Goal: Task Accomplishment & Management: Manage account settings

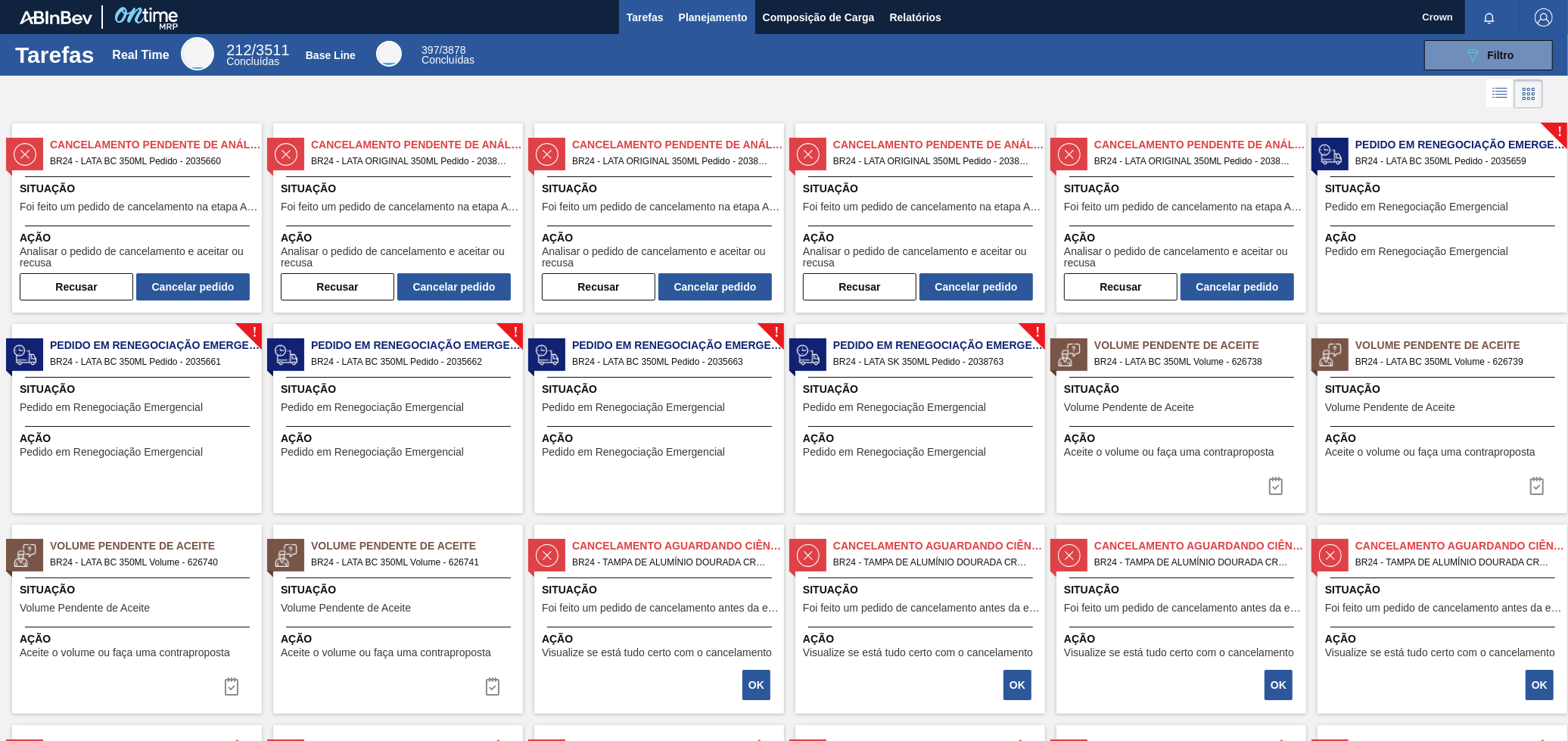
click at [727, 0] on body "Tarefas Planejamento Composição de Carga Relatórios Crown Marcar todas como lid…" at bounding box center [784, 0] width 1568 height 0
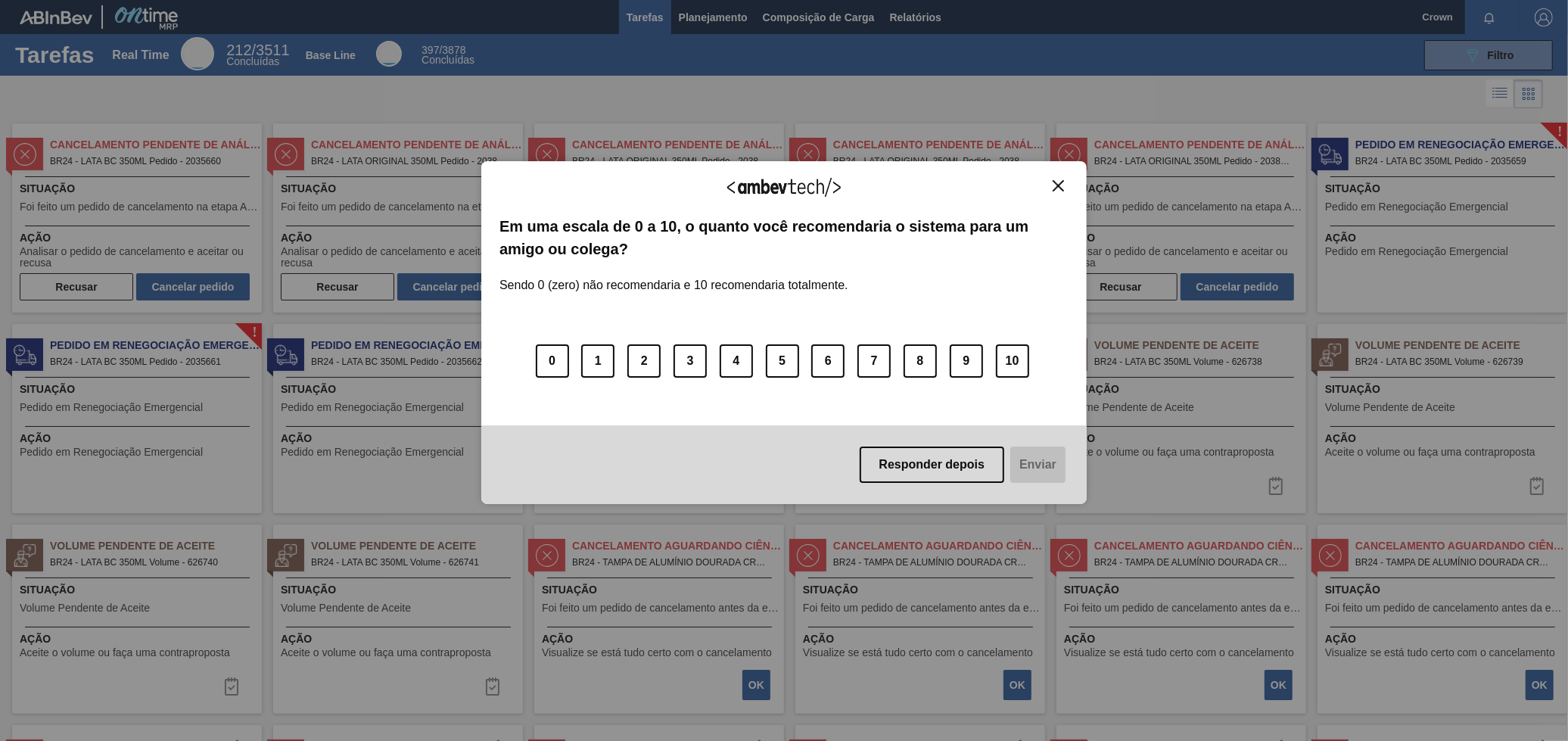
click at [1068, 180] on button "Close" at bounding box center [1058, 186] width 21 height 13
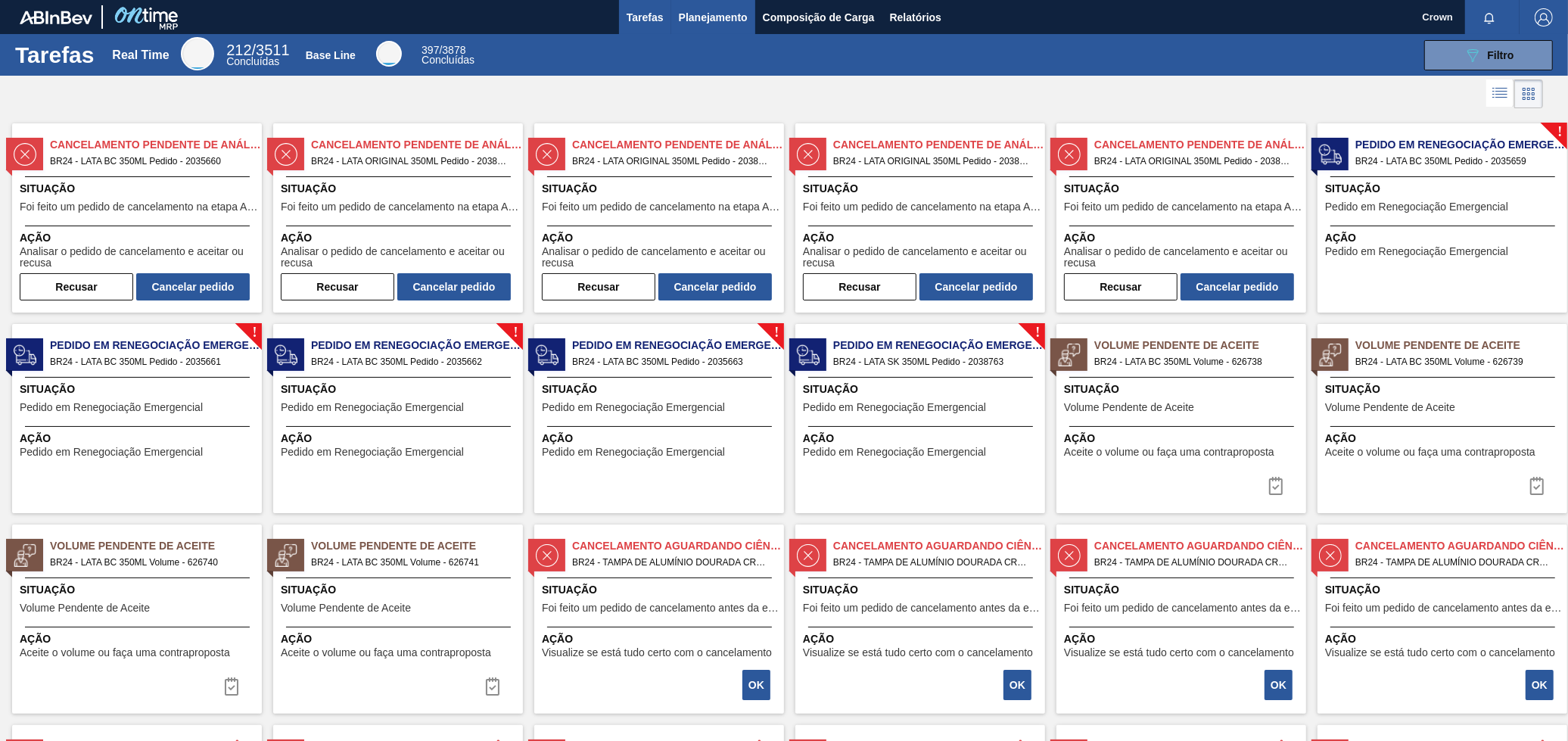
click at [722, 18] on span "Planejamento" at bounding box center [713, 17] width 68 height 18
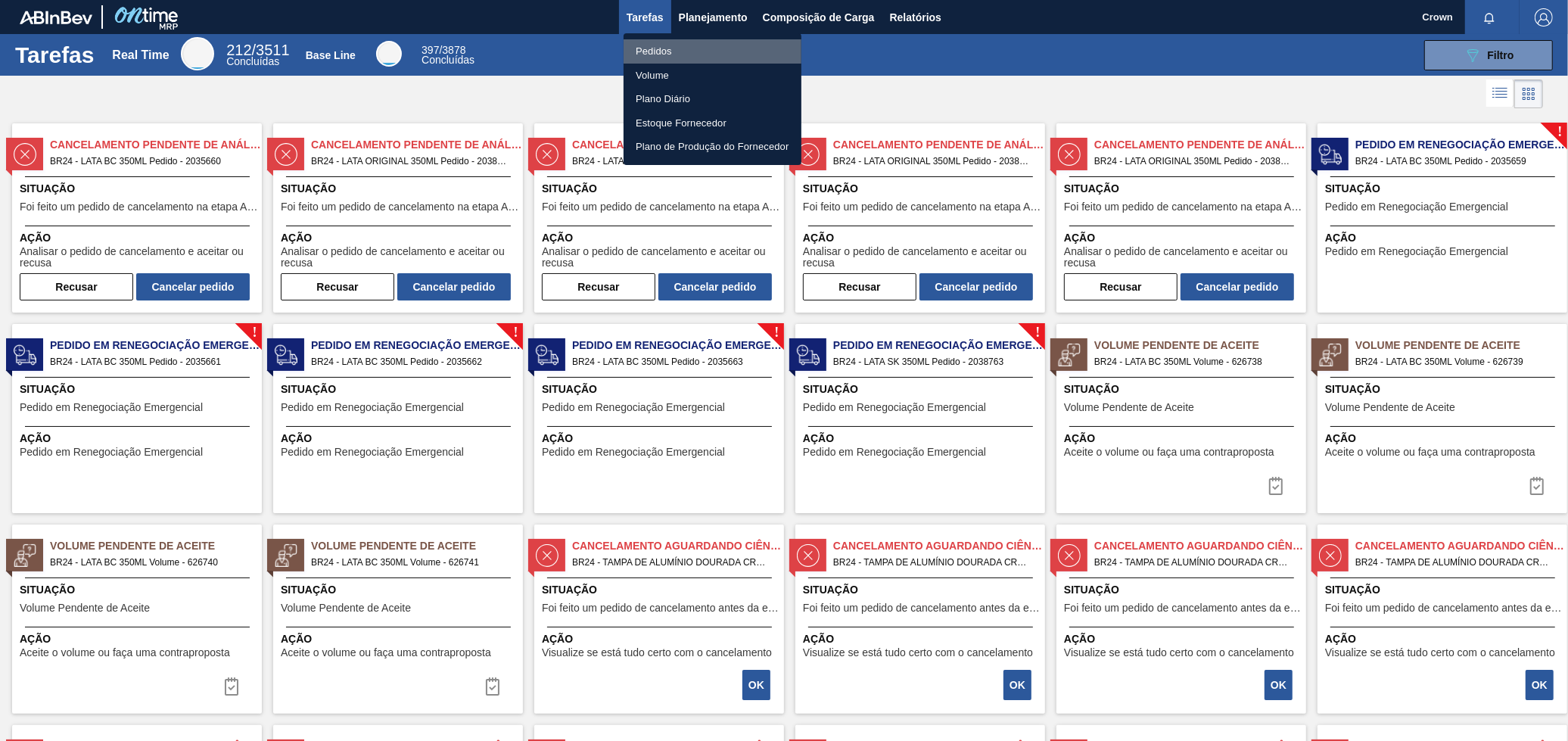
click at [642, 56] on li "Pedidos" at bounding box center [713, 51] width 178 height 24
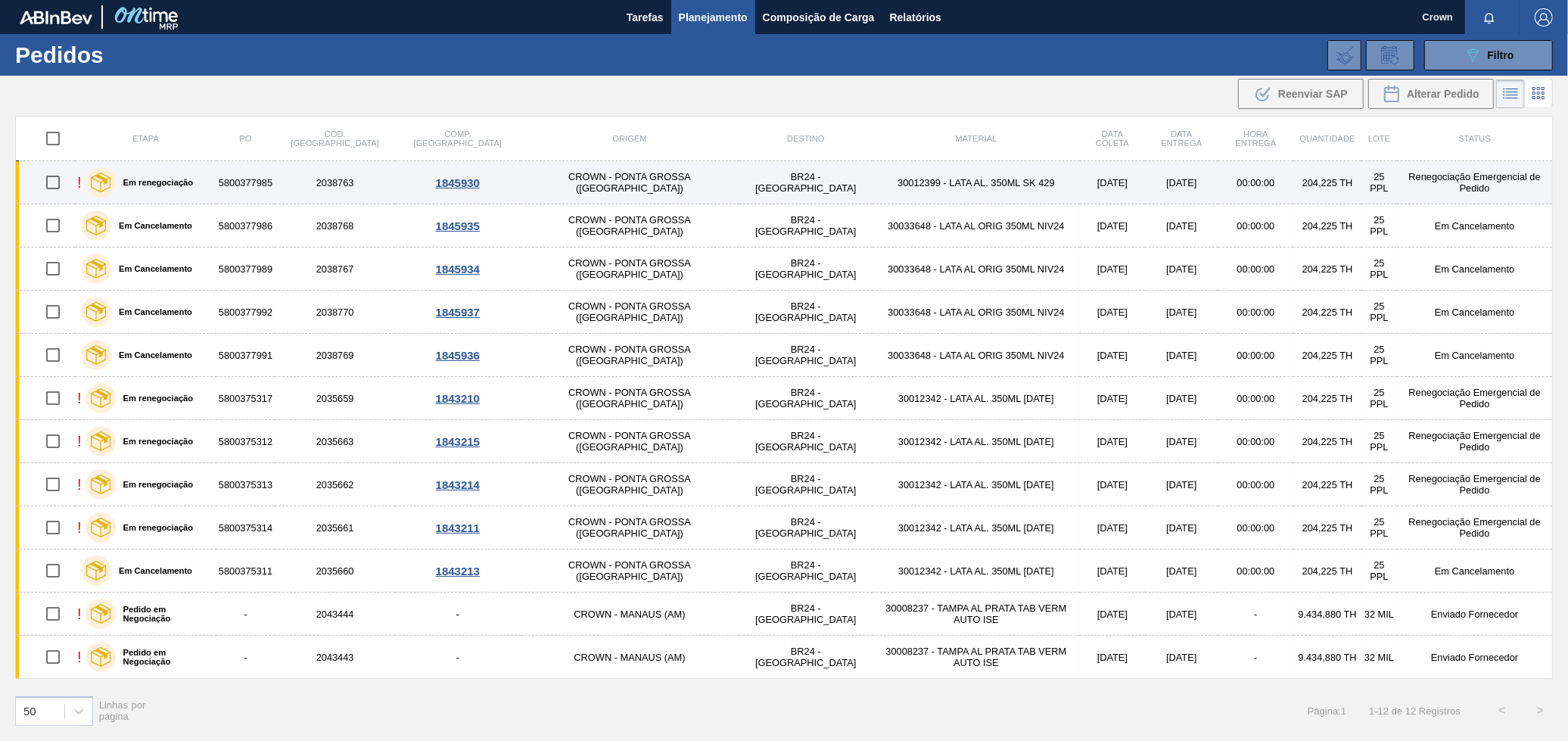
click at [739, 196] on td "BR24 - [GEOGRAPHIC_DATA]" at bounding box center [806, 182] width 133 height 43
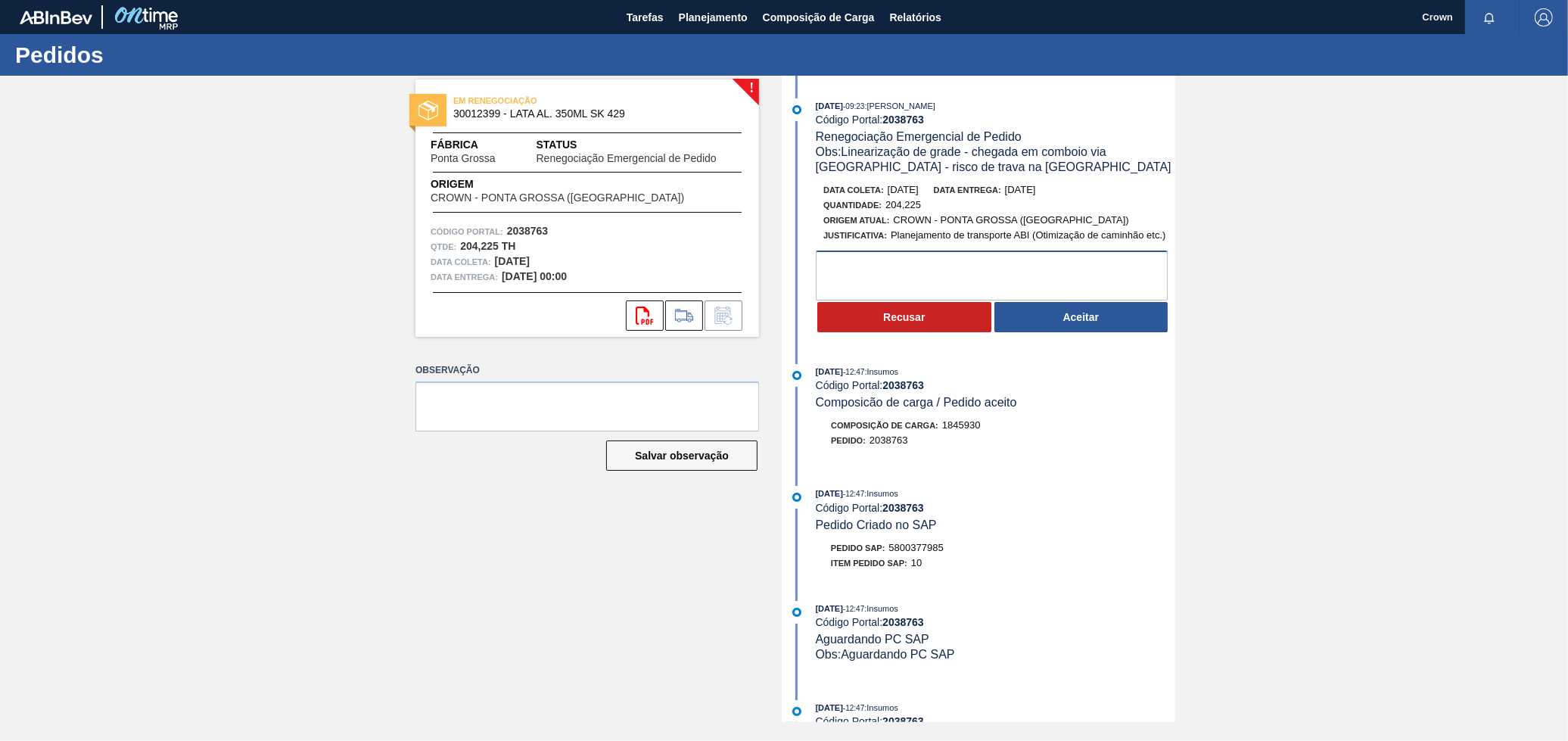
click at [887, 275] on textarea at bounding box center [991, 276] width 352 height 50
click at [925, 274] on textarea "Alteração fora do SLA" at bounding box center [991, 276] width 352 height 50
click at [924, 274] on textarea "Alteração fora do SLA" at bounding box center [991, 276] width 352 height 50
type textarea "Alteração fora do SLA"
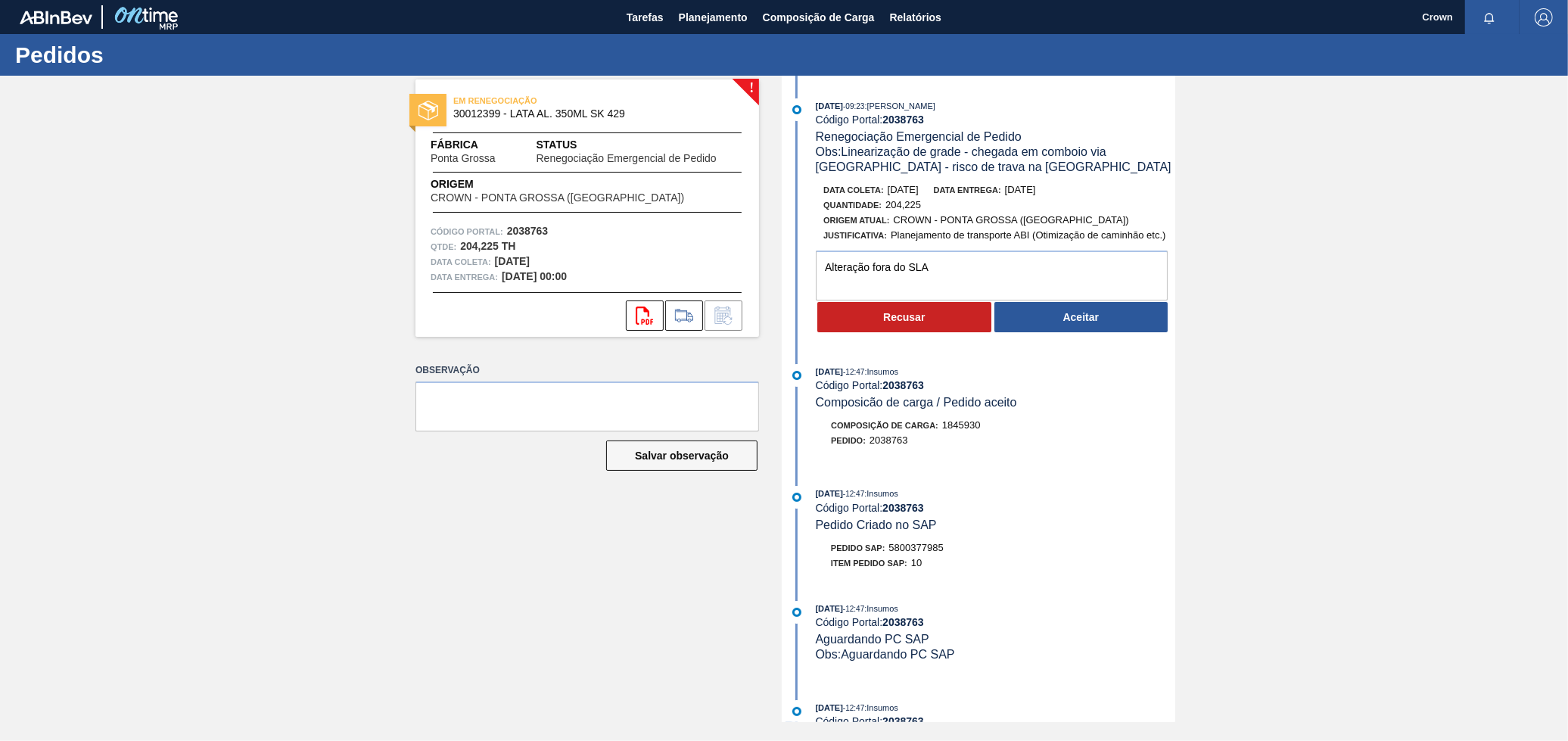
click at [910, 325] on button "Recusar" at bounding box center [903, 317] width 174 height 30
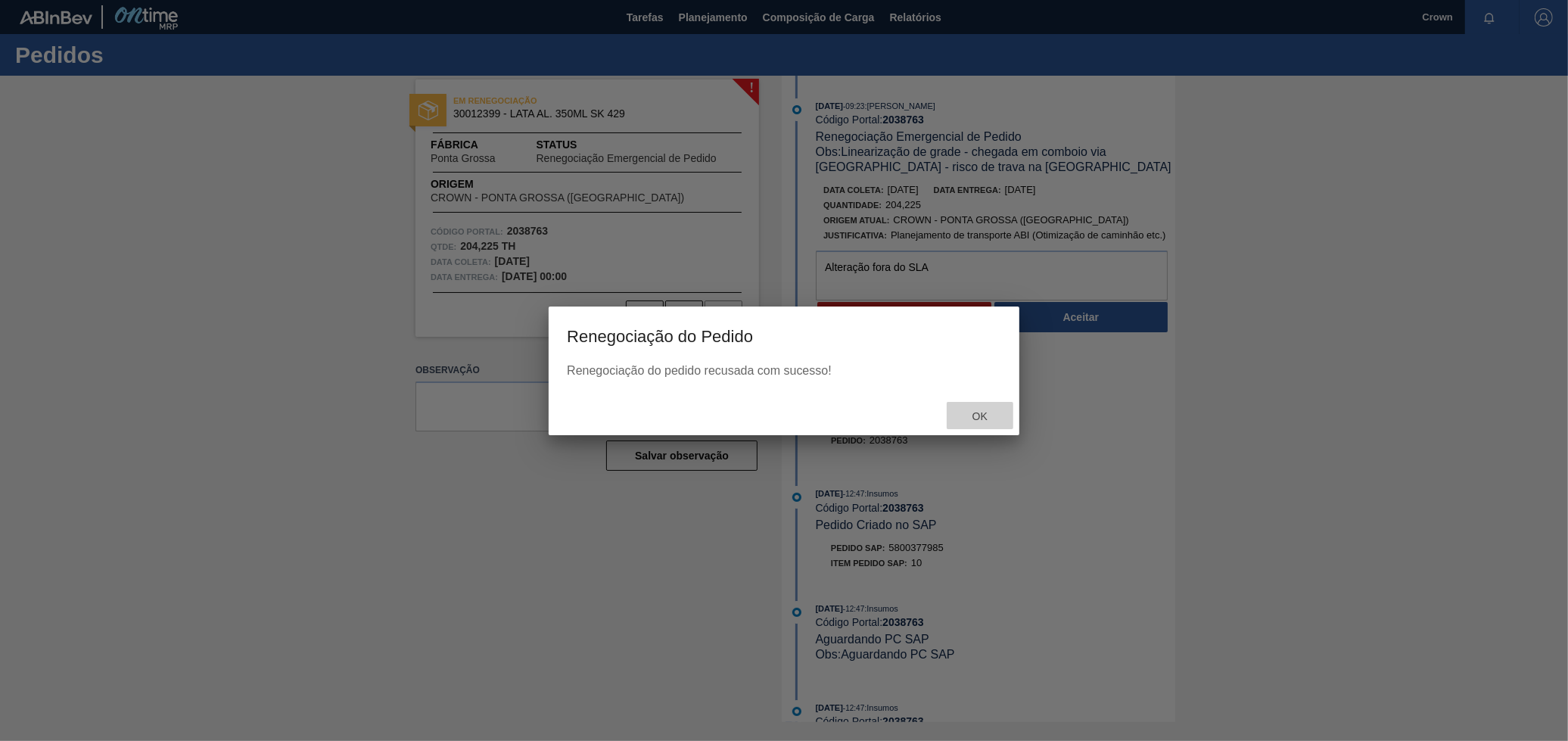
click at [967, 406] on div "Ok" at bounding box center [979, 416] width 67 height 28
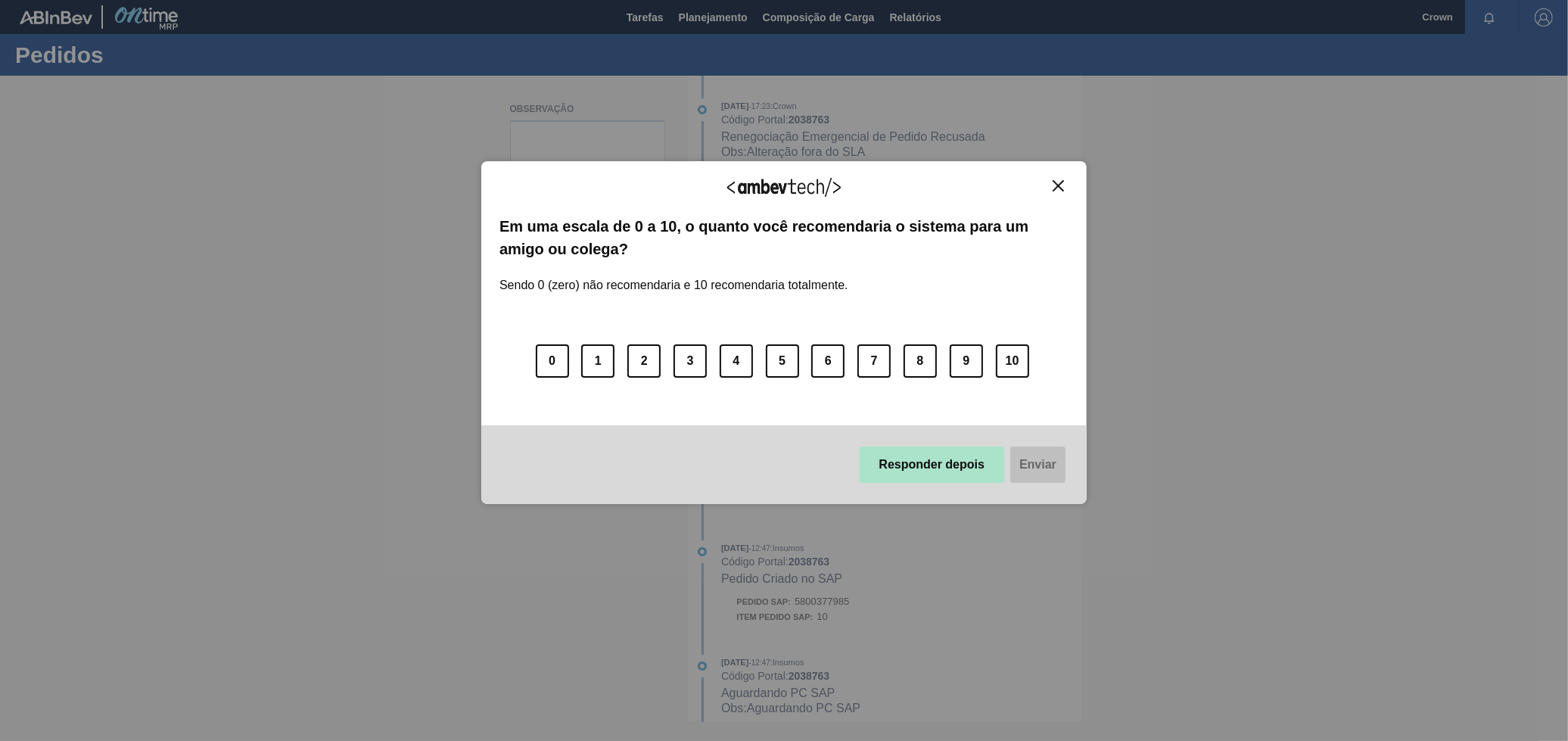
click at [914, 454] on button "Responder depois" at bounding box center [932, 465] width 145 height 36
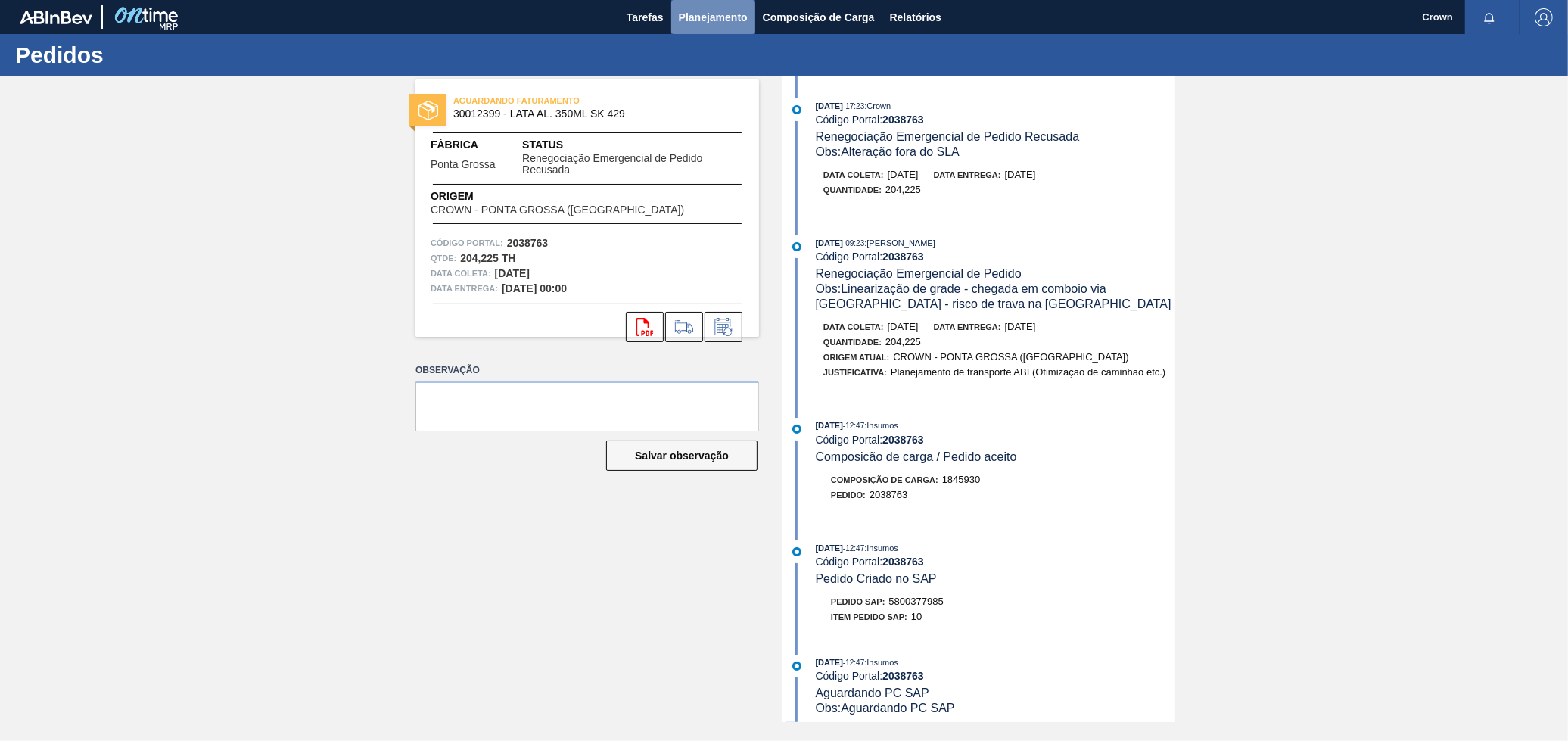
click at [725, 7] on button "Planejamento" at bounding box center [713, 17] width 84 height 34
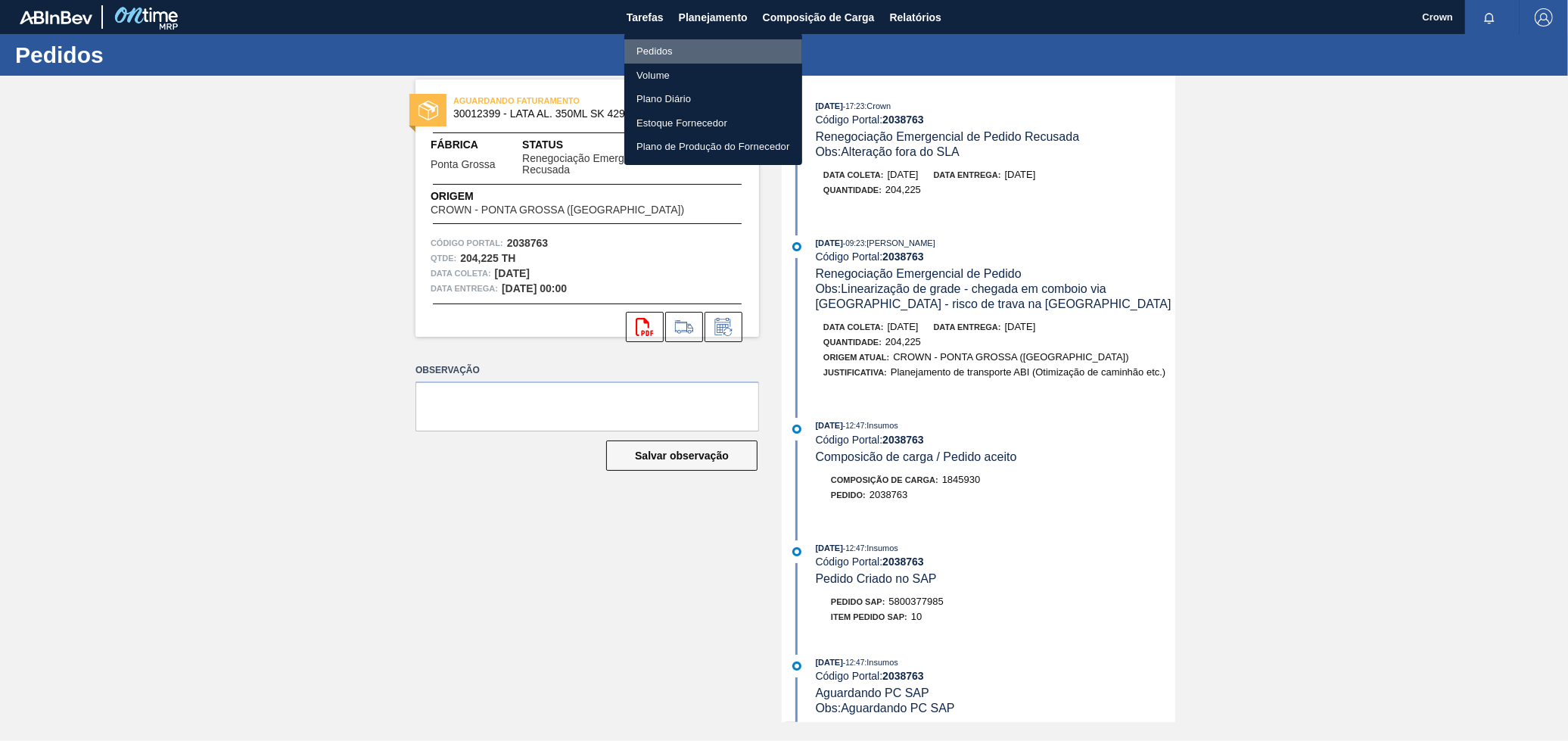
click at [707, 53] on li "Pedidos" at bounding box center [713, 51] width 178 height 24
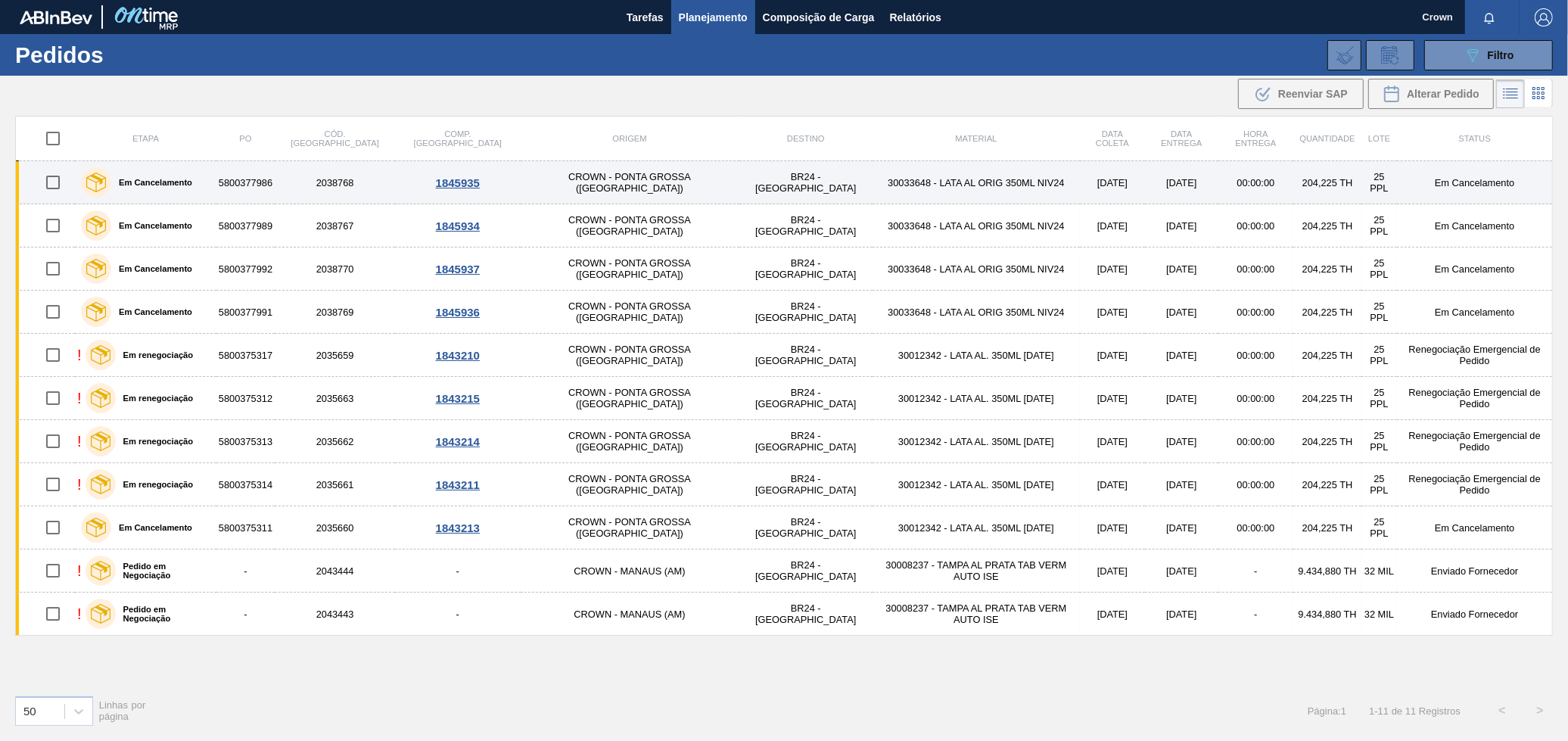
click at [739, 187] on td "BR24 - [GEOGRAPHIC_DATA]" at bounding box center [806, 182] width 133 height 43
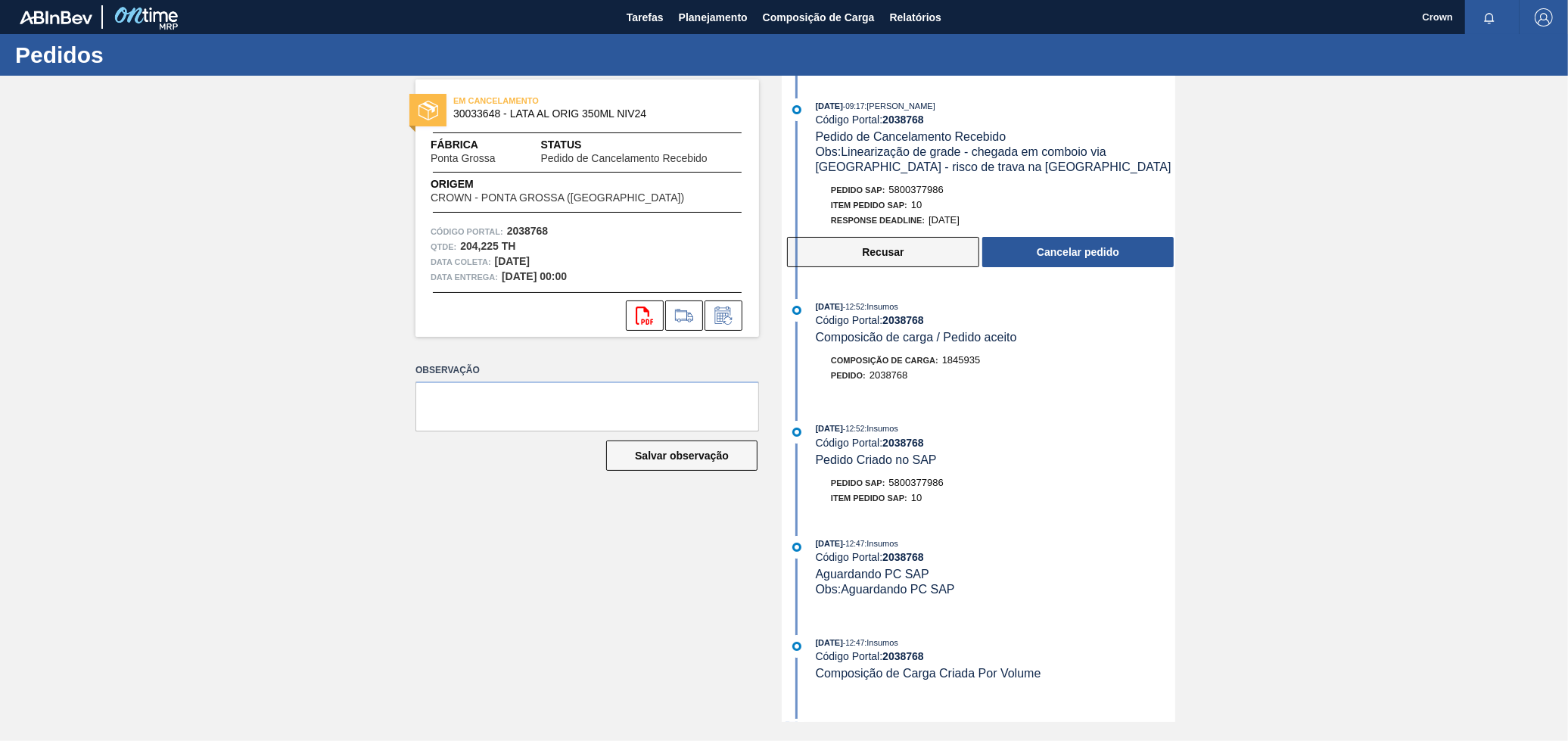
click at [906, 254] on button "Recusar" at bounding box center [883, 252] width 192 height 30
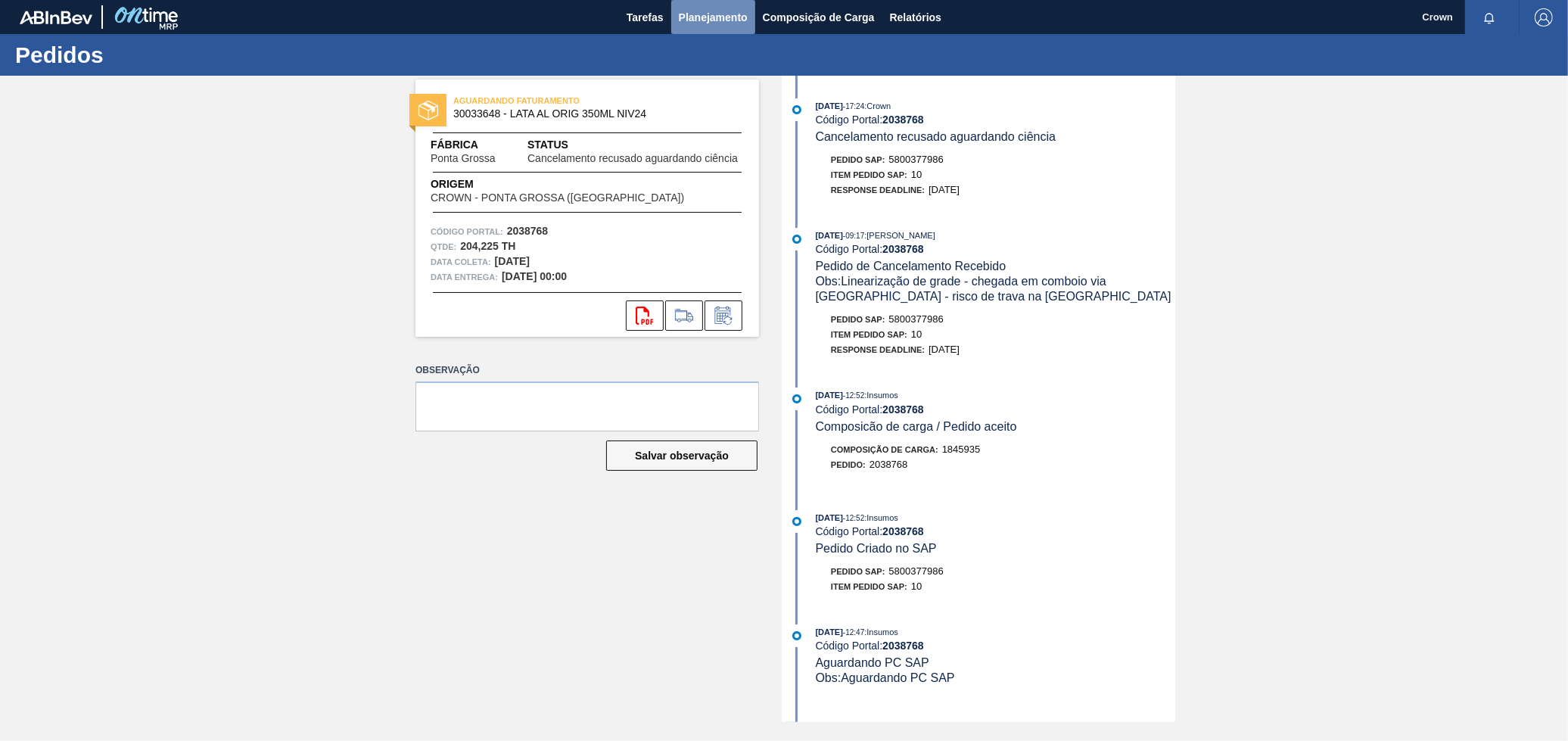
click at [708, 19] on span "Planejamento" at bounding box center [713, 17] width 68 height 18
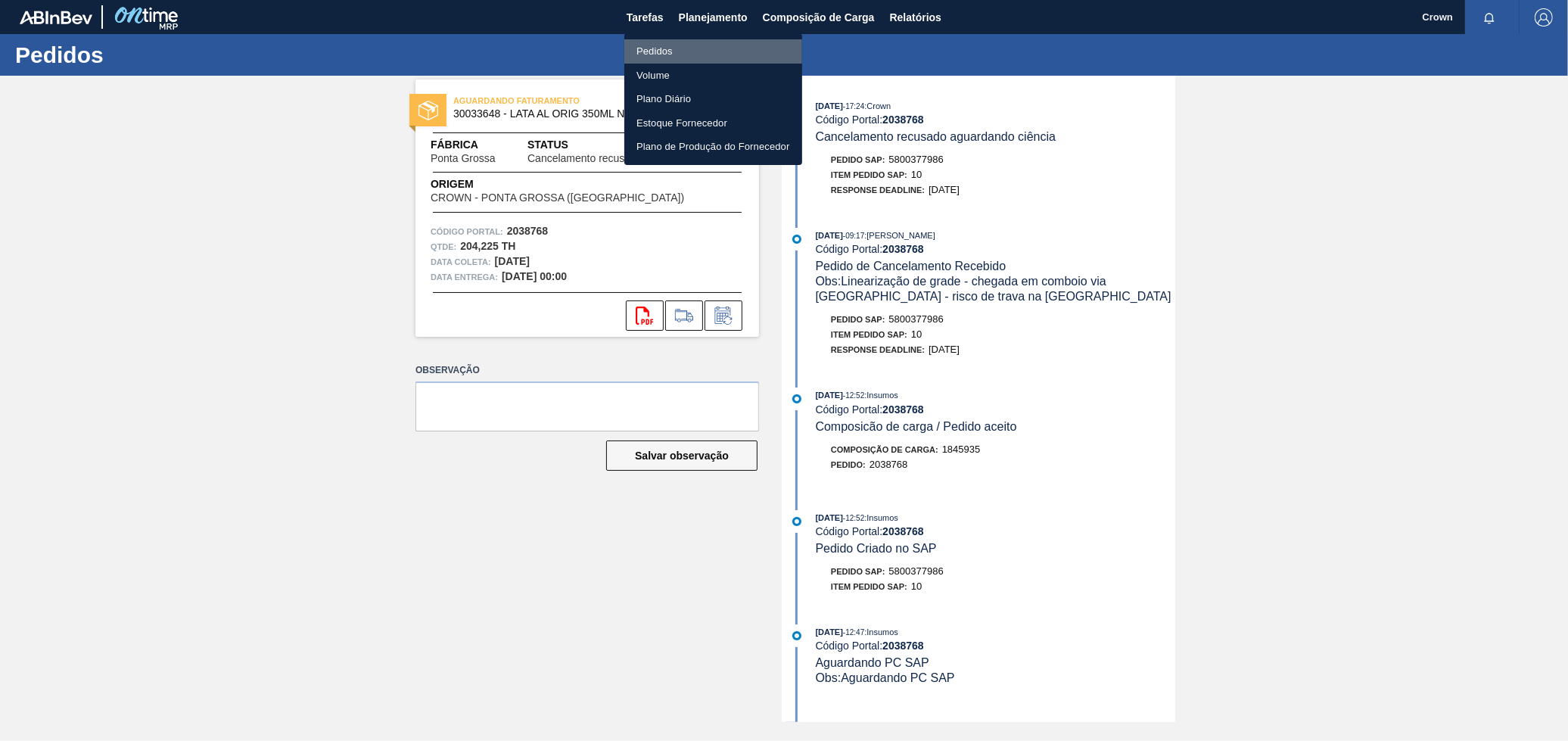
click at [672, 52] on li "Pedidos" at bounding box center [713, 51] width 178 height 24
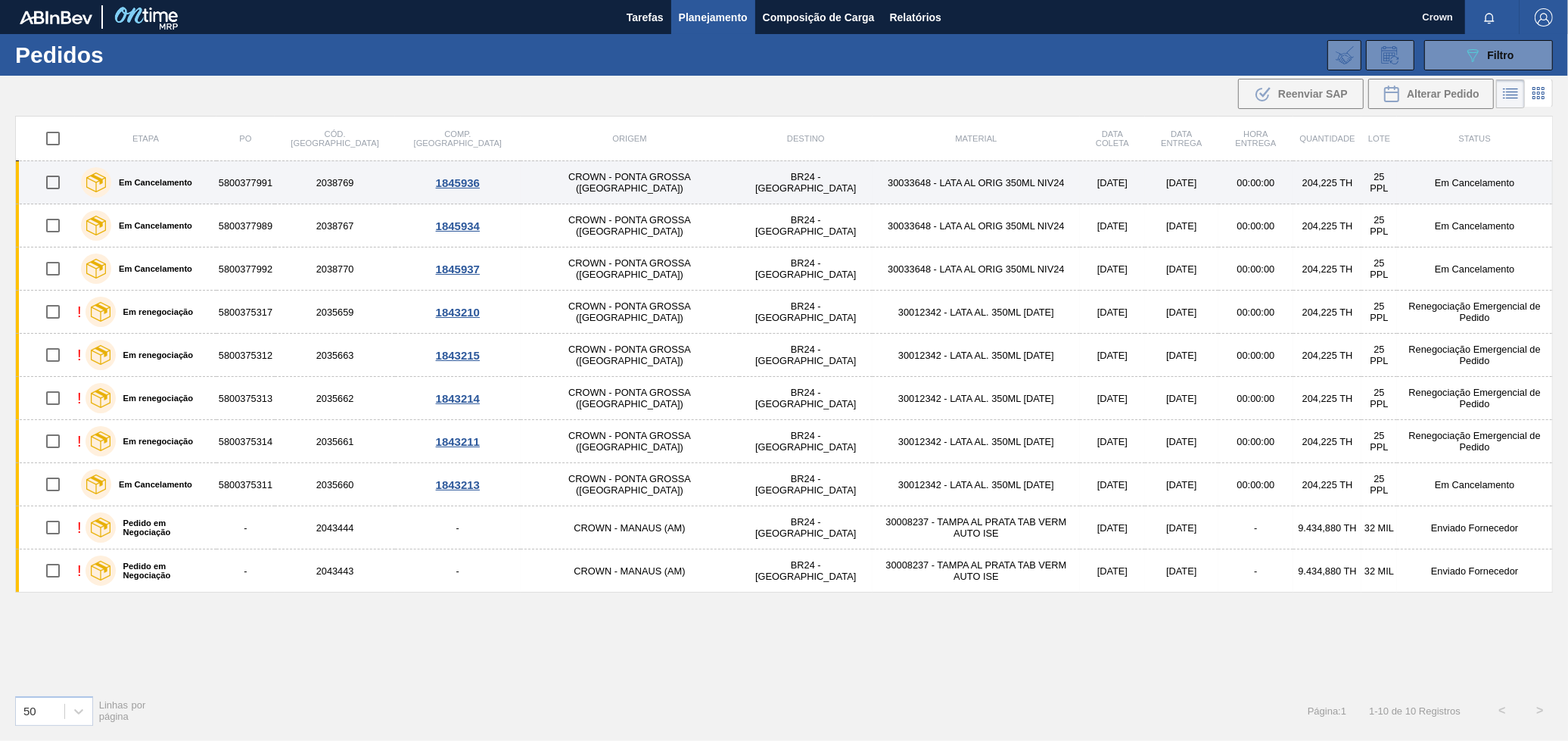
click at [520, 175] on td "CROWN - PONTA GROSSA ([GEOGRAPHIC_DATA])" at bounding box center [630, 182] width 219 height 43
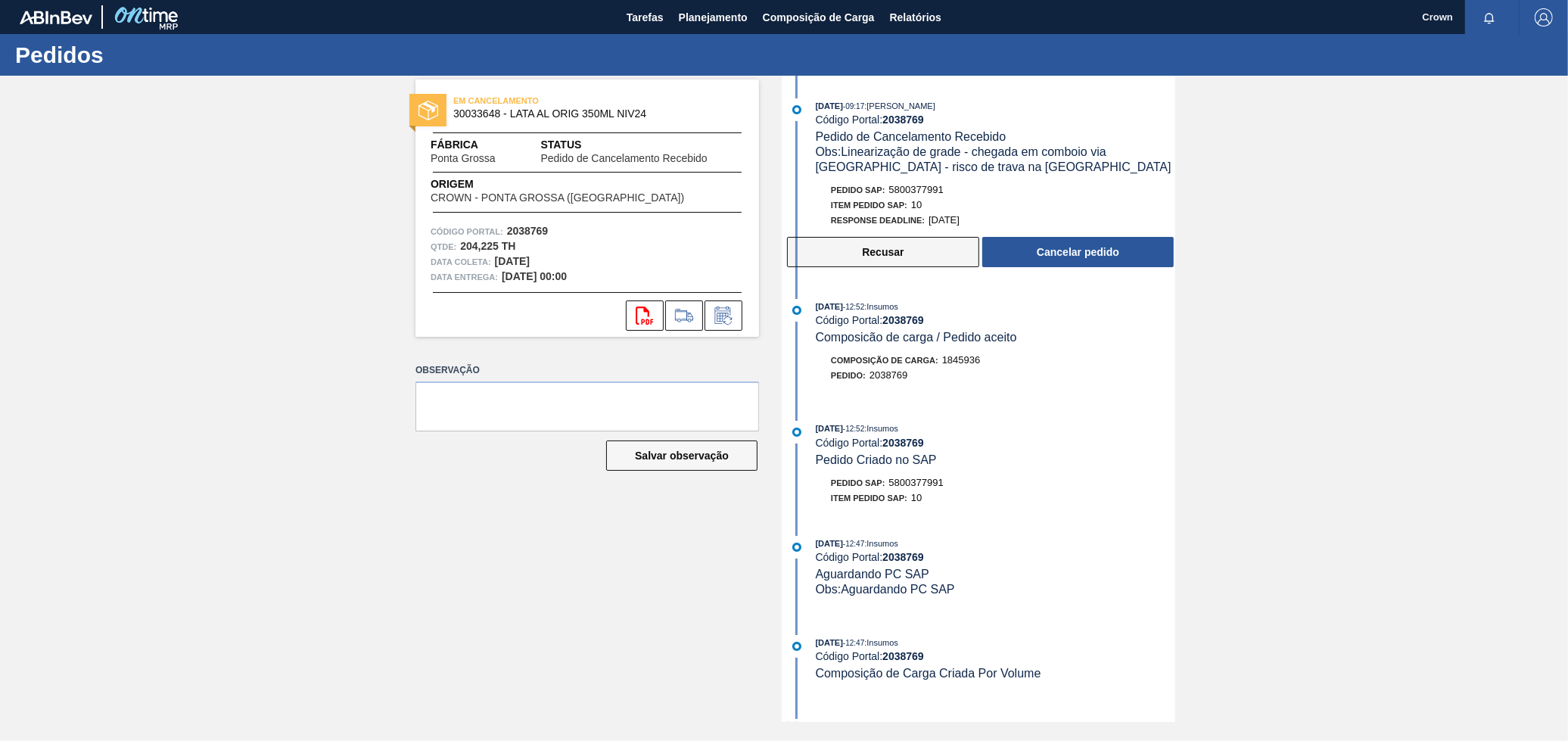
click at [848, 256] on button "Recusar" at bounding box center [883, 252] width 192 height 30
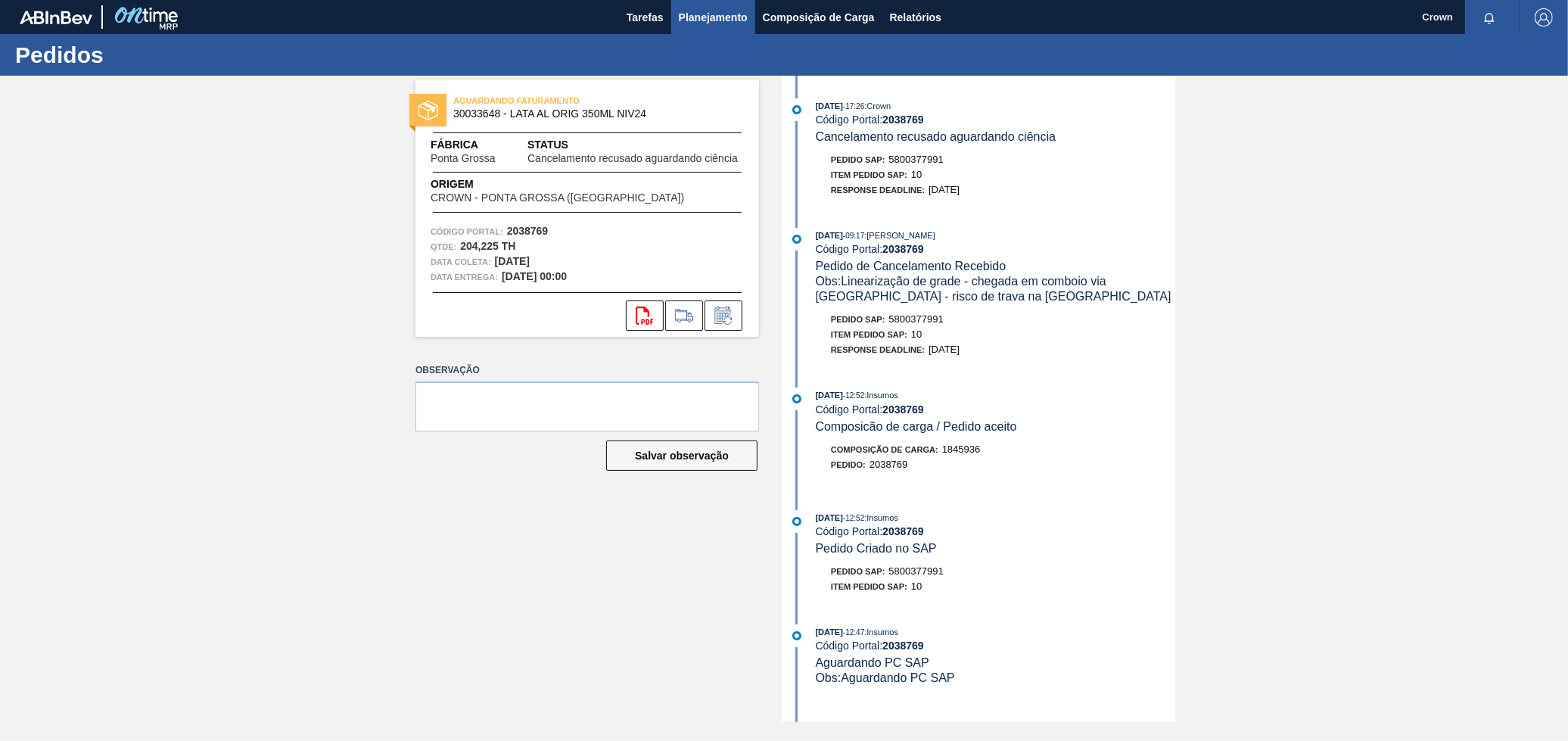
click at [677, 27] on button "Planejamento" at bounding box center [713, 17] width 84 height 34
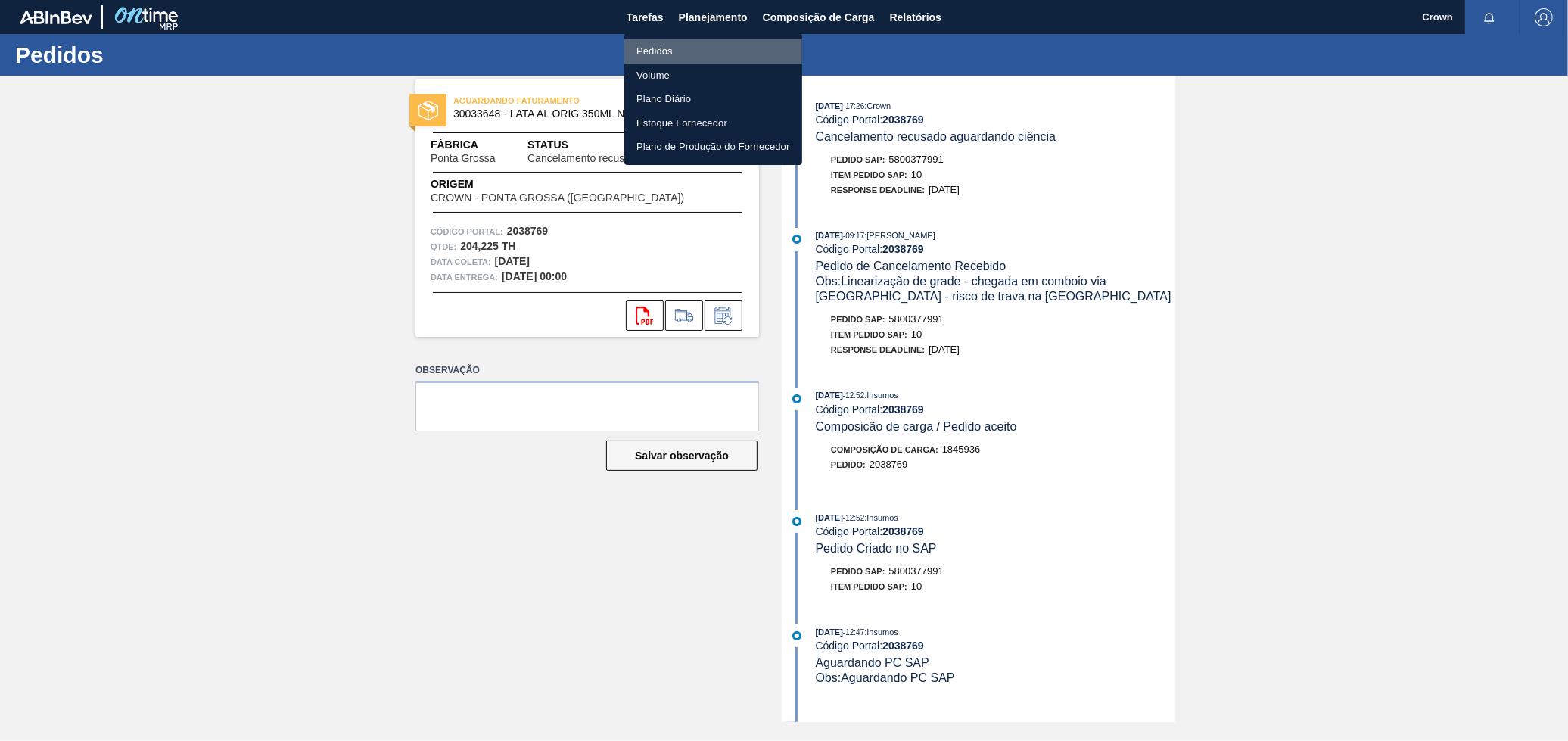
click at [658, 54] on li "Pedidos" at bounding box center [713, 51] width 178 height 24
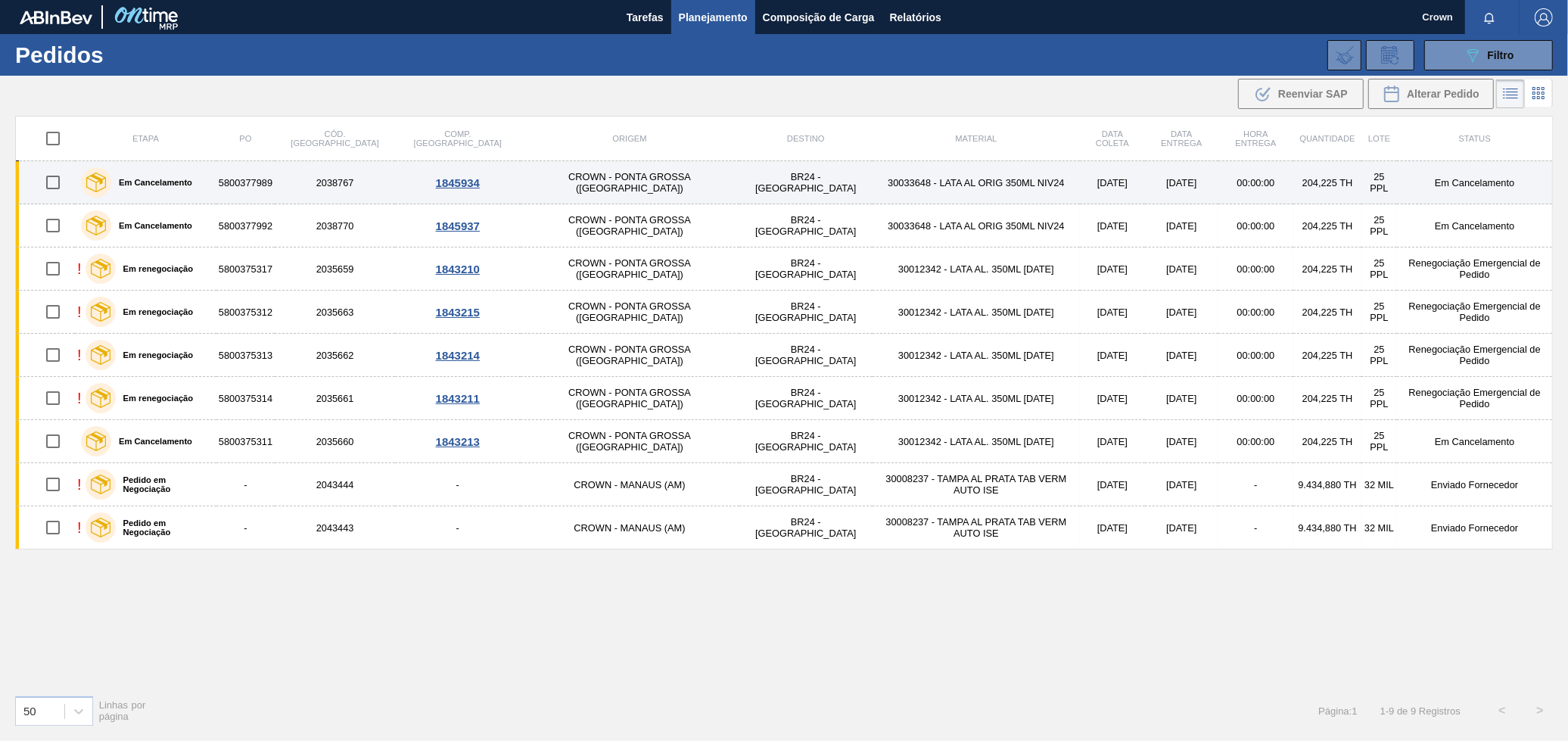
click at [56, 186] on input "checkbox" at bounding box center [52, 182] width 32 height 32
checkbox input "true"
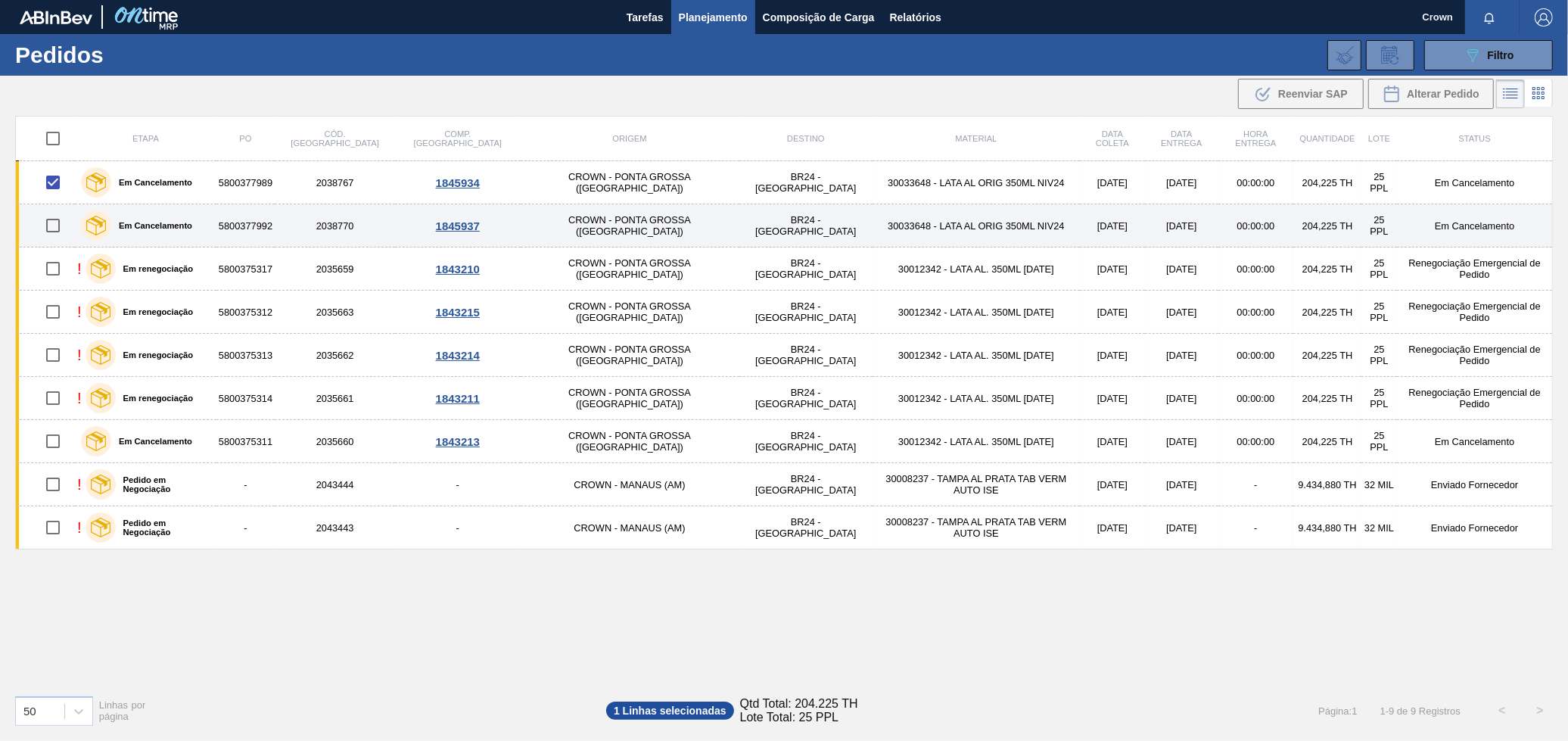
click at [50, 226] on input "checkbox" at bounding box center [52, 225] width 32 height 32
click at [56, 226] on input "checkbox" at bounding box center [52, 225] width 32 height 32
checkbox input "false"
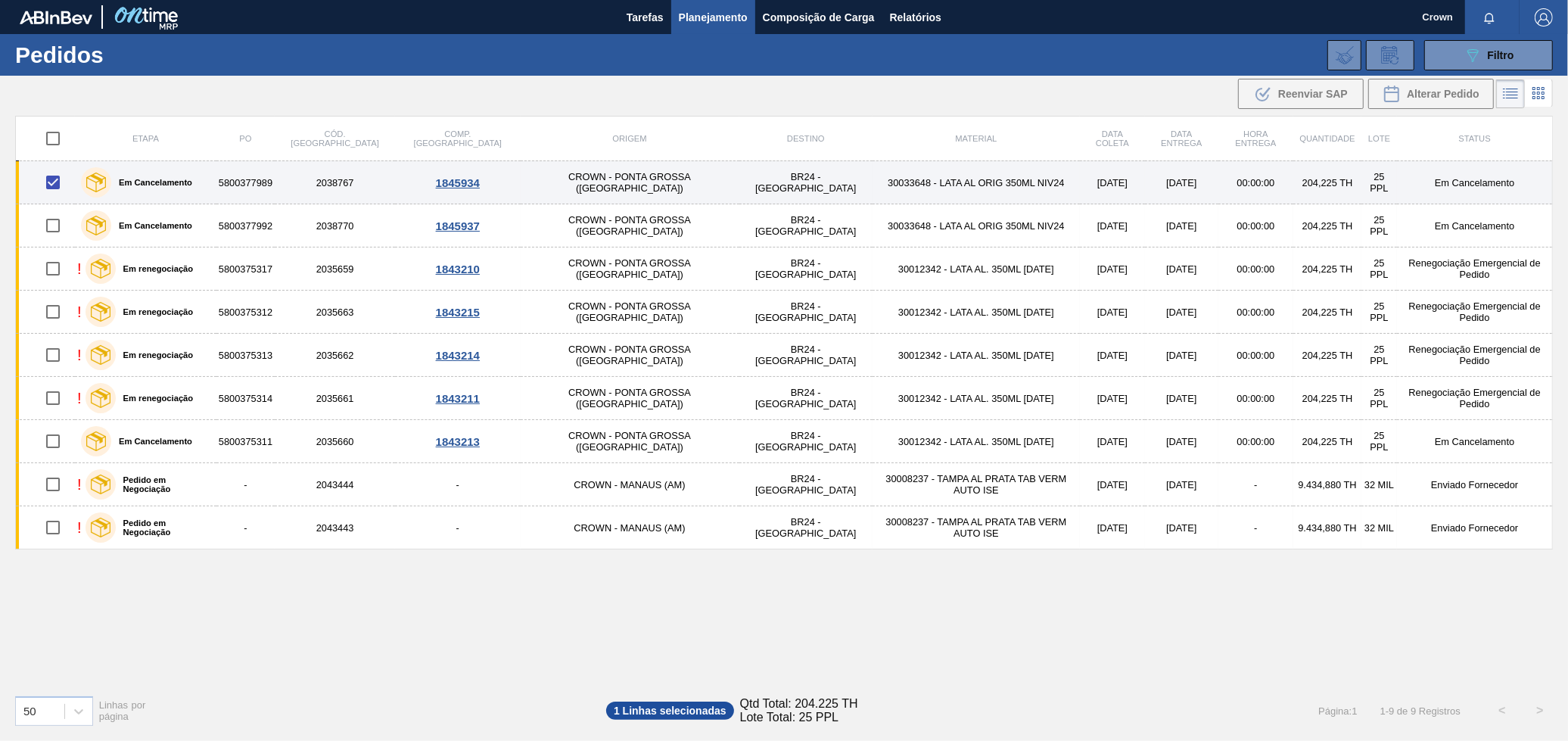
click at [59, 186] on input "checkbox" at bounding box center [52, 182] width 32 height 32
checkbox input "false"
click at [164, 175] on div "Em Cancelamento" at bounding box center [136, 182] width 119 height 38
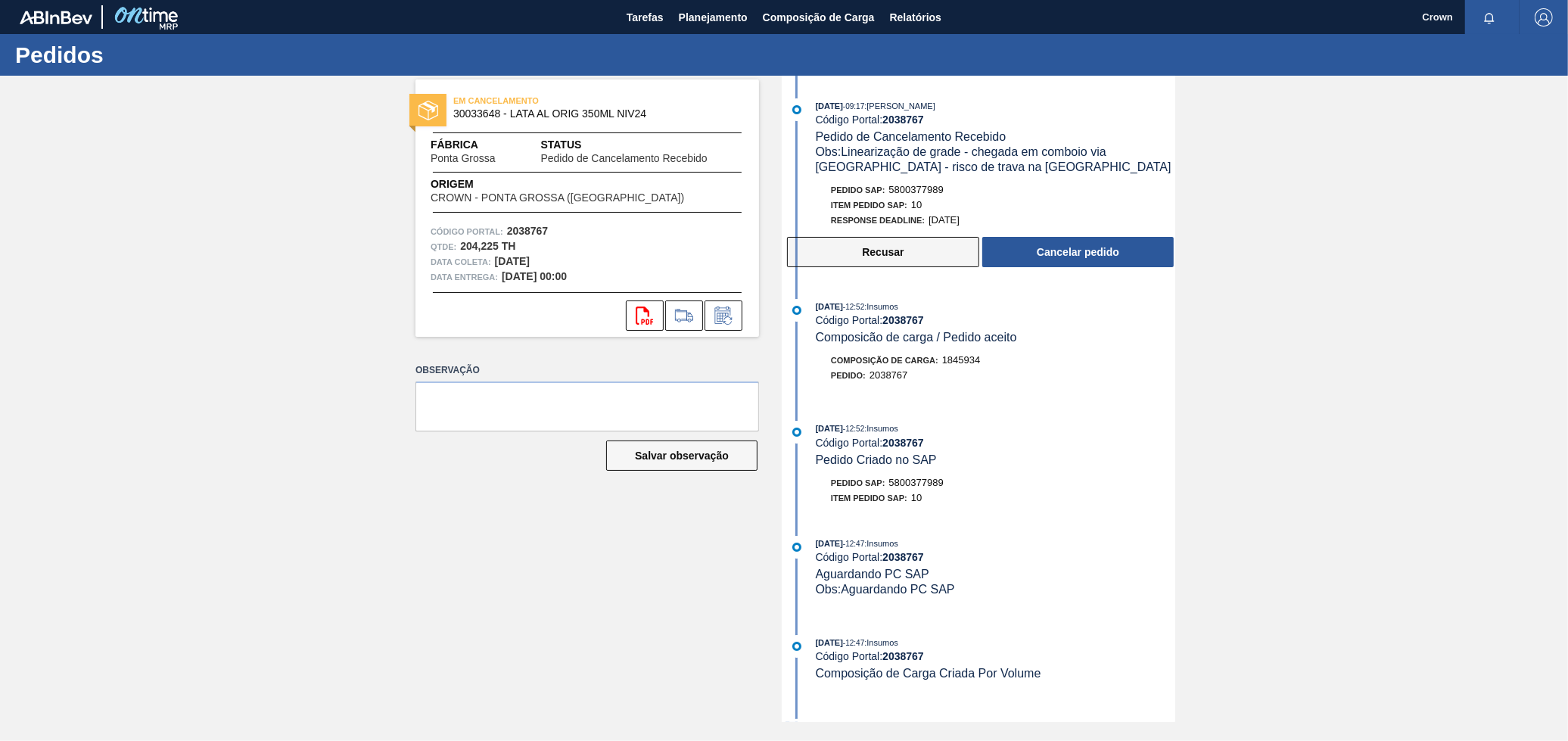
click at [815, 252] on button "Recusar" at bounding box center [883, 252] width 192 height 30
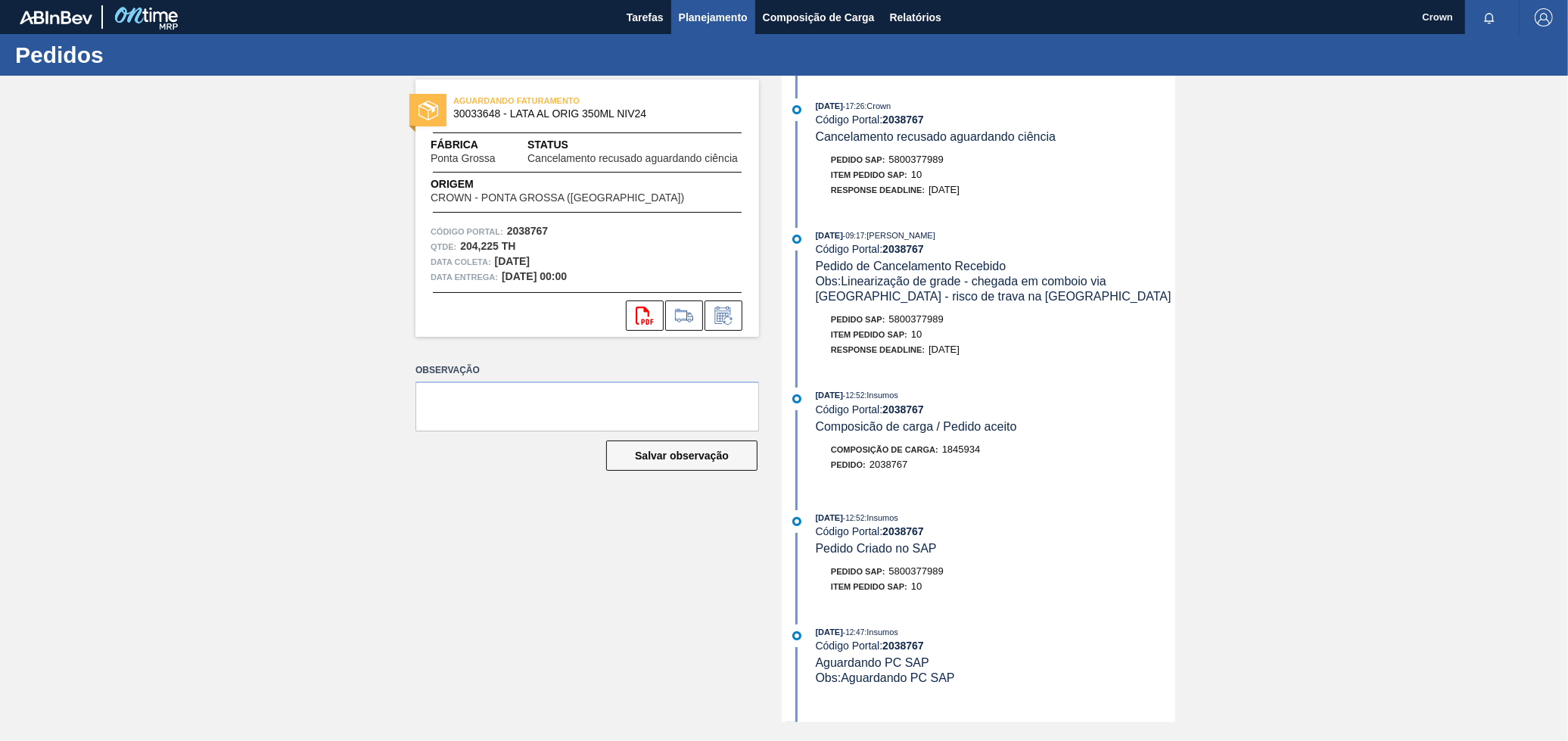
click at [730, 15] on span "Planejamento" at bounding box center [713, 17] width 68 height 18
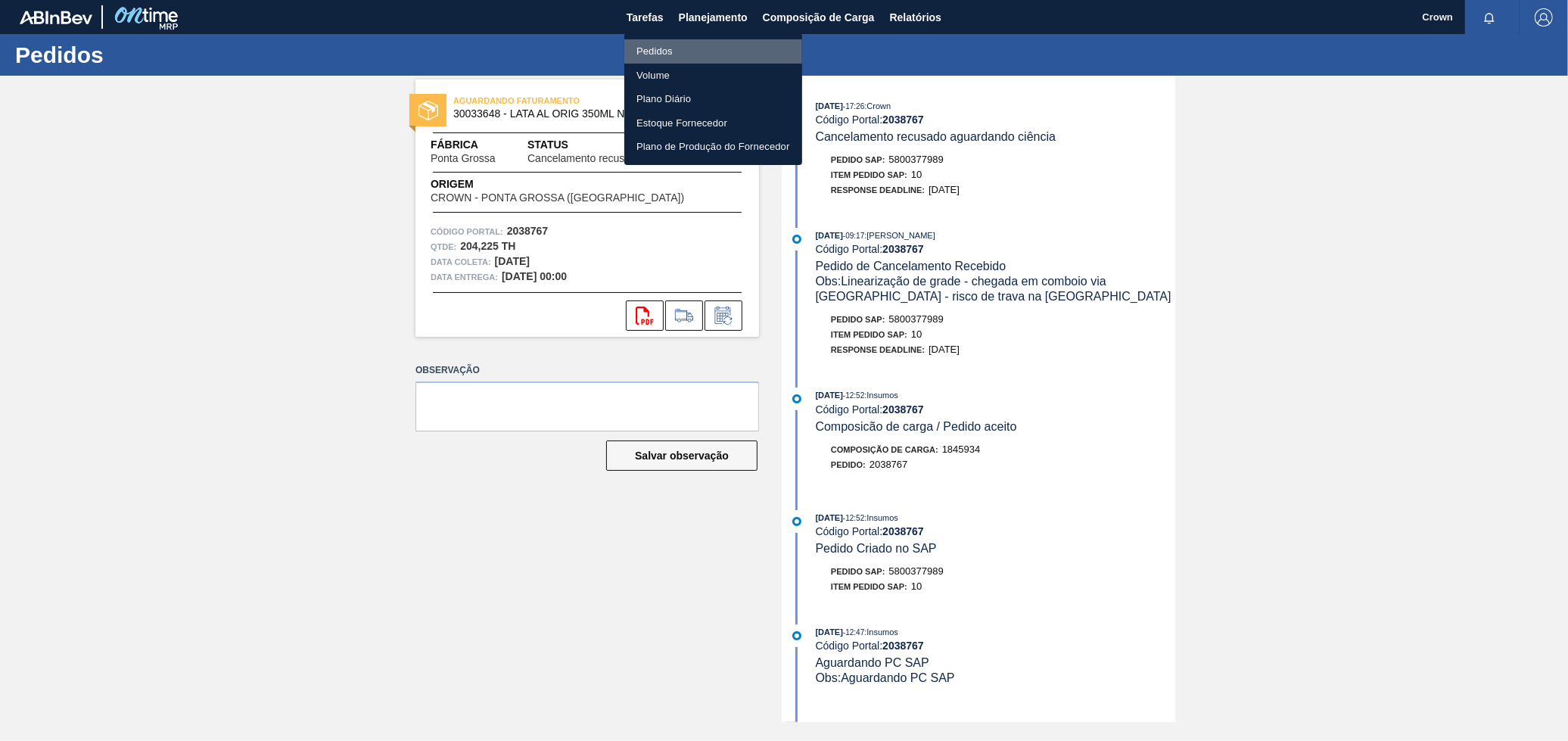
click at [660, 56] on li "Pedidos" at bounding box center [713, 51] width 178 height 24
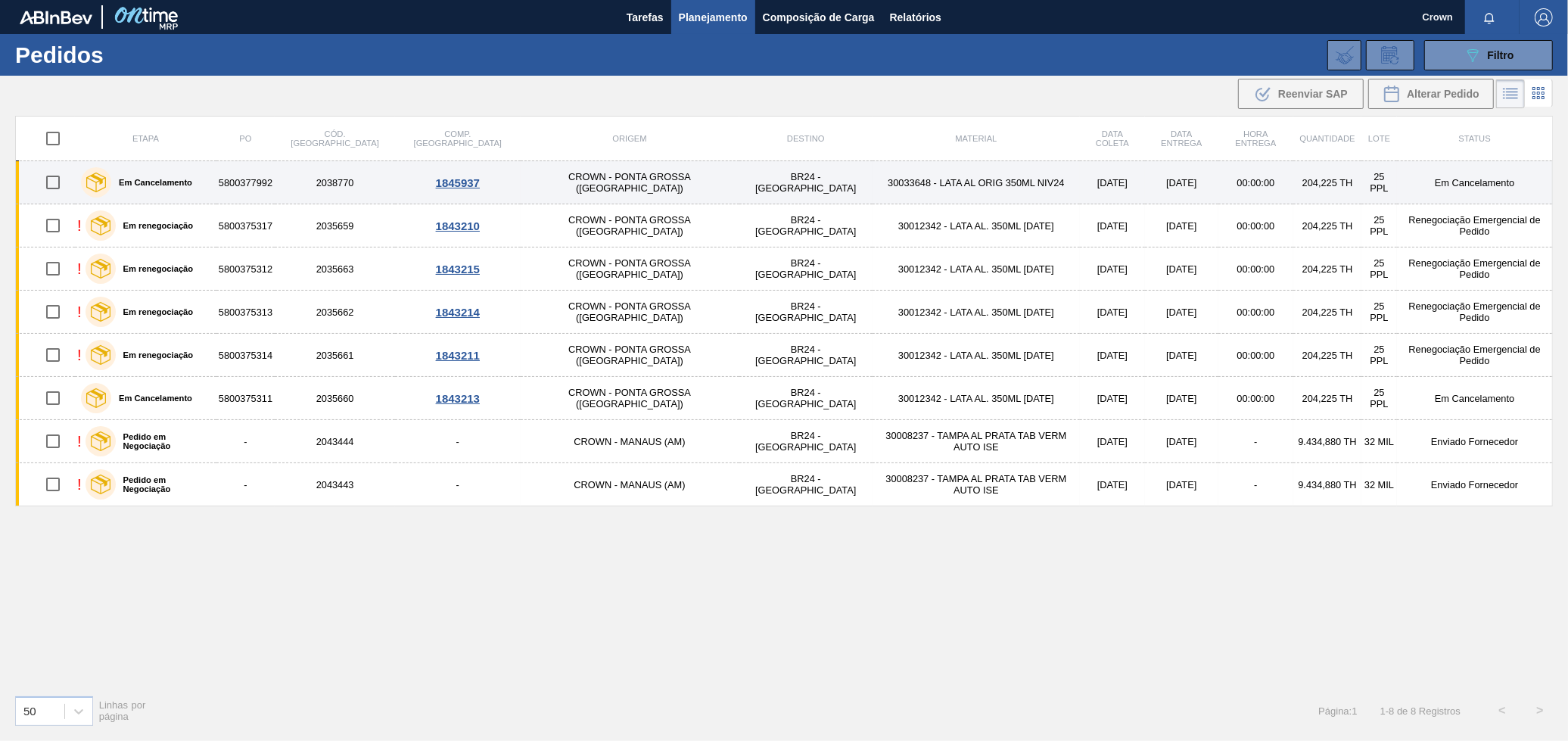
click at [934, 167] on td "30033648 - LATA AL ORIG 350ML NIV24" at bounding box center [976, 182] width 207 height 43
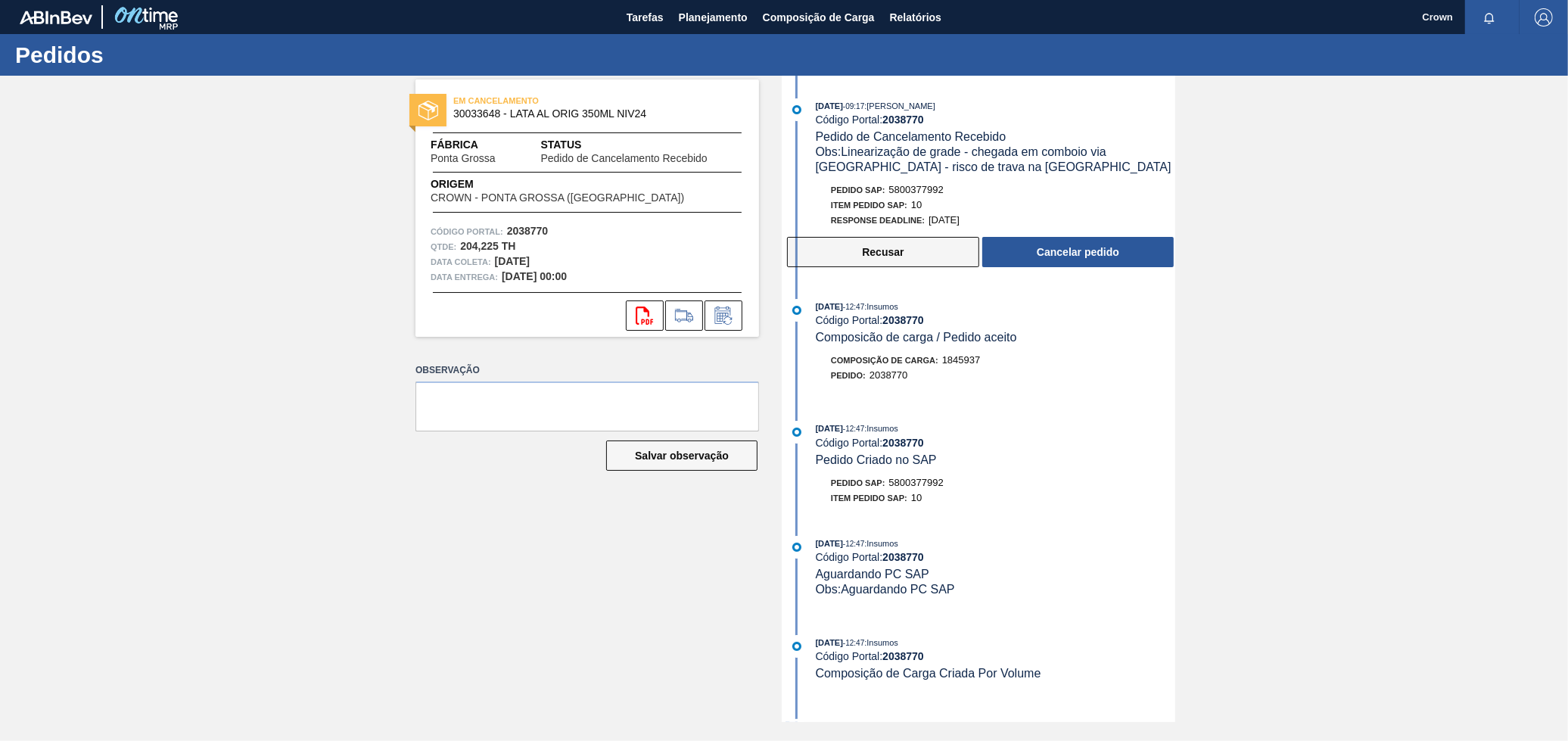
click at [872, 261] on button "Recusar" at bounding box center [883, 252] width 192 height 30
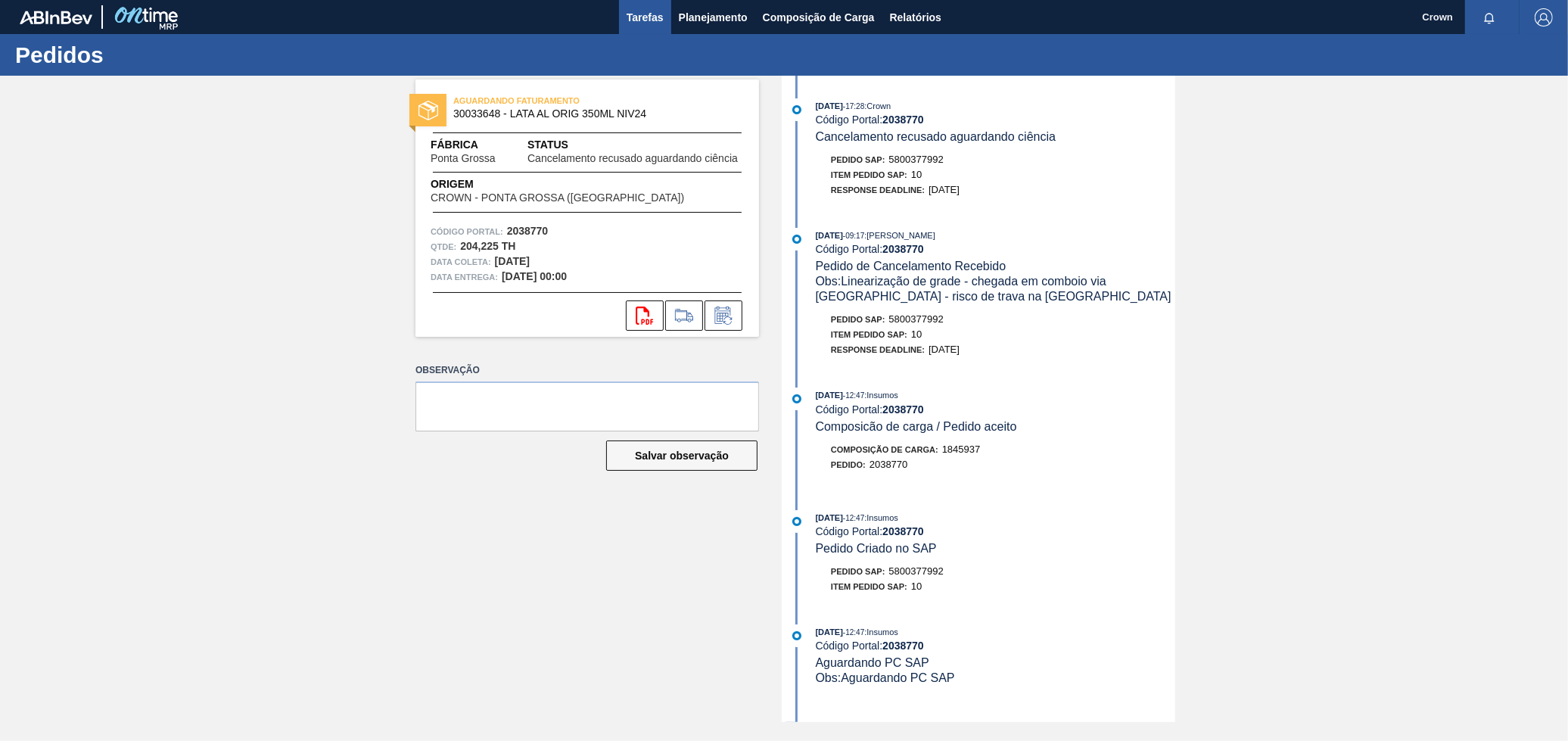
click at [670, 23] on button "Tarefas" at bounding box center [644, 17] width 52 height 34
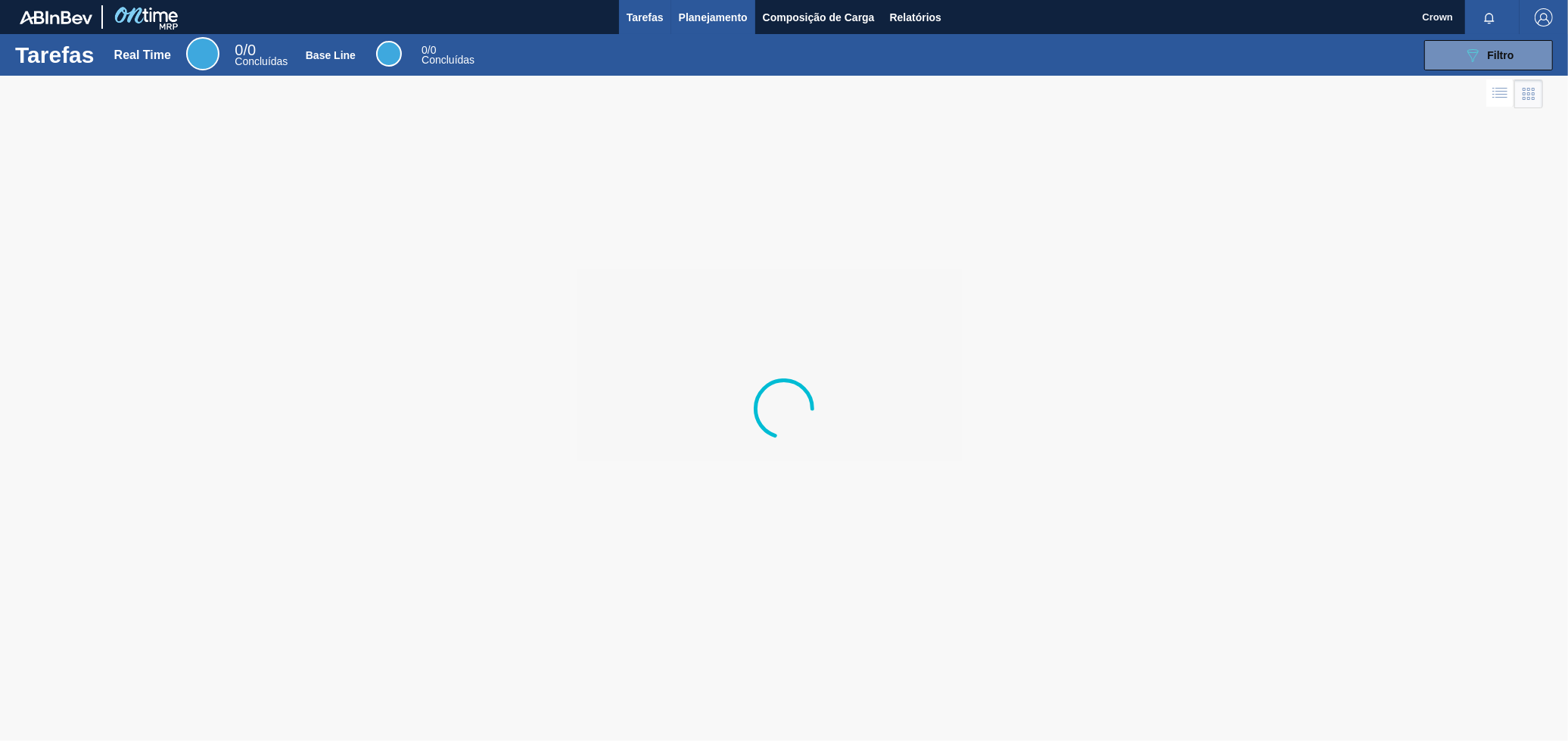
click at [697, 17] on span "Planejamento" at bounding box center [713, 17] width 68 height 18
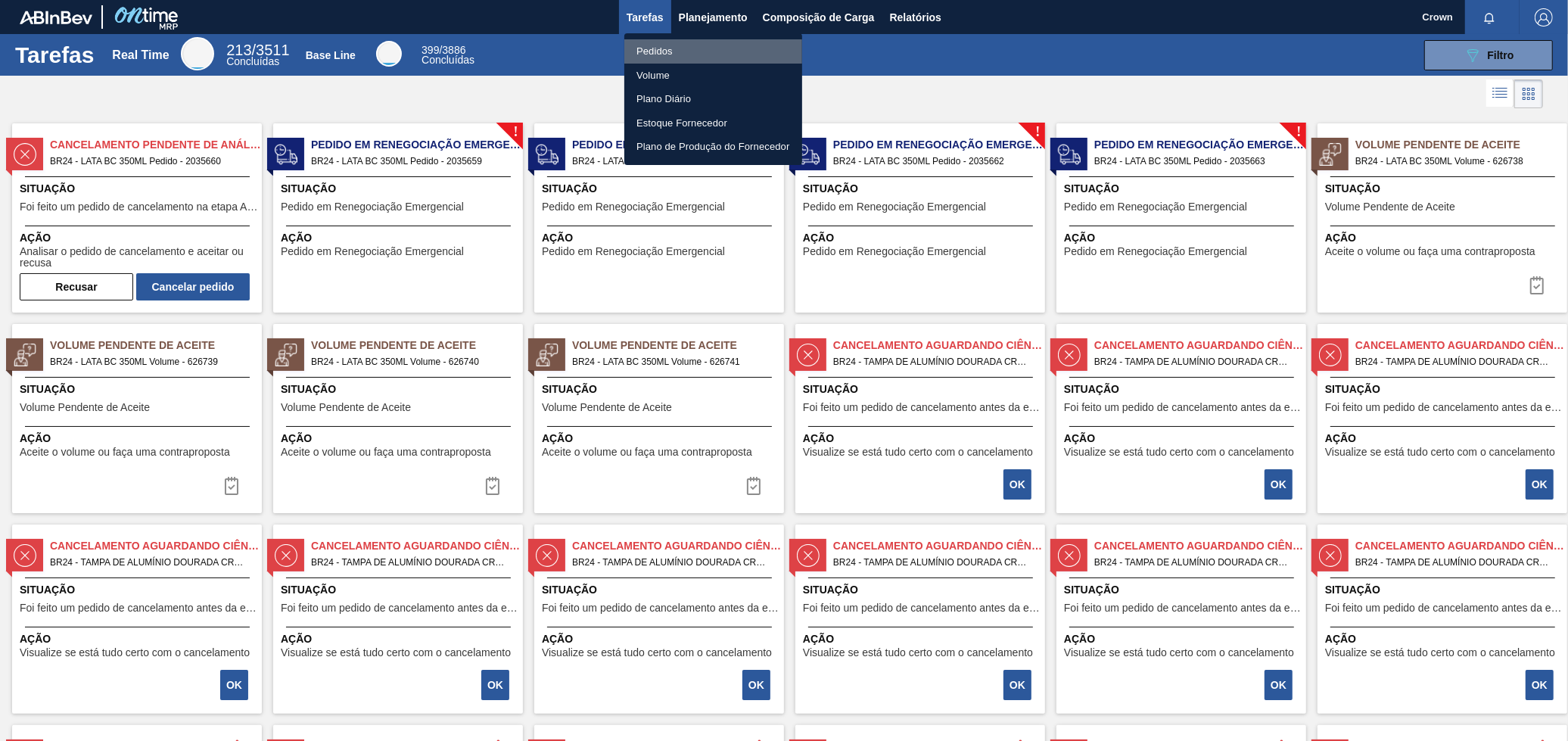
click at [716, 46] on li "Pedidos" at bounding box center [713, 51] width 178 height 24
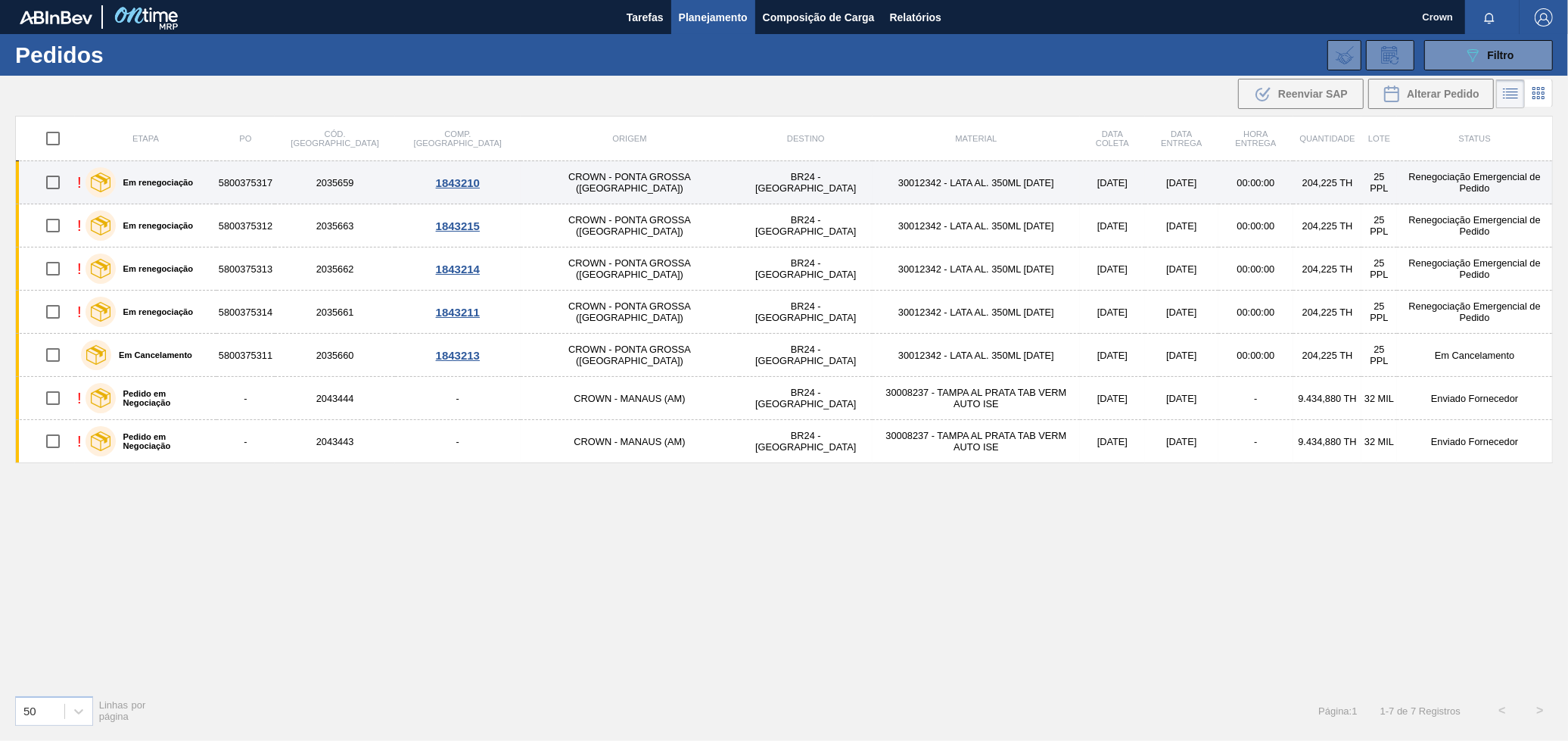
click at [737, 191] on link "! Em renegociação 5800375317 2035659 1843210 CROWN - PONTA GROSSA (PR) BR24 - P…" at bounding box center [784, 182] width 1536 height 43
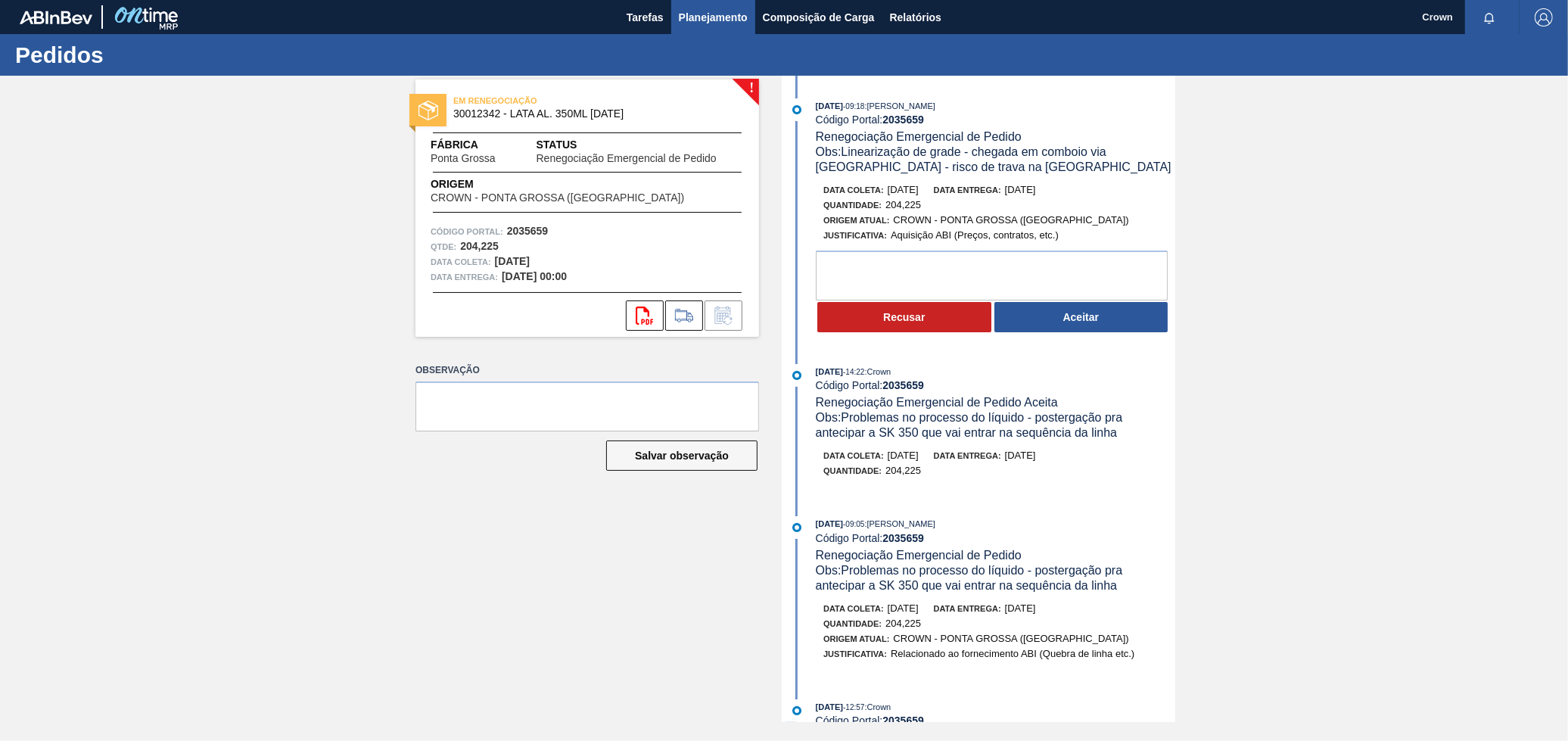
click at [719, 23] on button "Planejamento" at bounding box center [713, 17] width 84 height 34
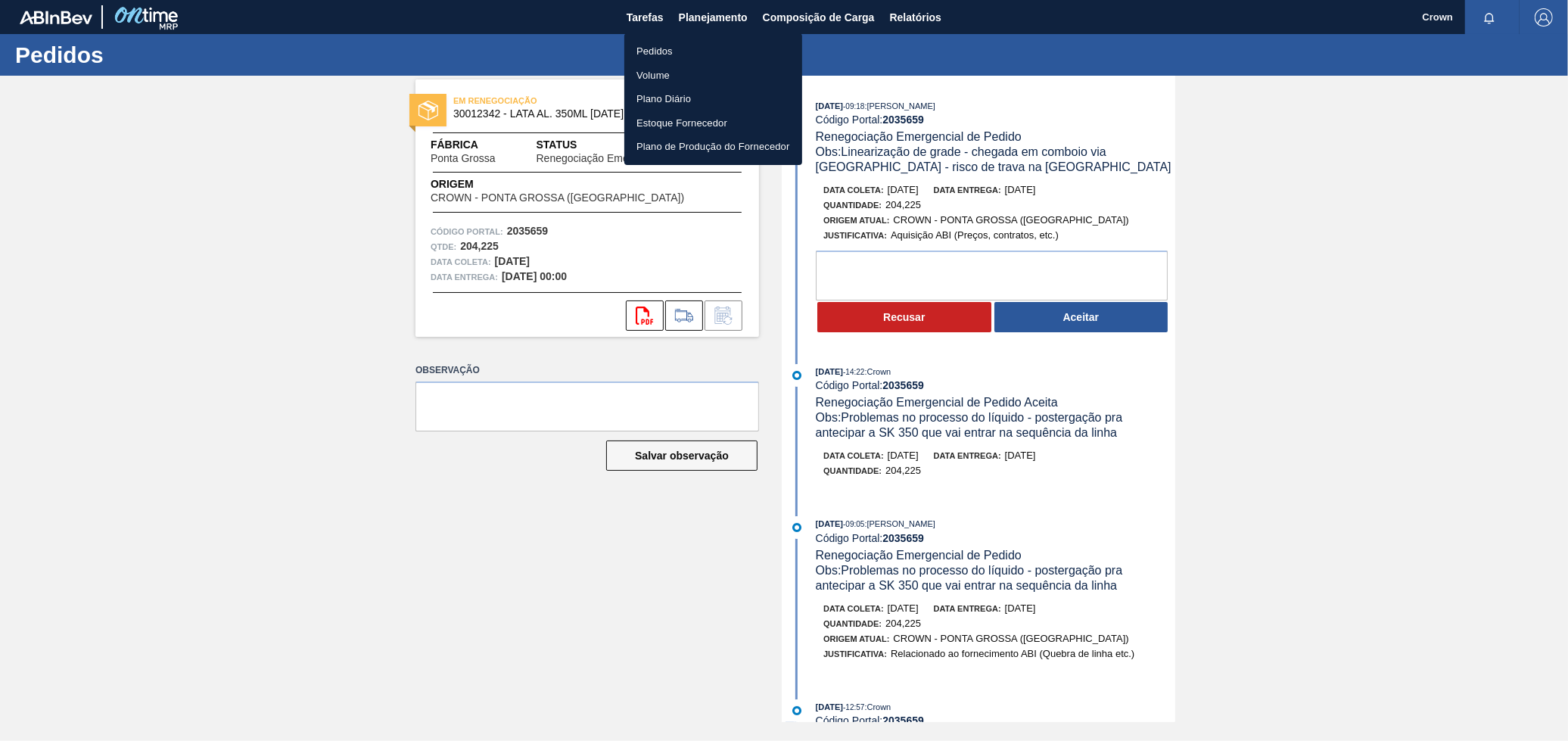
click at [702, 50] on li "Pedidos" at bounding box center [713, 51] width 178 height 24
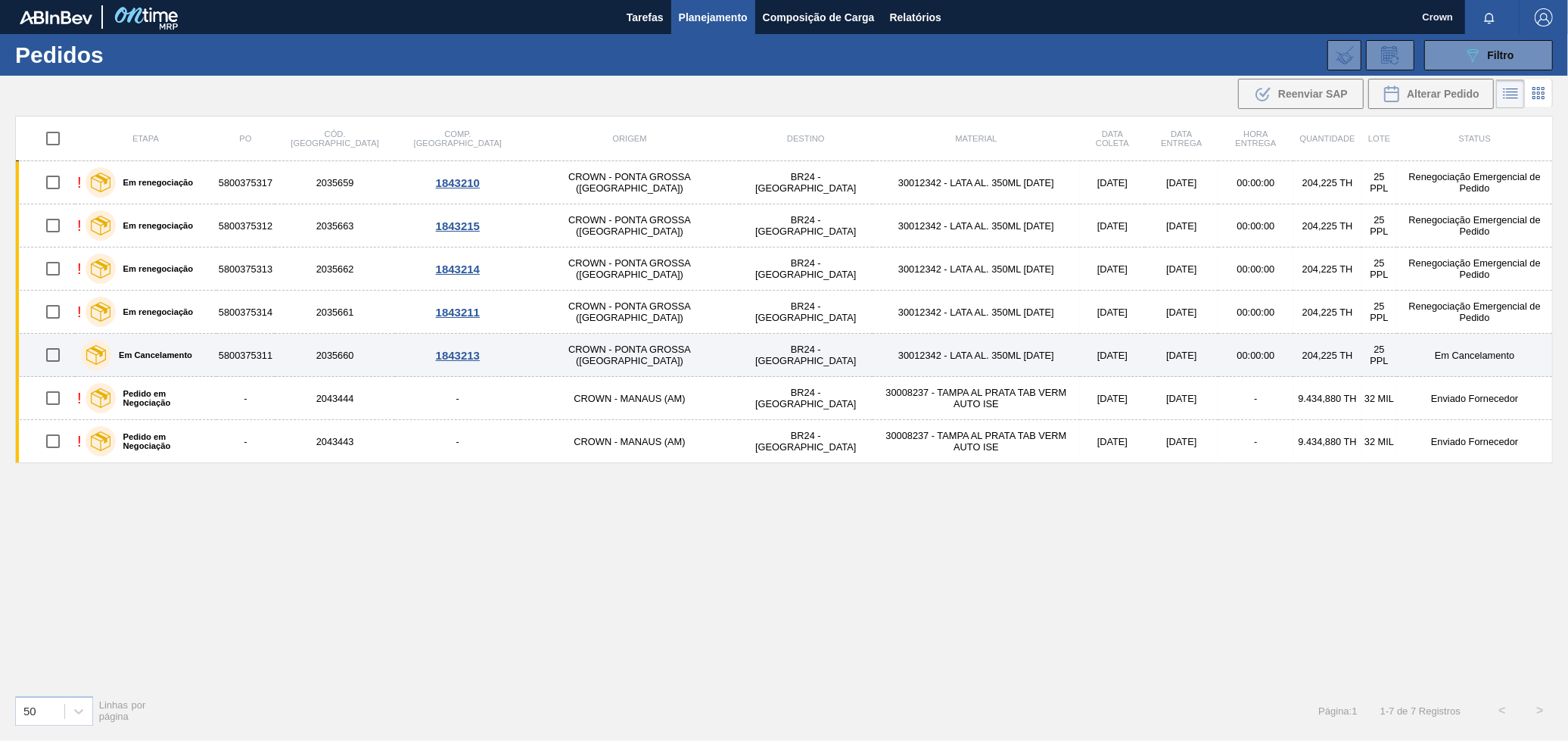
click at [873, 362] on td "30012342 - LATA AL. 350ML [DATE]" at bounding box center [976, 355] width 207 height 43
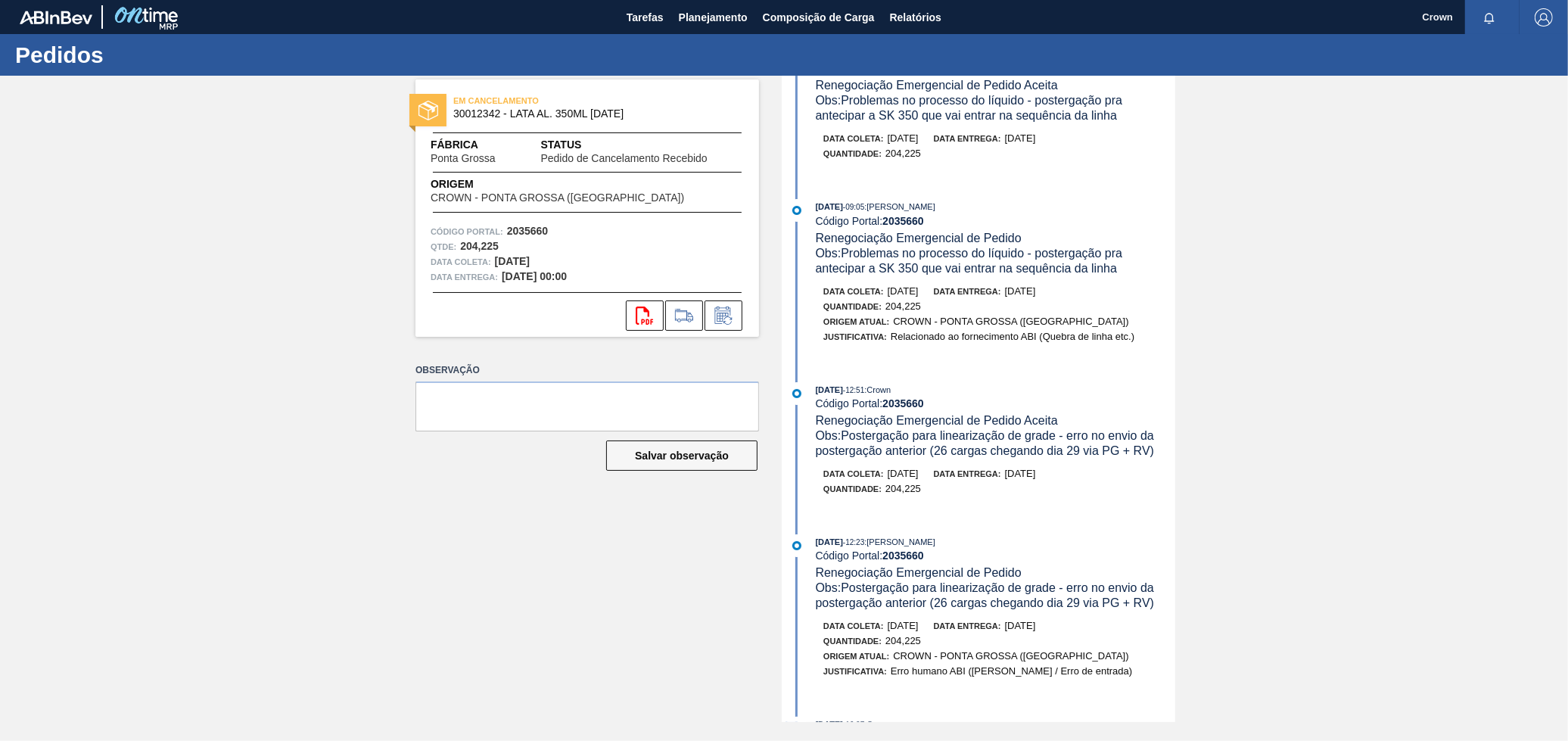
scroll to position [84, 0]
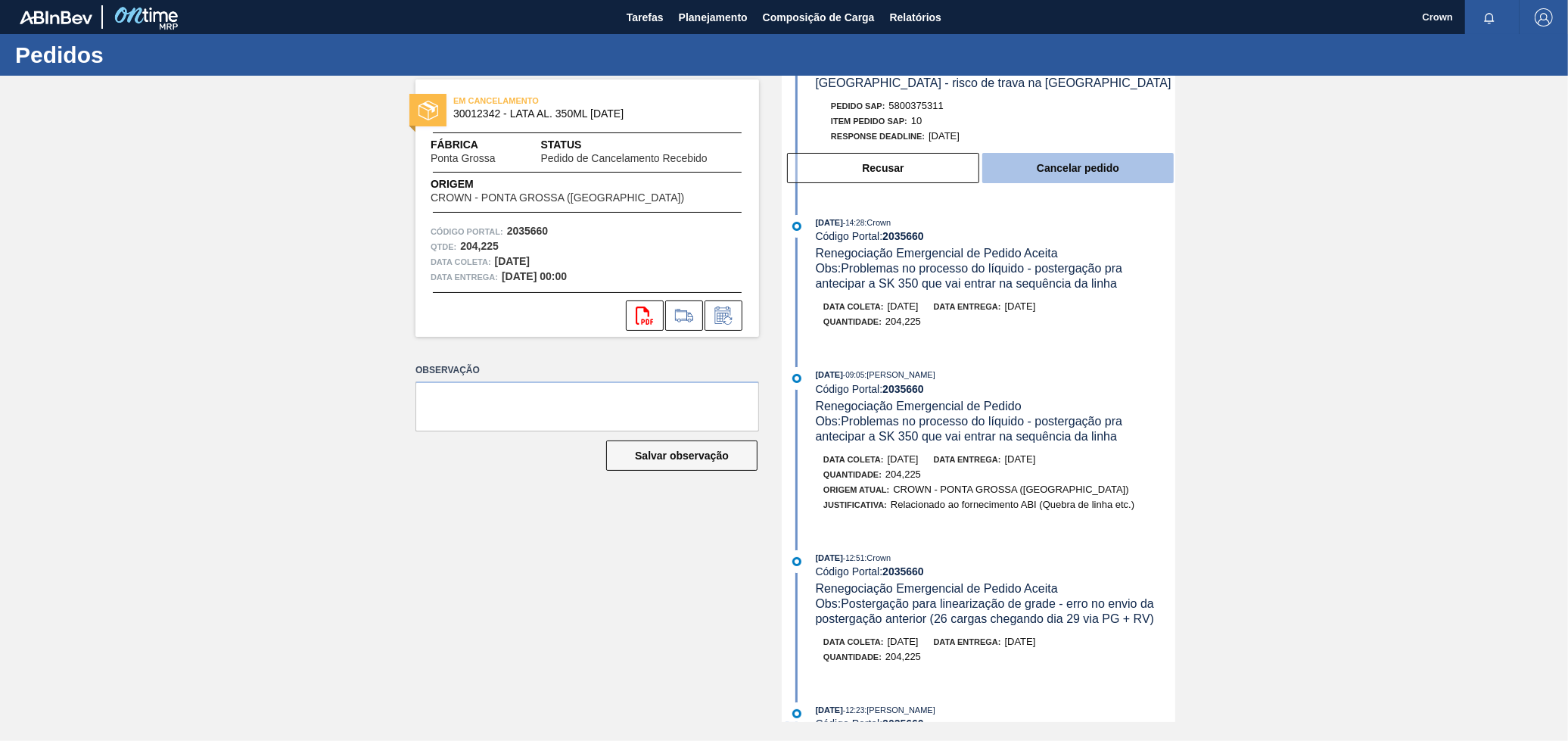
click at [1047, 180] on button "Cancelar pedido" at bounding box center [1078, 168] width 192 height 30
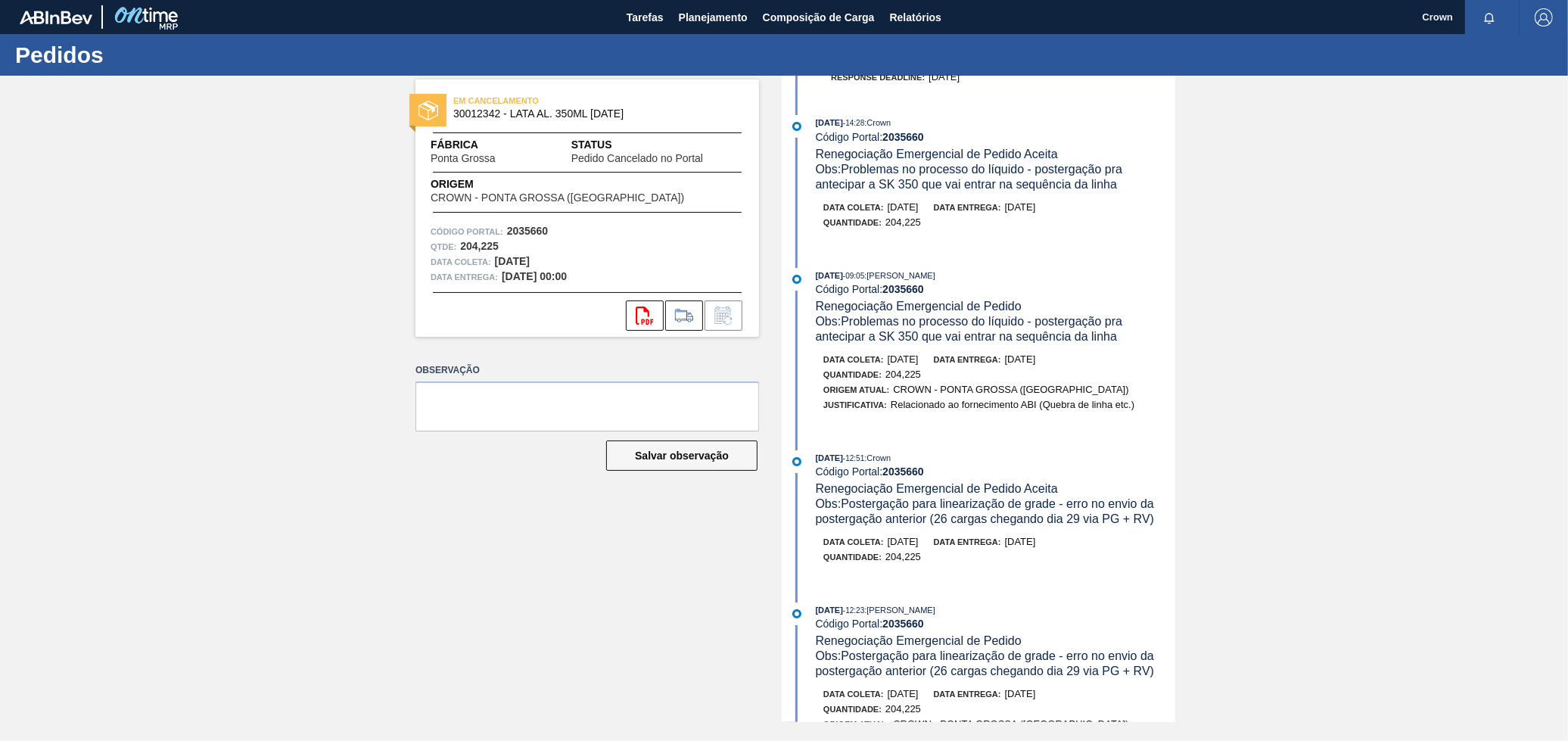
scroll to position [0, 0]
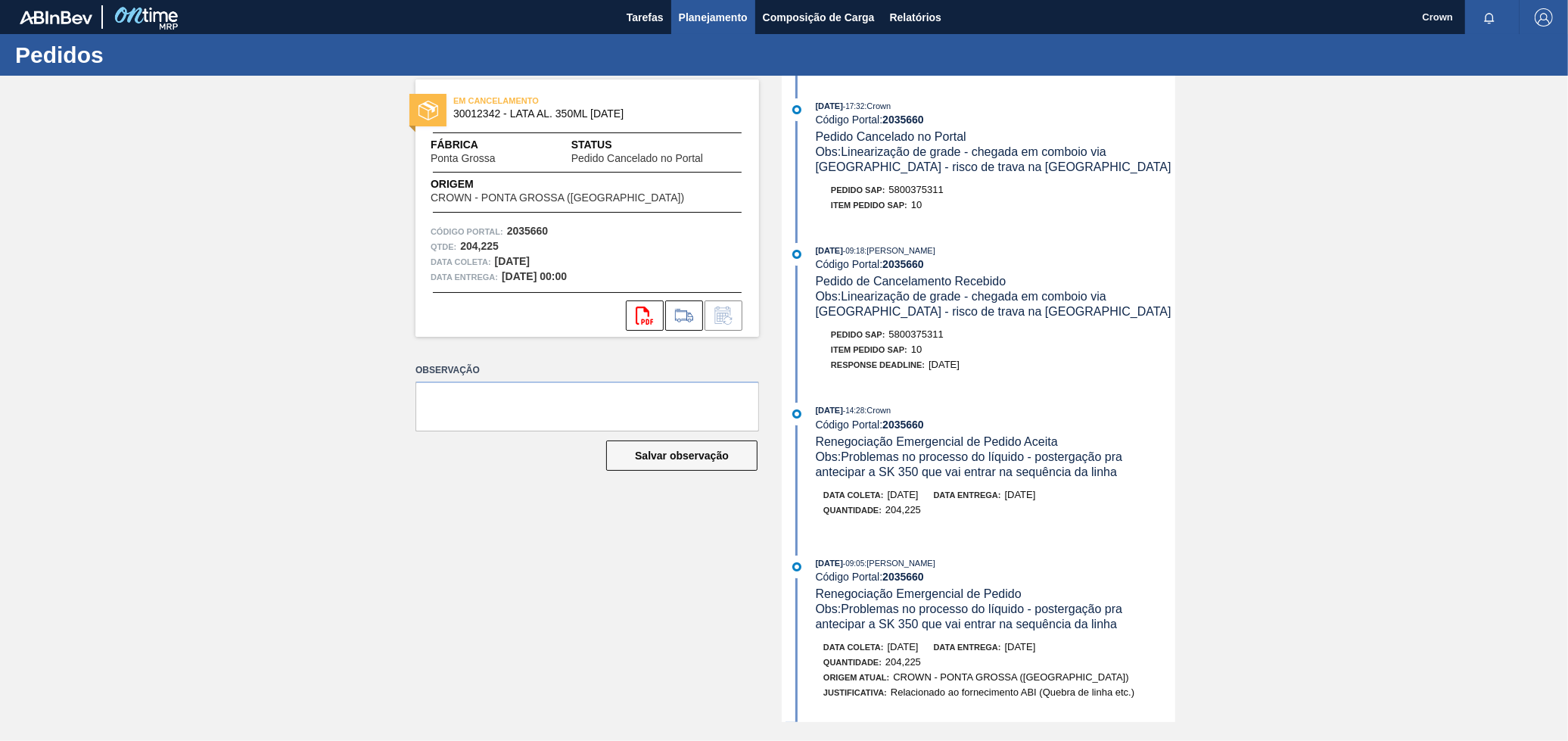
click at [710, 15] on span "Planejamento" at bounding box center [713, 17] width 68 height 18
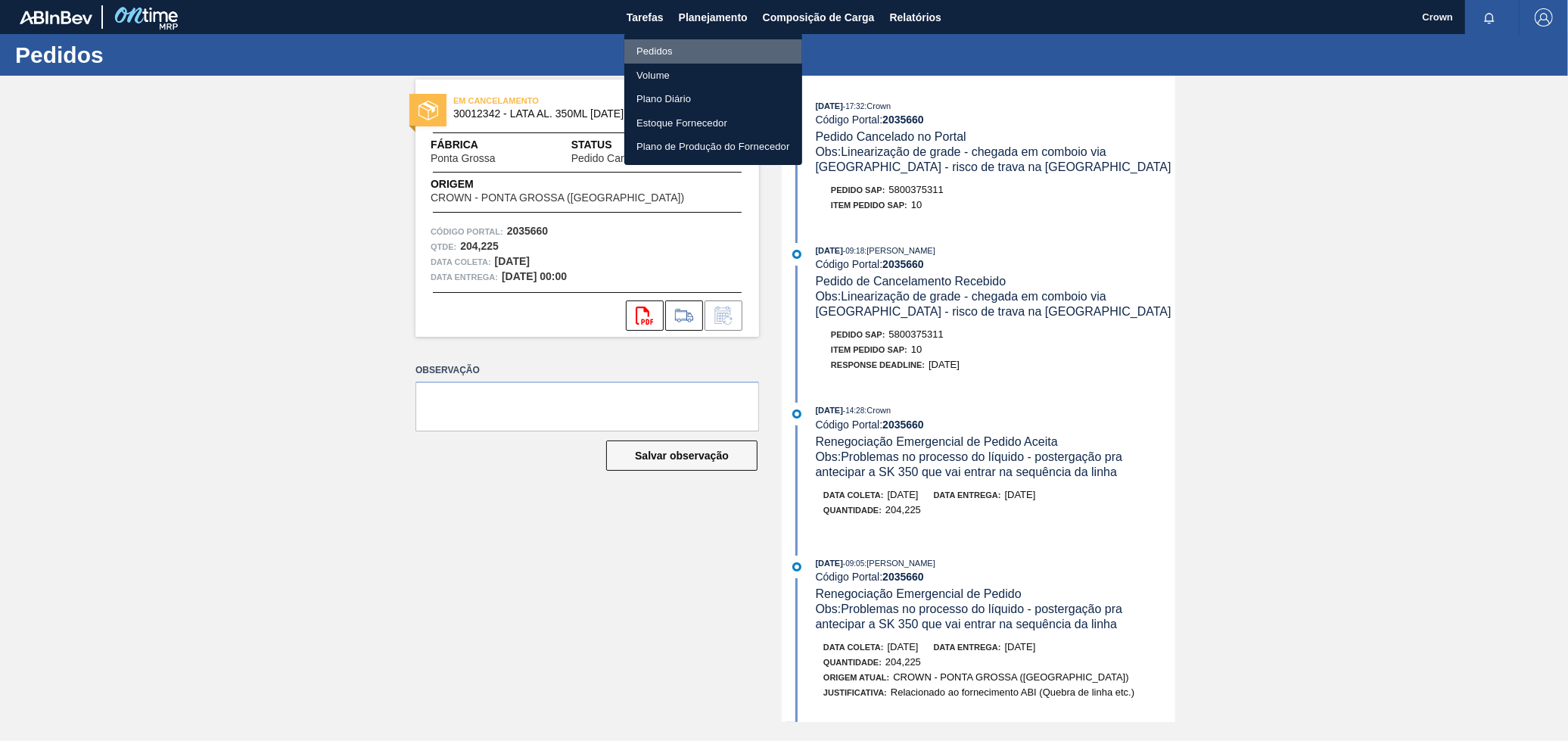
click at [672, 46] on li "Pedidos" at bounding box center [713, 51] width 178 height 24
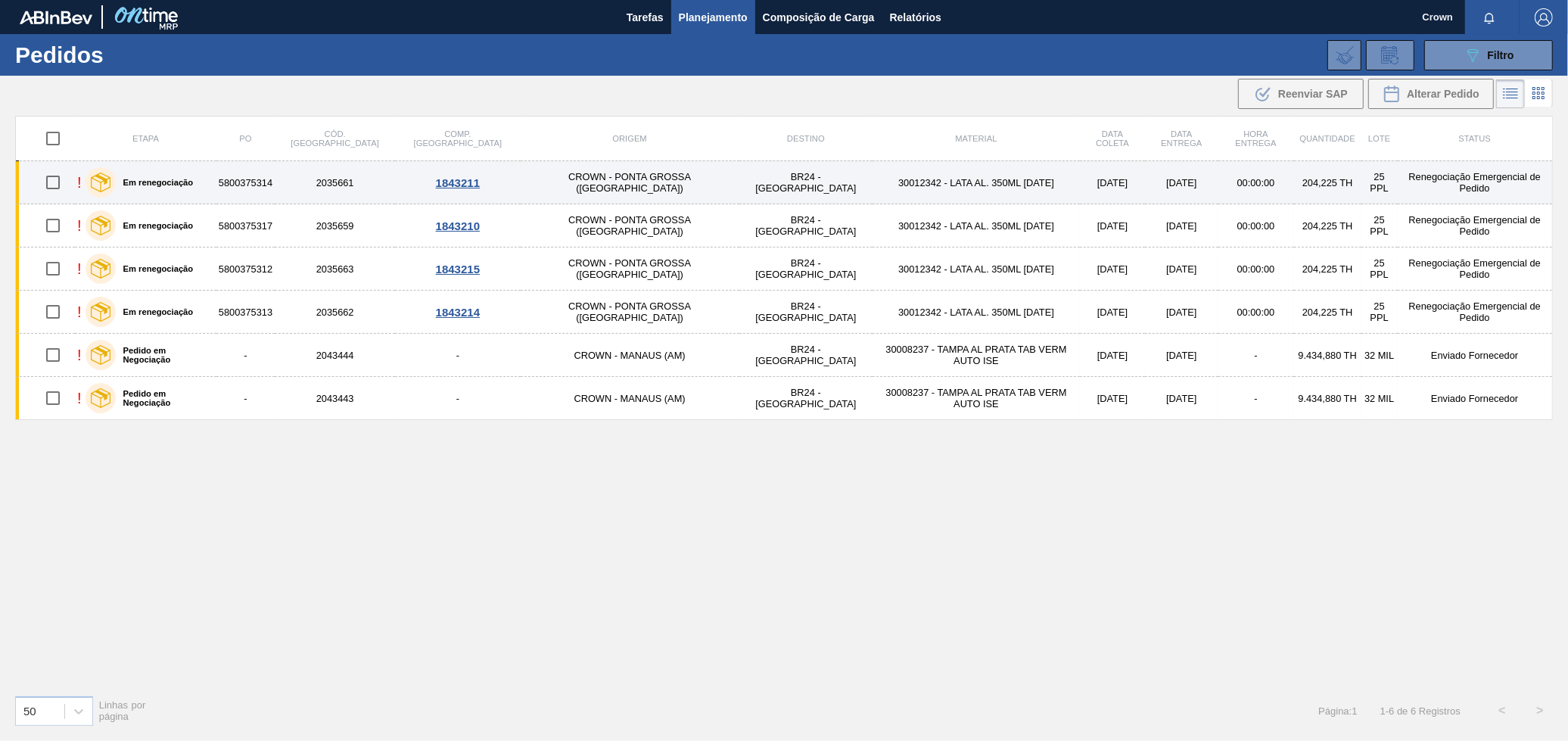
click at [873, 193] on td "30012342 - LATA AL. 350ML [DATE]" at bounding box center [976, 182] width 207 height 43
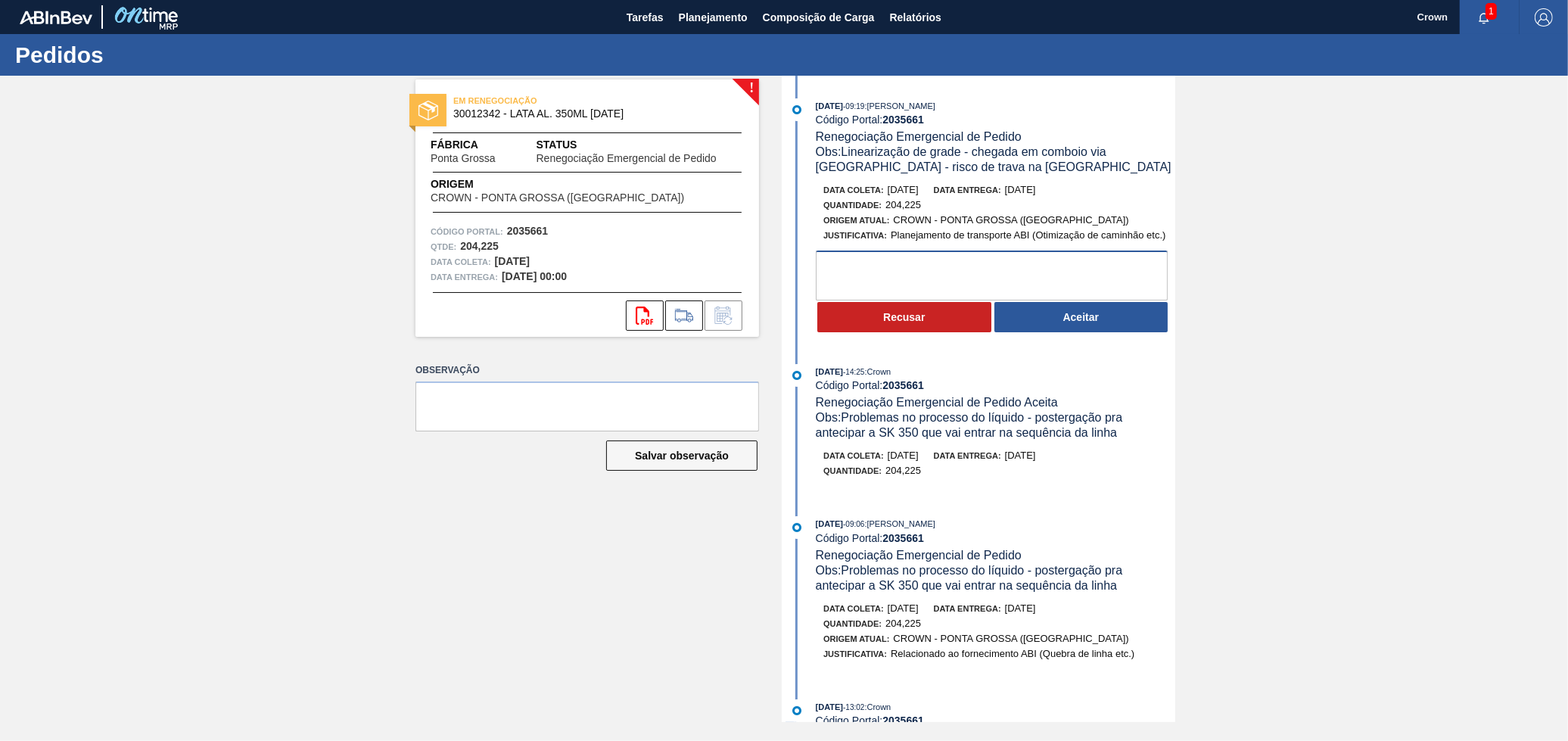
click at [887, 270] on textarea at bounding box center [991, 276] width 352 height 50
type textarea "Capacidade de carregamento do dia 10/10 será excedida"
click at [920, 329] on button "Recusar" at bounding box center [903, 317] width 174 height 30
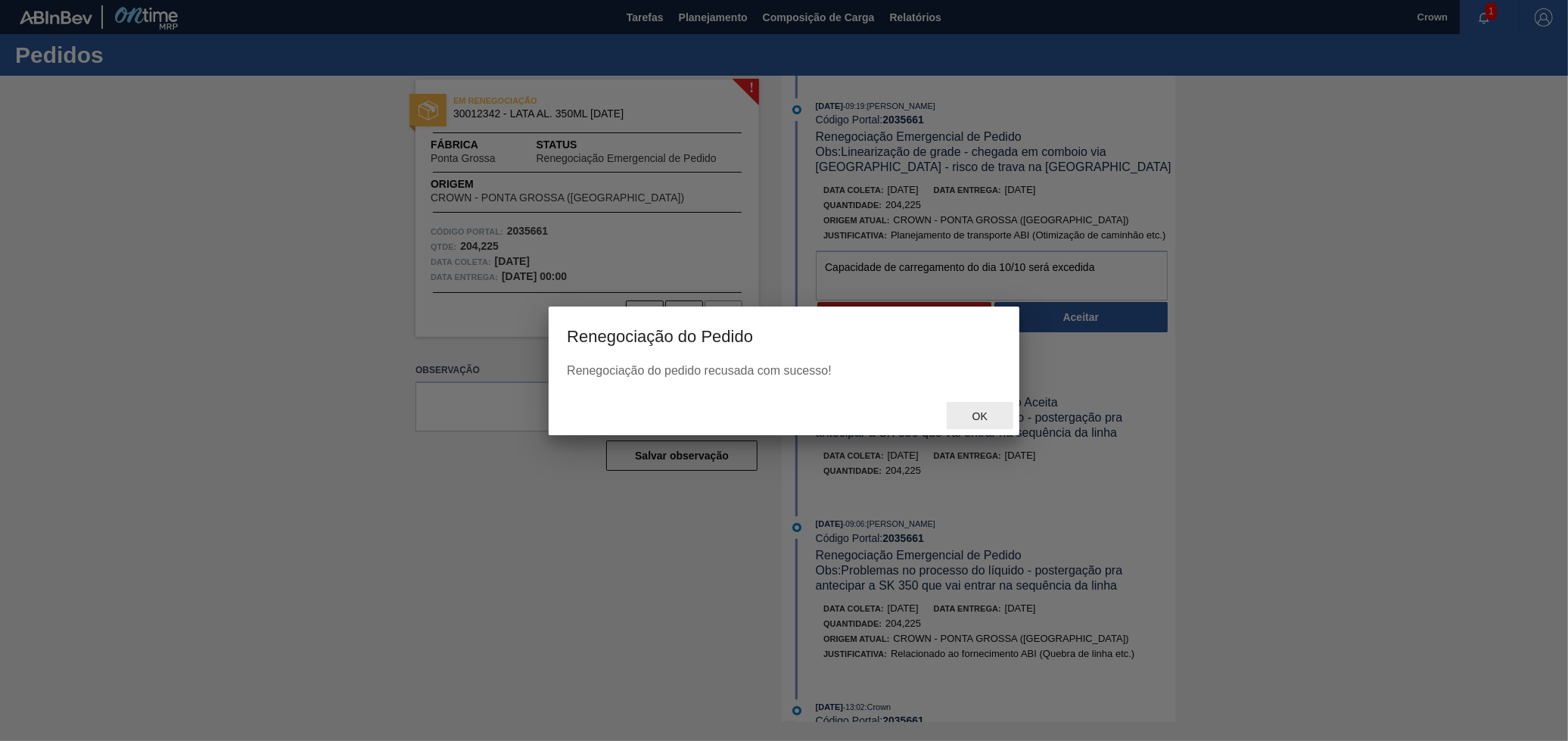
click at [985, 406] on div "Ok" at bounding box center [979, 416] width 67 height 28
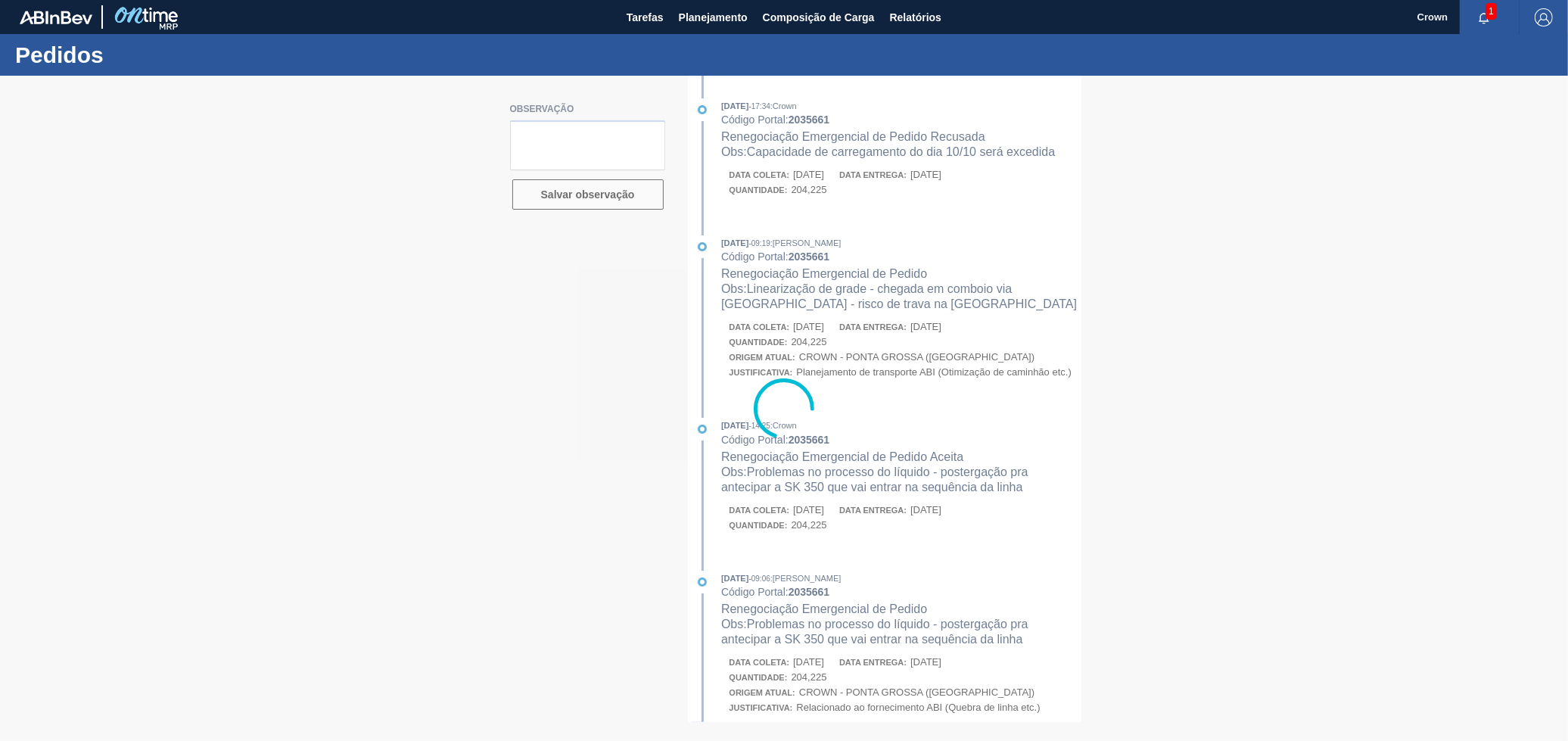
click at [861, 157] on div at bounding box center [784, 407] width 1568 height 665
click at [743, 150] on div at bounding box center [784, 407] width 1568 height 665
click at [745, 154] on div at bounding box center [784, 407] width 1568 height 665
click at [749, 156] on div at bounding box center [784, 407] width 1568 height 665
click at [755, 156] on div at bounding box center [784, 407] width 1568 height 665
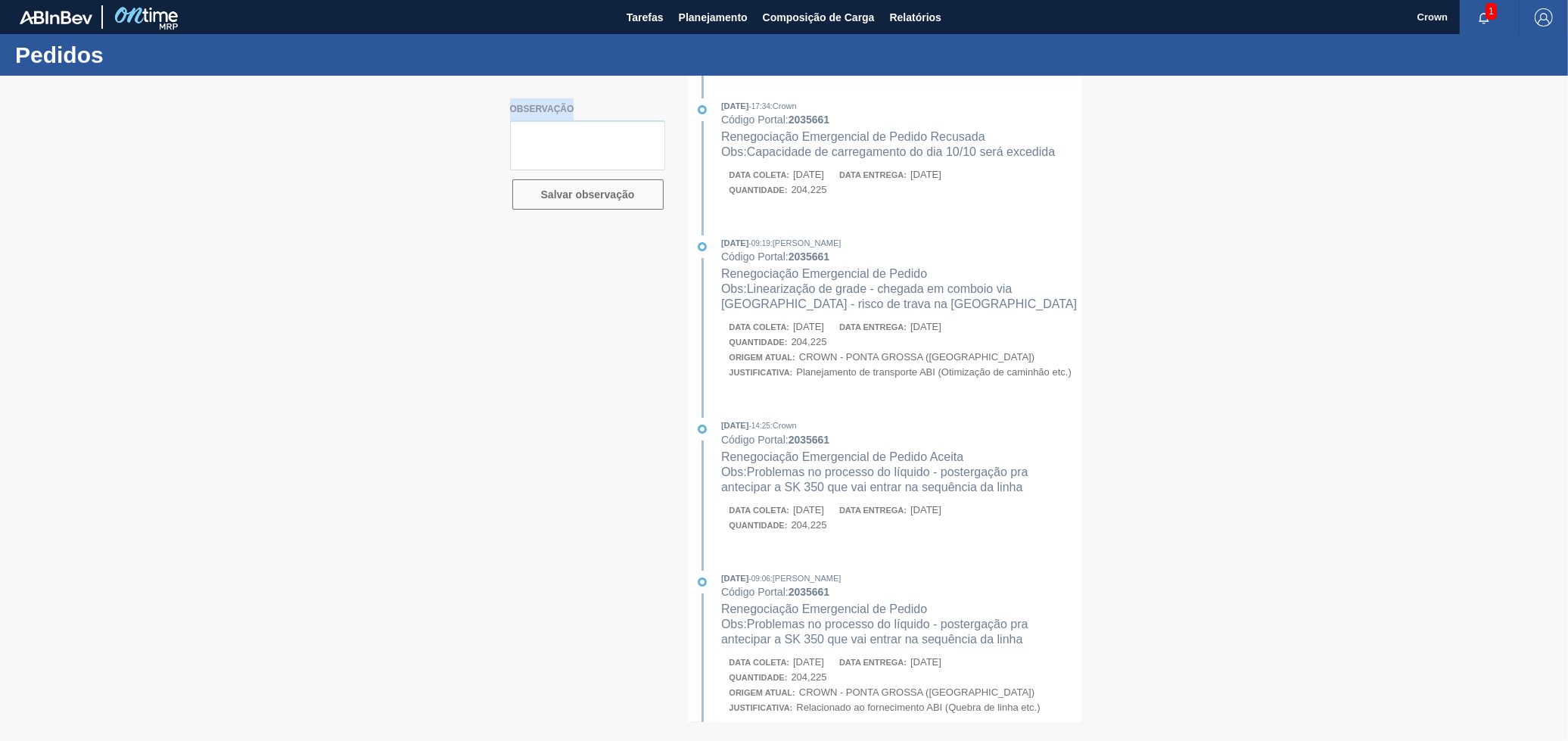
click at [755, 156] on div at bounding box center [784, 407] width 1568 height 665
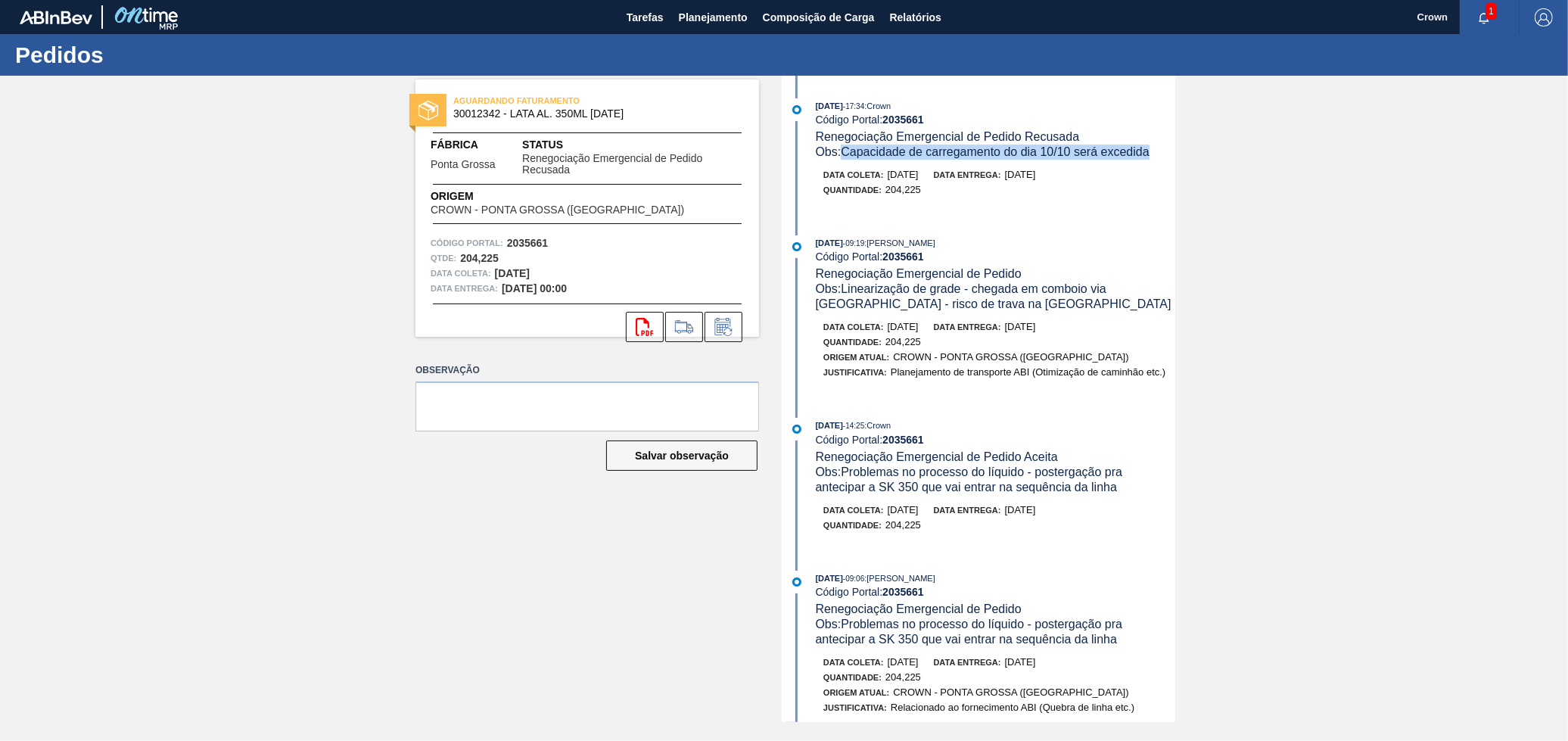
drag, startPoint x: 847, startPoint y: 156, endPoint x: 1153, endPoint y: 149, distance: 306.1
click at [1153, 149] on div "Obs: Capacidade de carregamento do dia 10/10 será excedida" at bounding box center [995, 152] width 359 height 15
copy span "Capacidade de carregamento do dia 10/10 será excedida"
click at [709, 19] on span "Planejamento" at bounding box center [713, 17] width 68 height 18
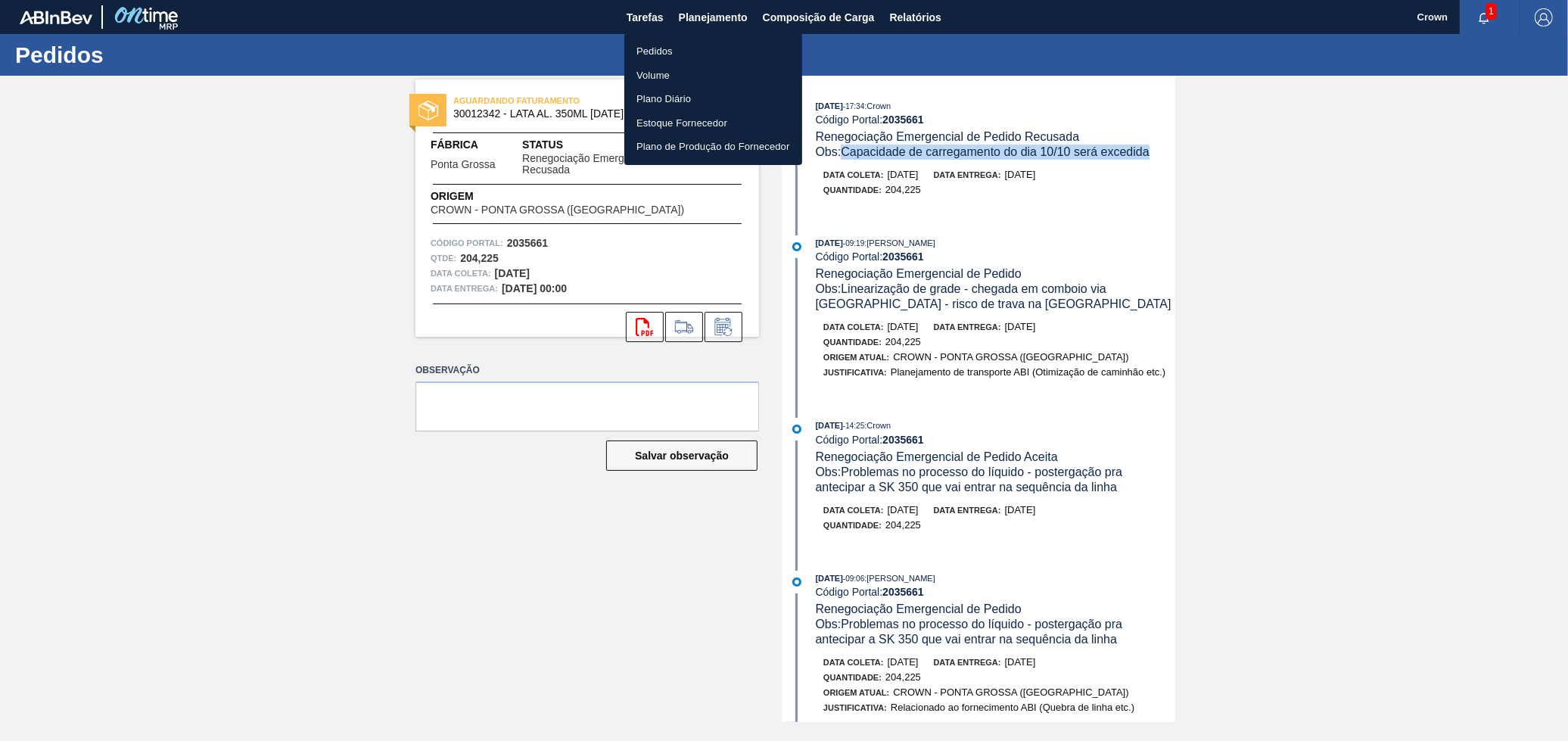
click at [686, 56] on li "Pedidos" at bounding box center [713, 51] width 178 height 24
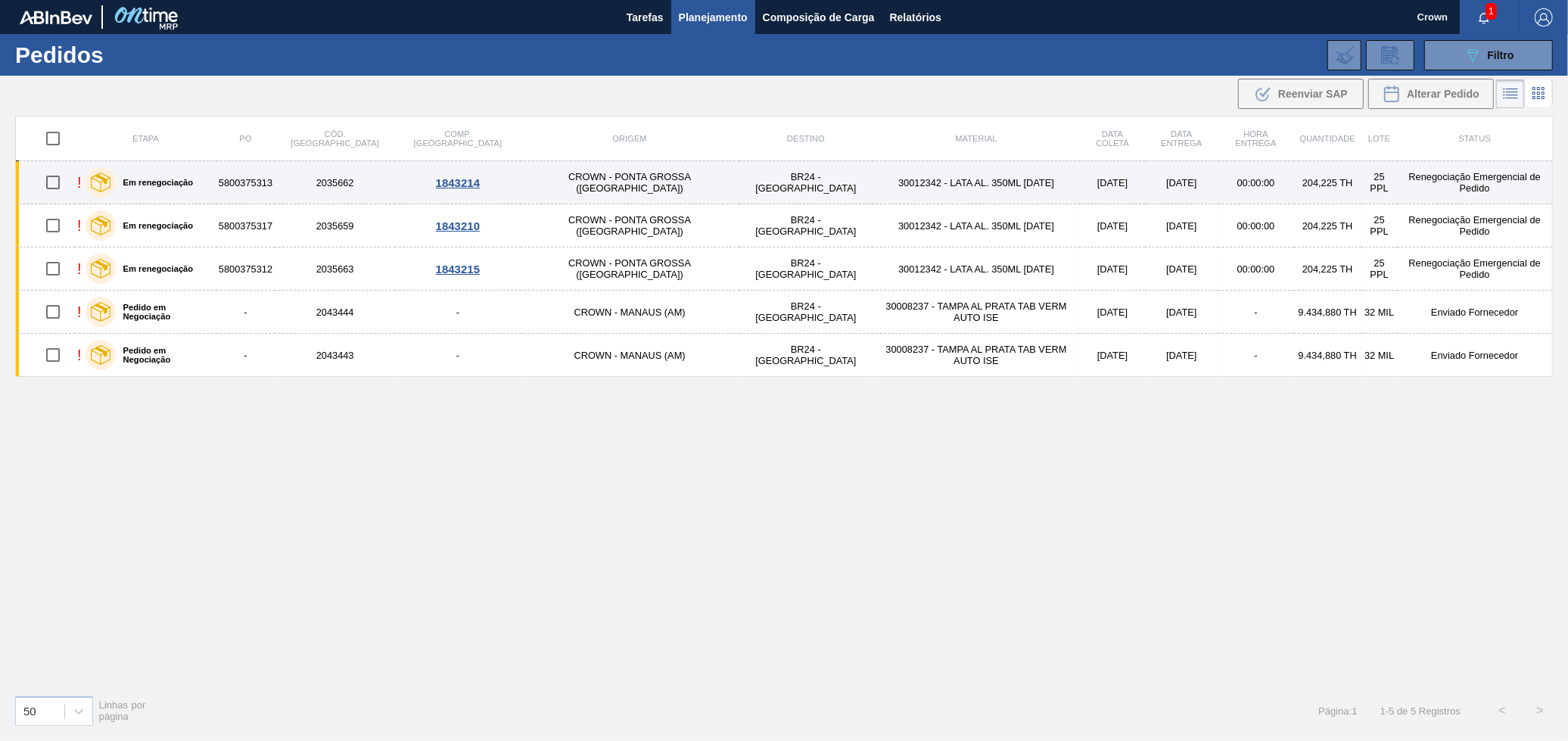
click at [575, 171] on td "CROWN - PONTA GROSSA ([GEOGRAPHIC_DATA])" at bounding box center [630, 182] width 219 height 43
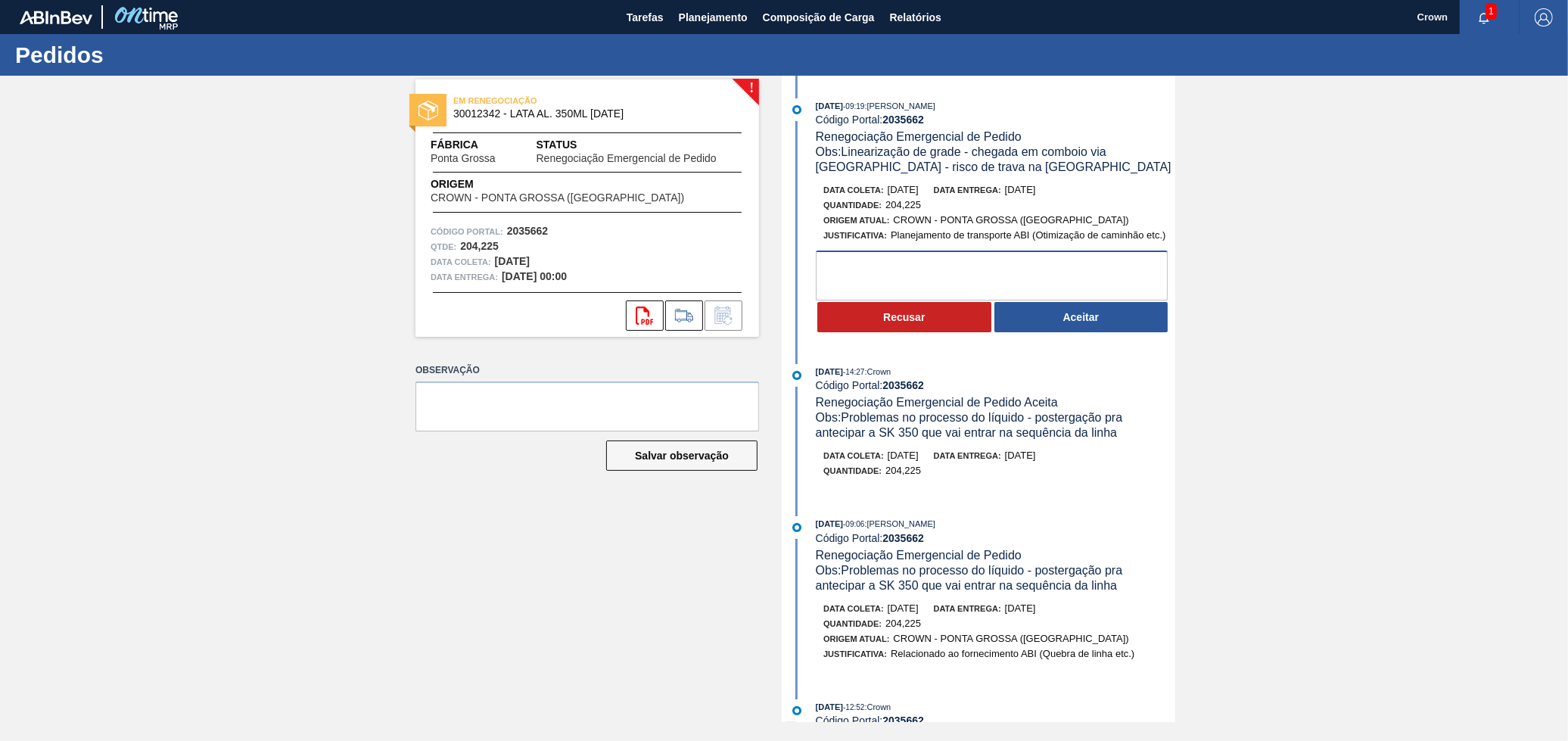
click at [1027, 291] on textarea at bounding box center [991, 276] width 352 height 50
paste textarea "Capacidade de carregamento do dia 10/10 será excedida"
type textarea "Capacidade de carregamento do dia 10/10 será excedida"
click at [1044, 309] on button "Aceitar" at bounding box center [1080, 317] width 174 height 30
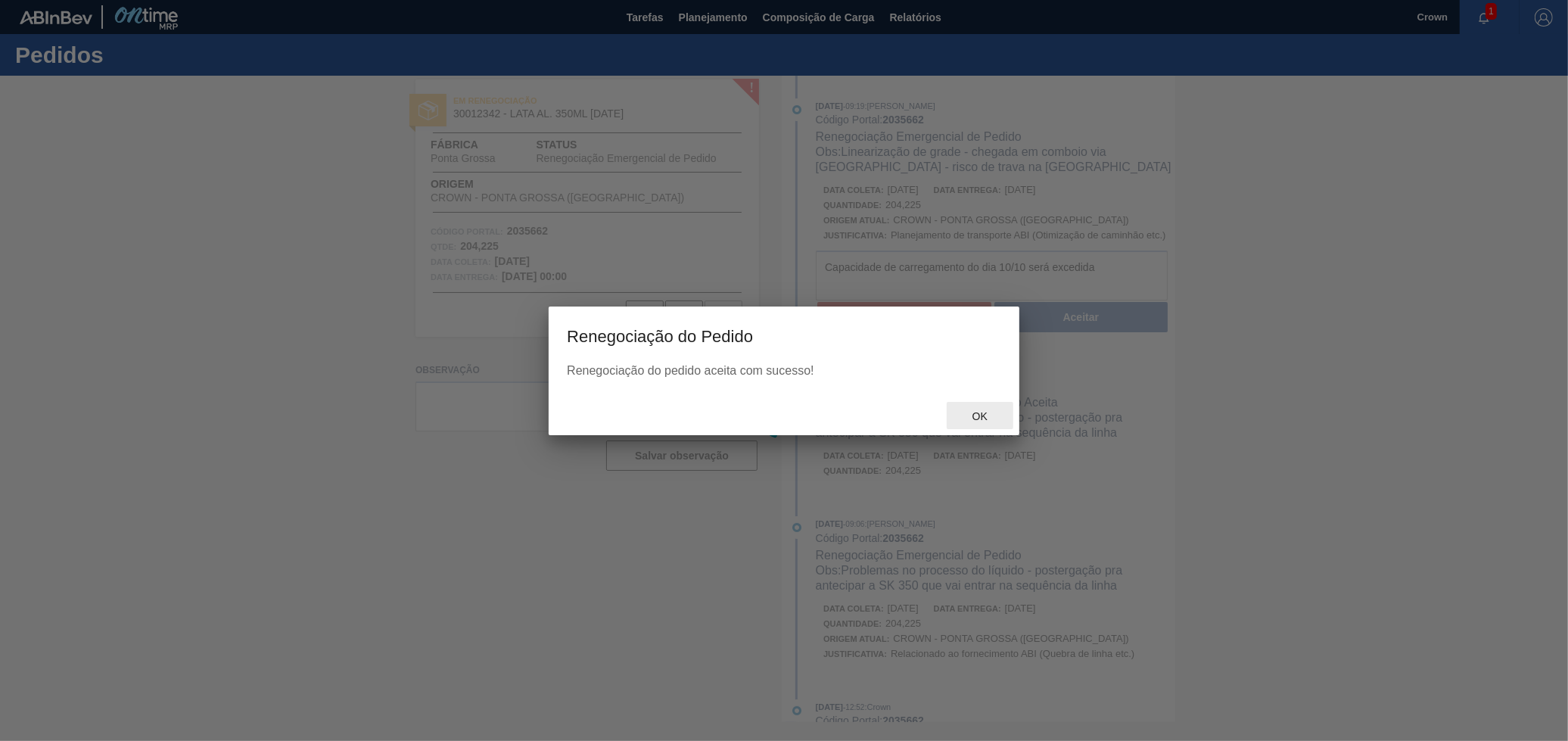
click at [975, 410] on span "Ok" at bounding box center [979, 416] width 39 height 12
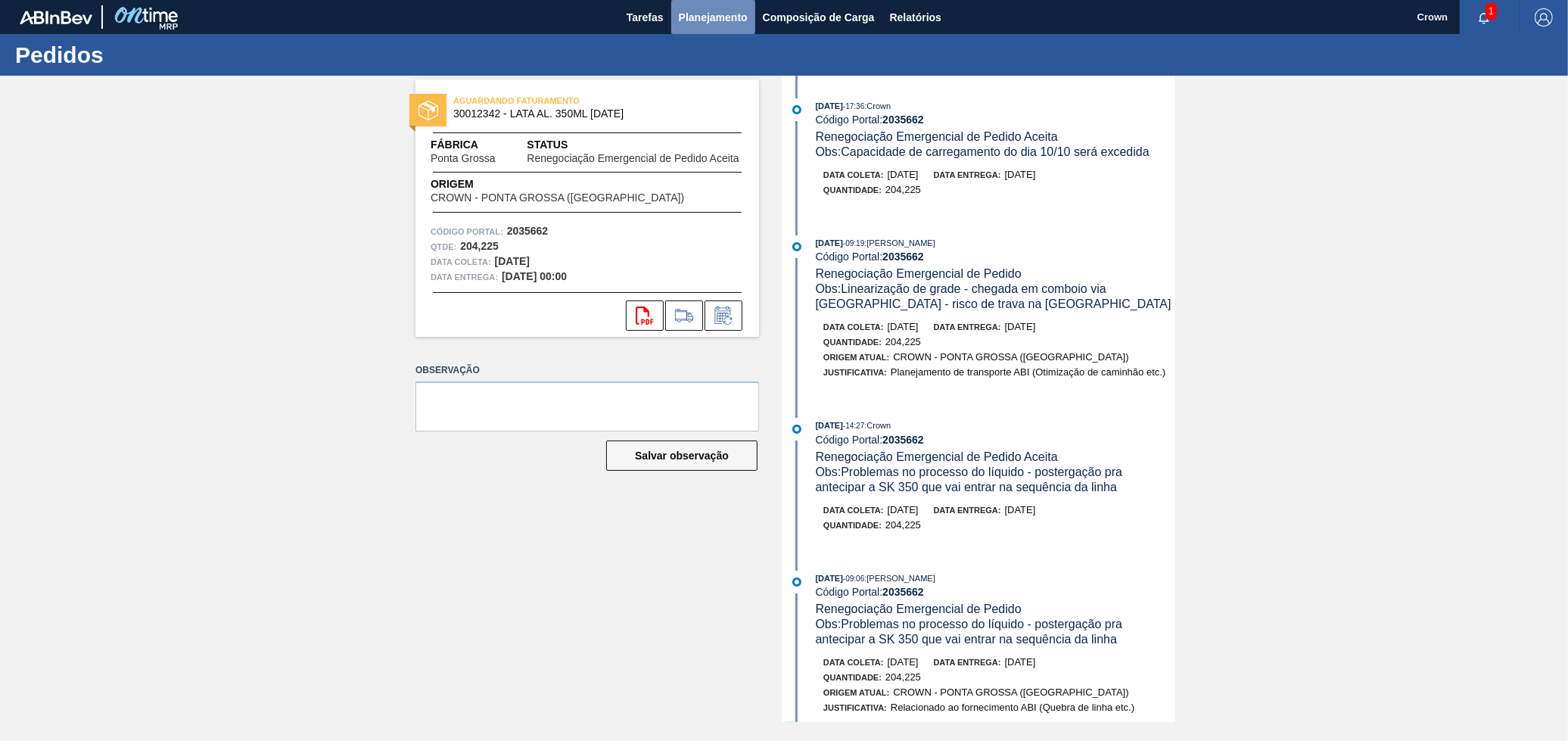
click at [730, 21] on span "Planejamento" at bounding box center [713, 17] width 68 height 18
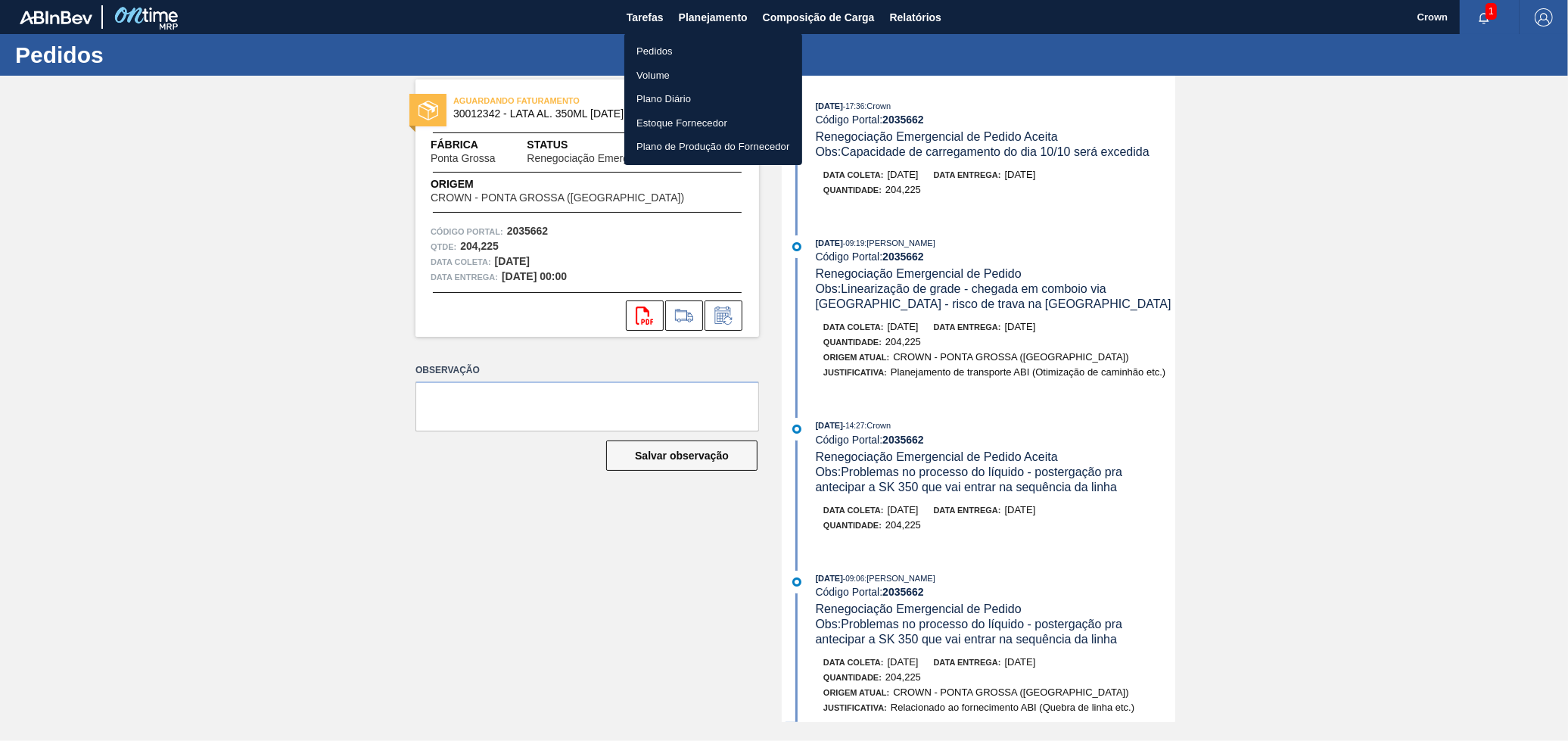
click at [700, 42] on li "Pedidos" at bounding box center [713, 51] width 178 height 24
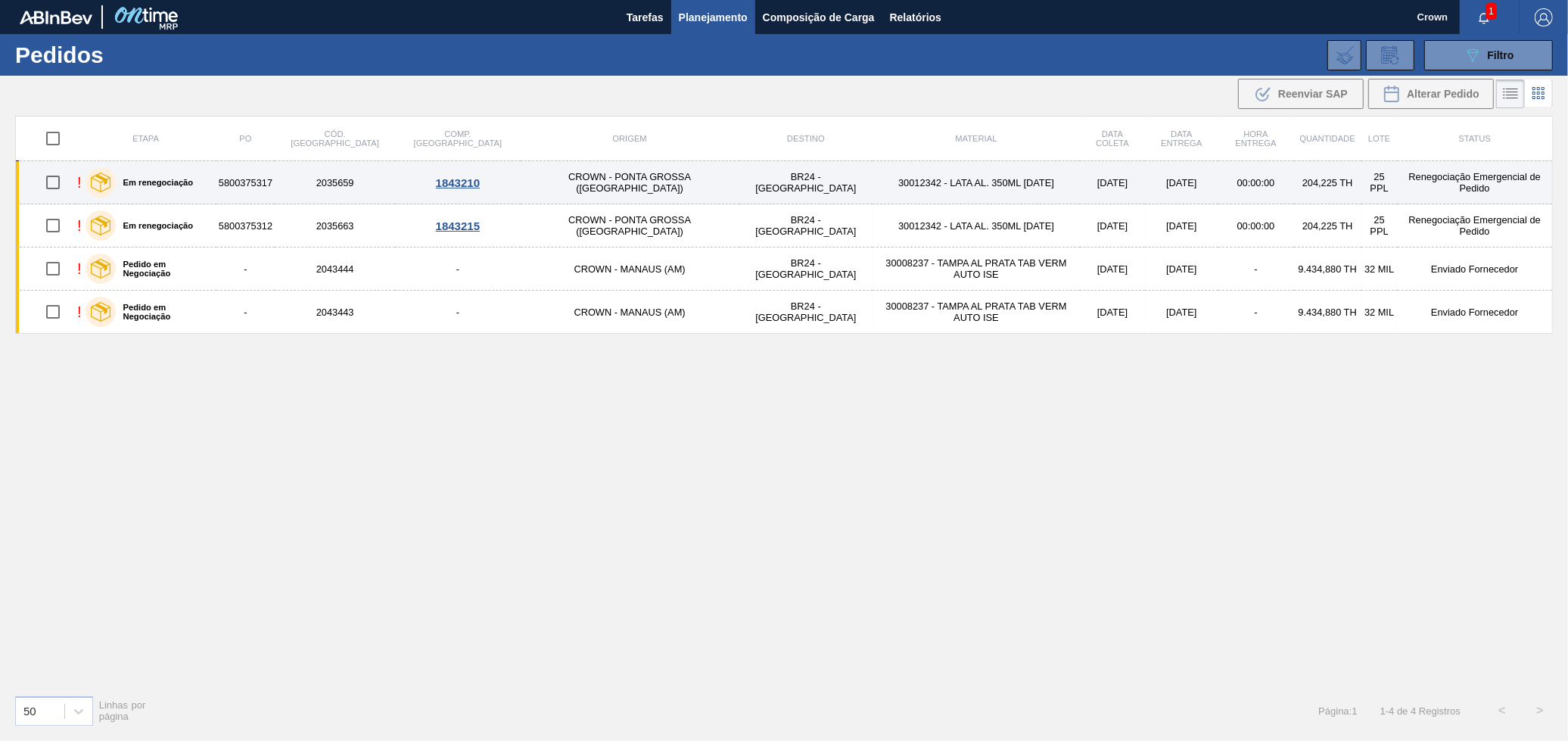
click at [1361, 177] on td "25 PPL" at bounding box center [1379, 182] width 36 height 43
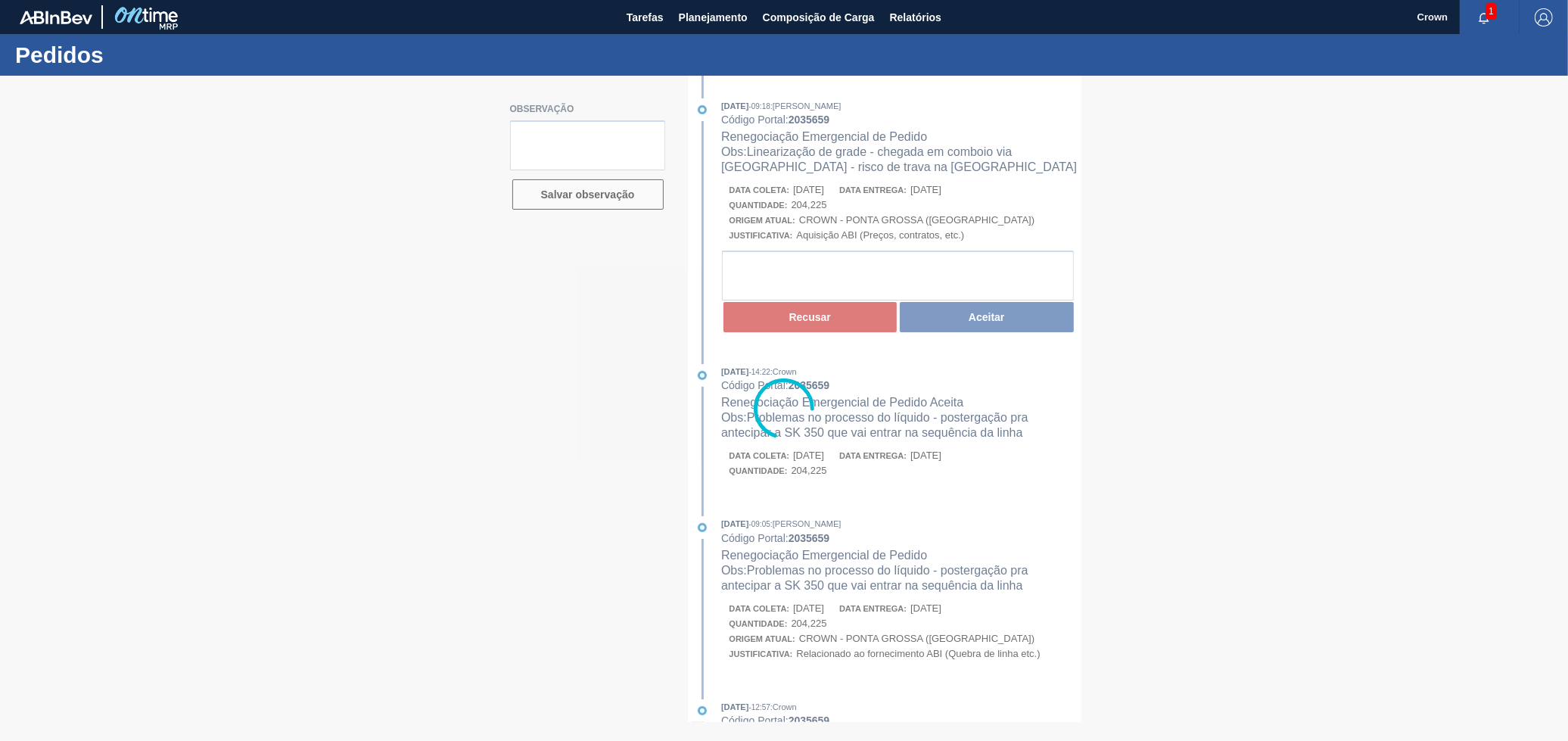
click at [796, 288] on div at bounding box center [784, 407] width 1568 height 665
click at [747, 235] on div at bounding box center [784, 407] width 1568 height 665
click at [749, 272] on div at bounding box center [784, 407] width 1568 height 665
click at [753, 282] on div at bounding box center [784, 407] width 1568 height 665
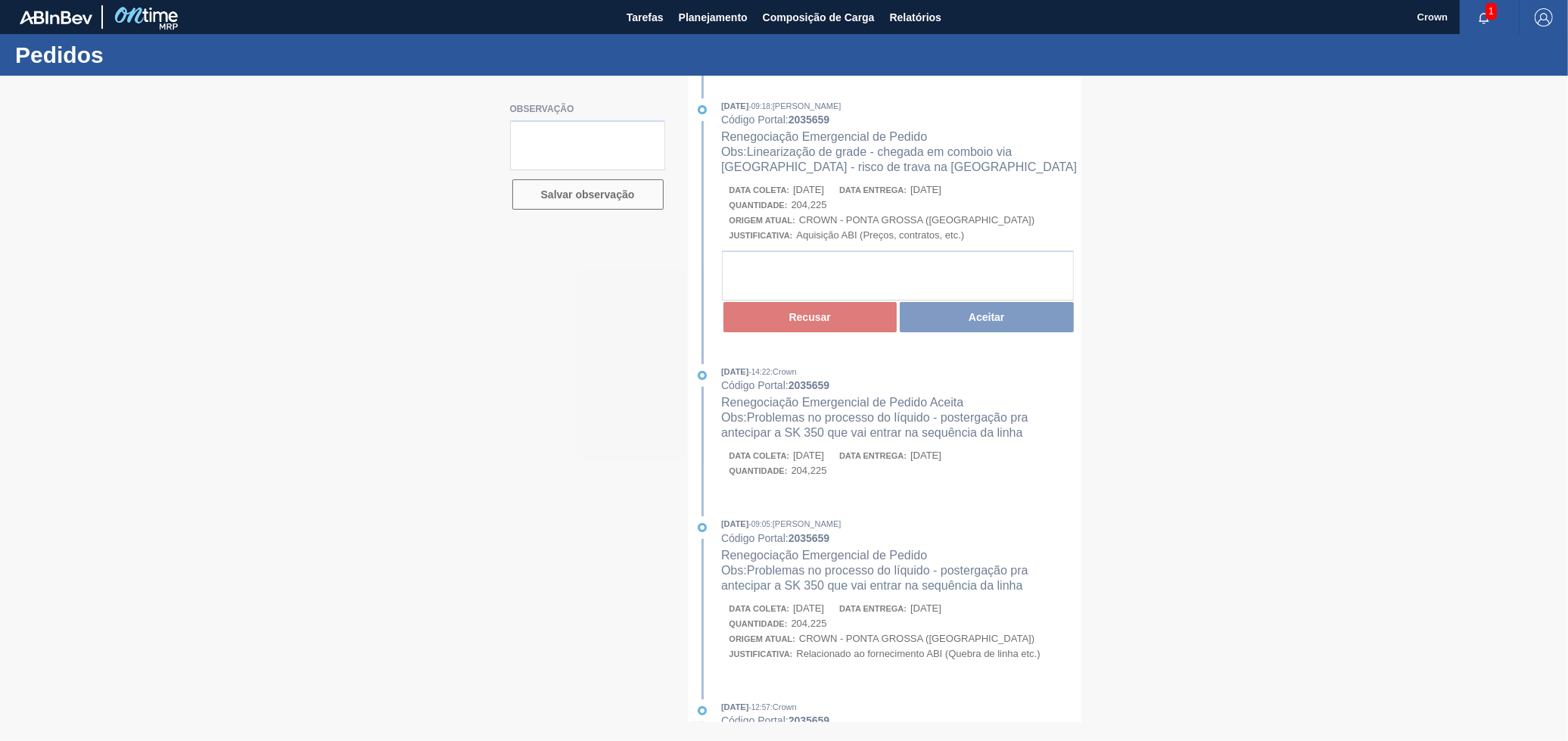
click at [753, 282] on div at bounding box center [784, 407] width 1568 height 665
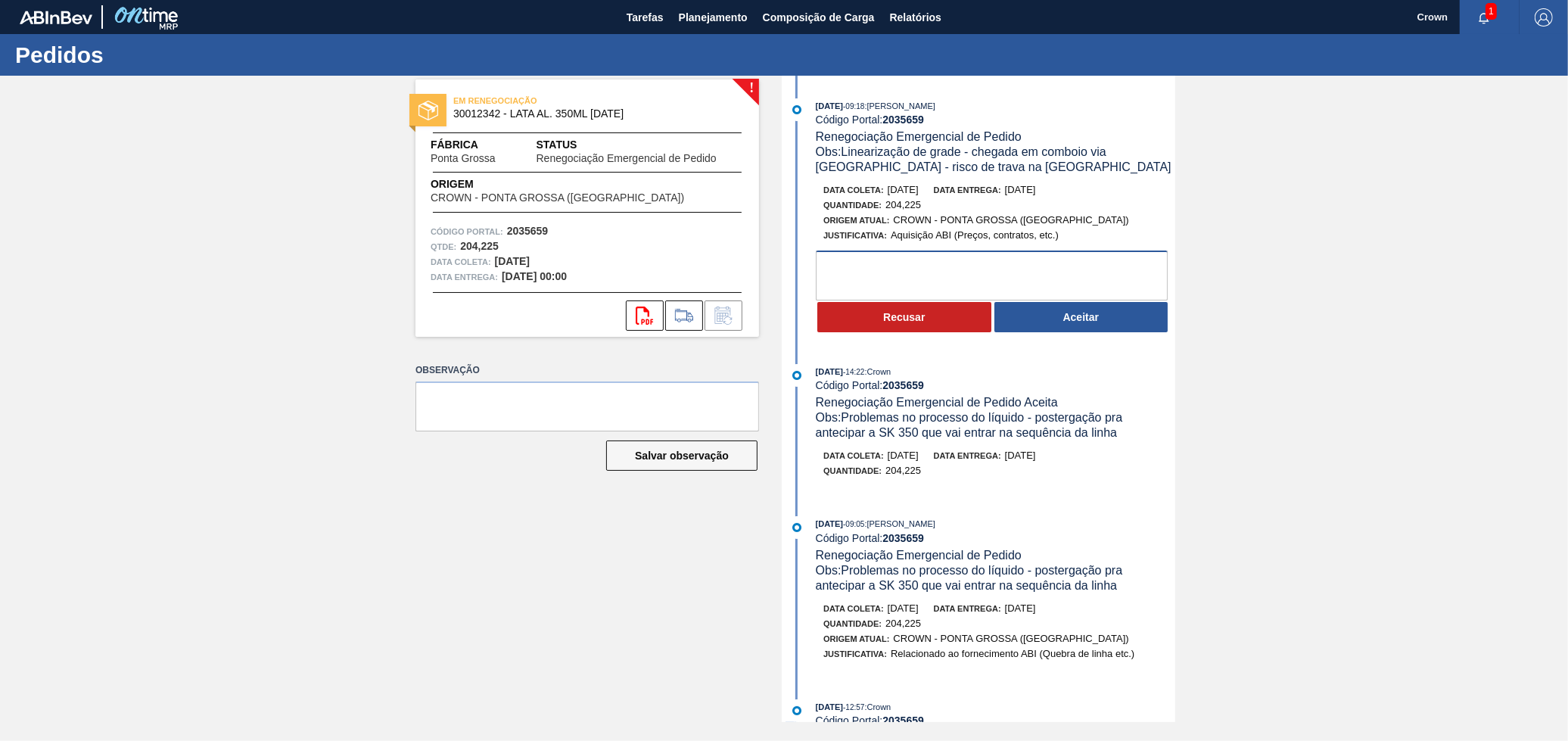
click at [881, 290] on textarea at bounding box center [991, 276] width 352 height 50
paste textarea "Capacidade de carregamento do dia 10/10 será excedida"
type textarea "Capacidade de carregamento do dia 10/10 será excedida"
click at [915, 319] on button "Recusar" at bounding box center [903, 317] width 174 height 30
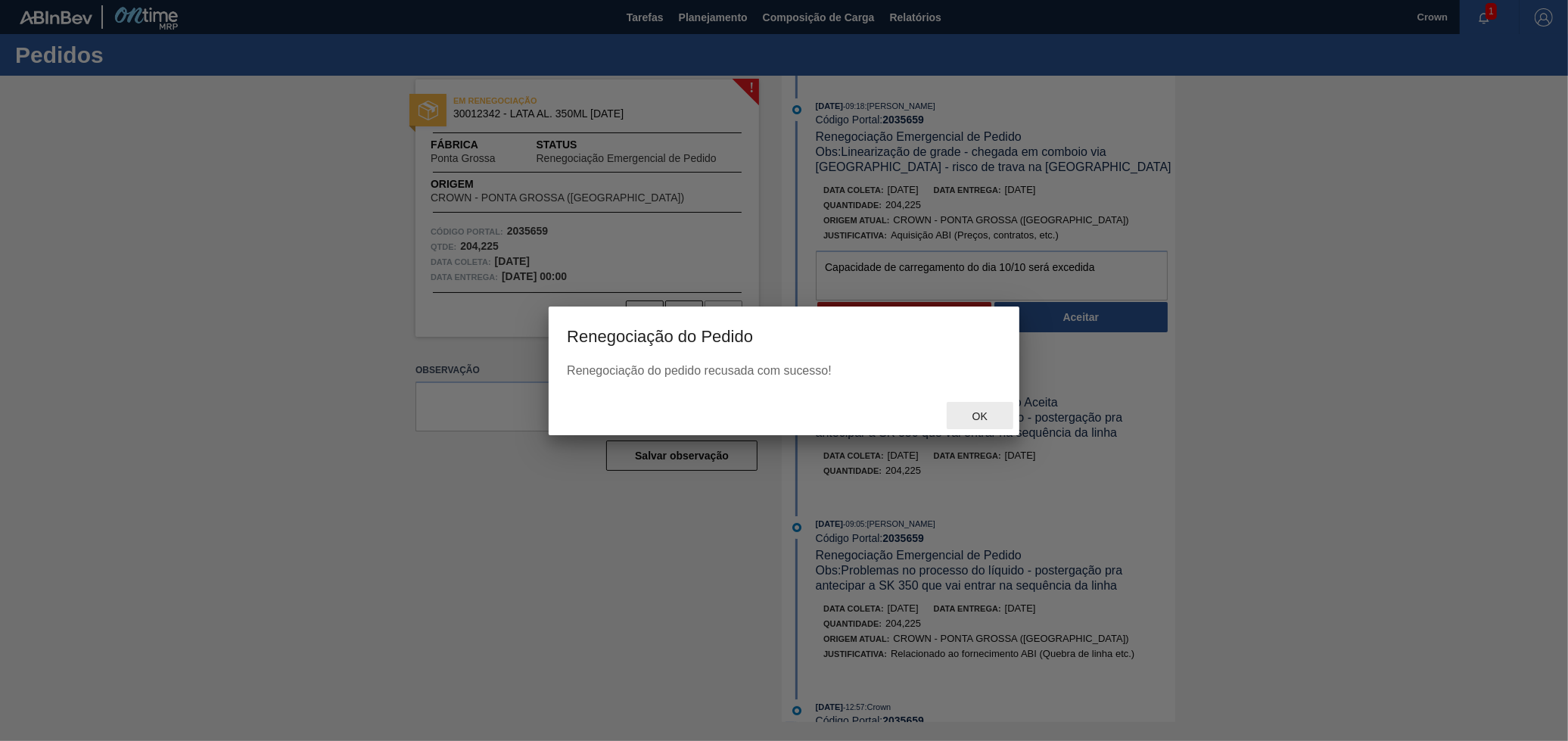
click at [971, 420] on span "Ok" at bounding box center [979, 416] width 39 height 12
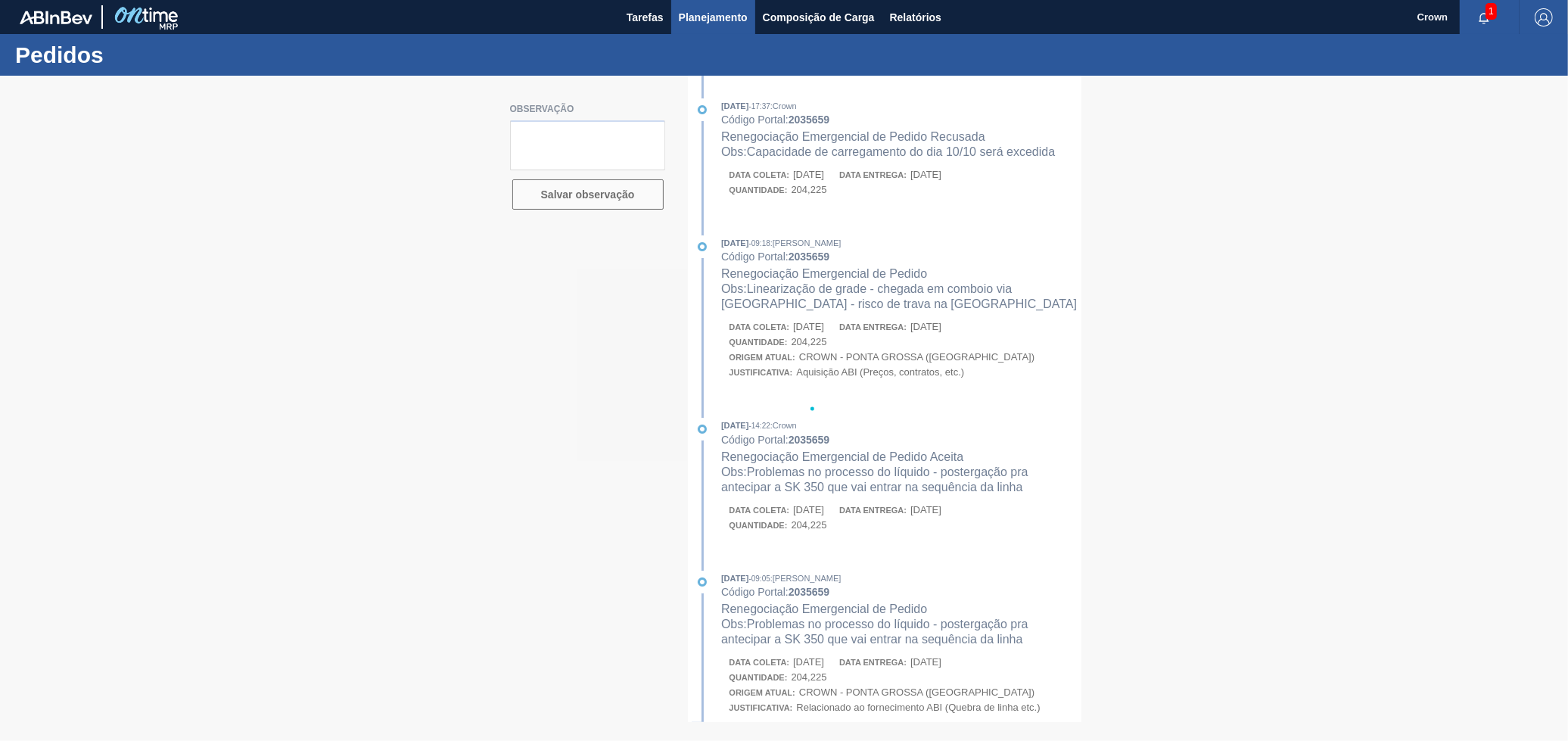
click at [714, 14] on span "Planejamento" at bounding box center [713, 17] width 68 height 18
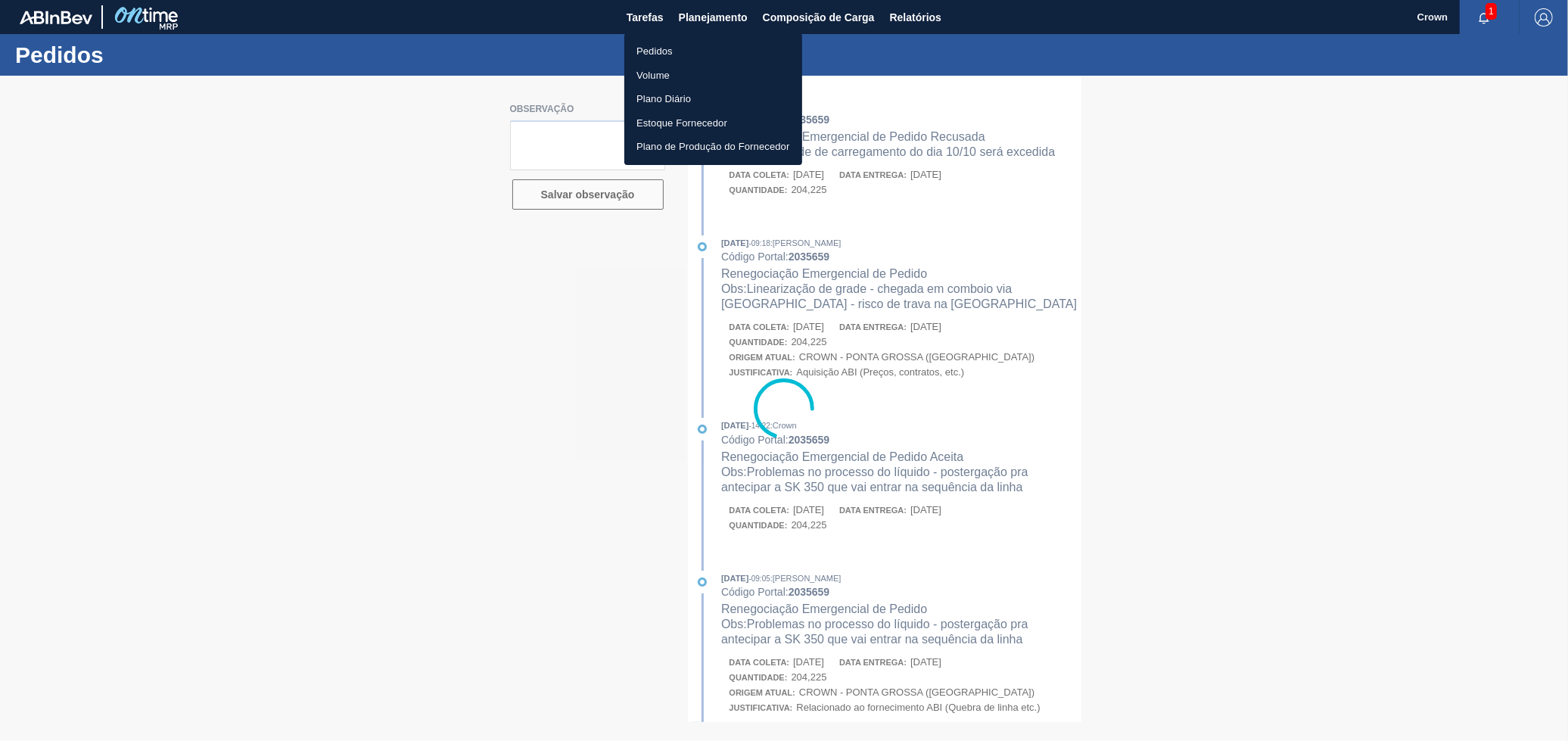
click at [703, 50] on li "Pedidos" at bounding box center [713, 51] width 178 height 24
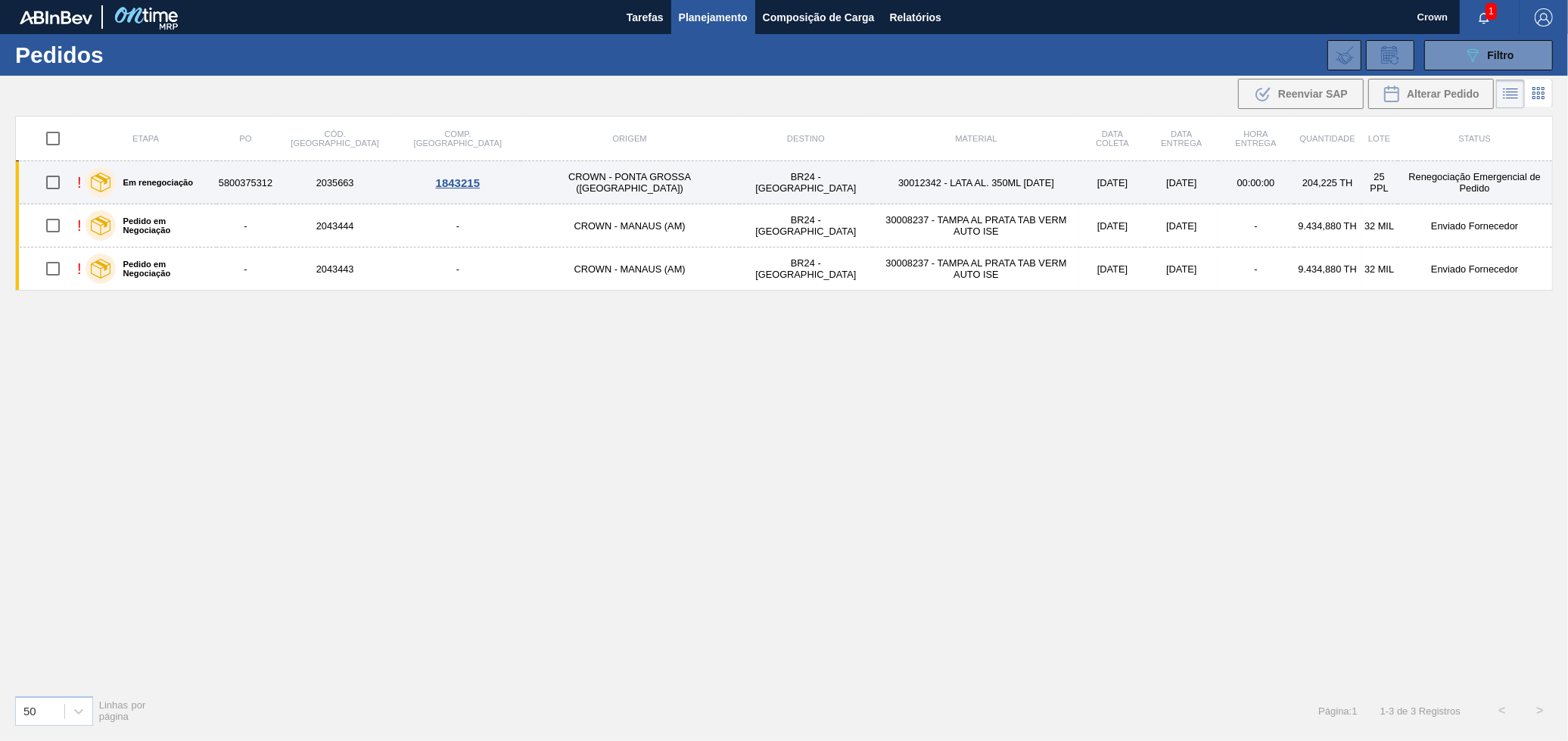
click at [739, 186] on td "BR24 - [GEOGRAPHIC_DATA]" at bounding box center [806, 182] width 133 height 43
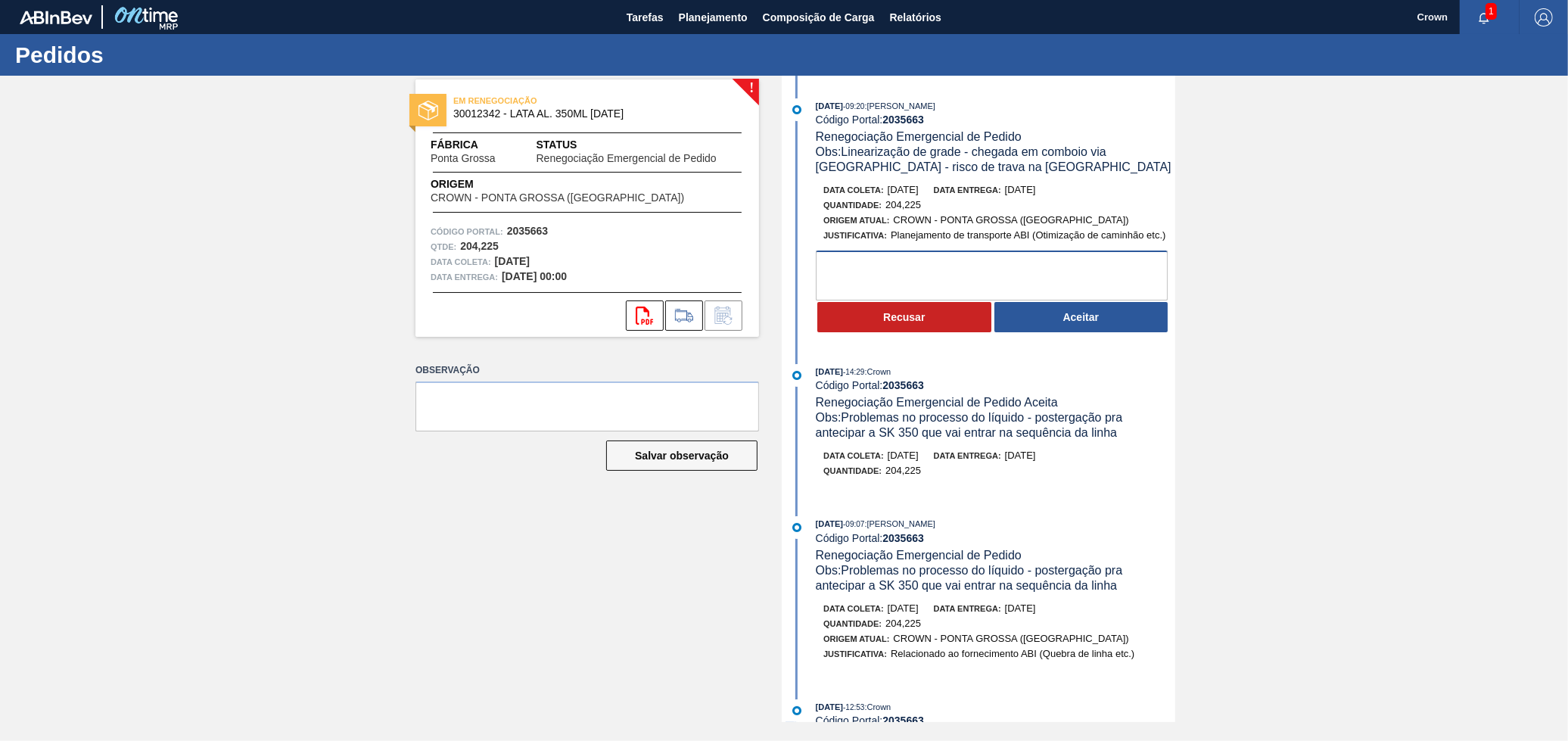
click at [877, 269] on textarea at bounding box center [991, 276] width 352 height 50
paste textarea "Capacidade de carregamento do dia 10/10 será excedida"
type textarea "Capacidade de carregamento do dia 10/10 será excedida"
click at [882, 329] on button "Recusar" at bounding box center [903, 317] width 174 height 30
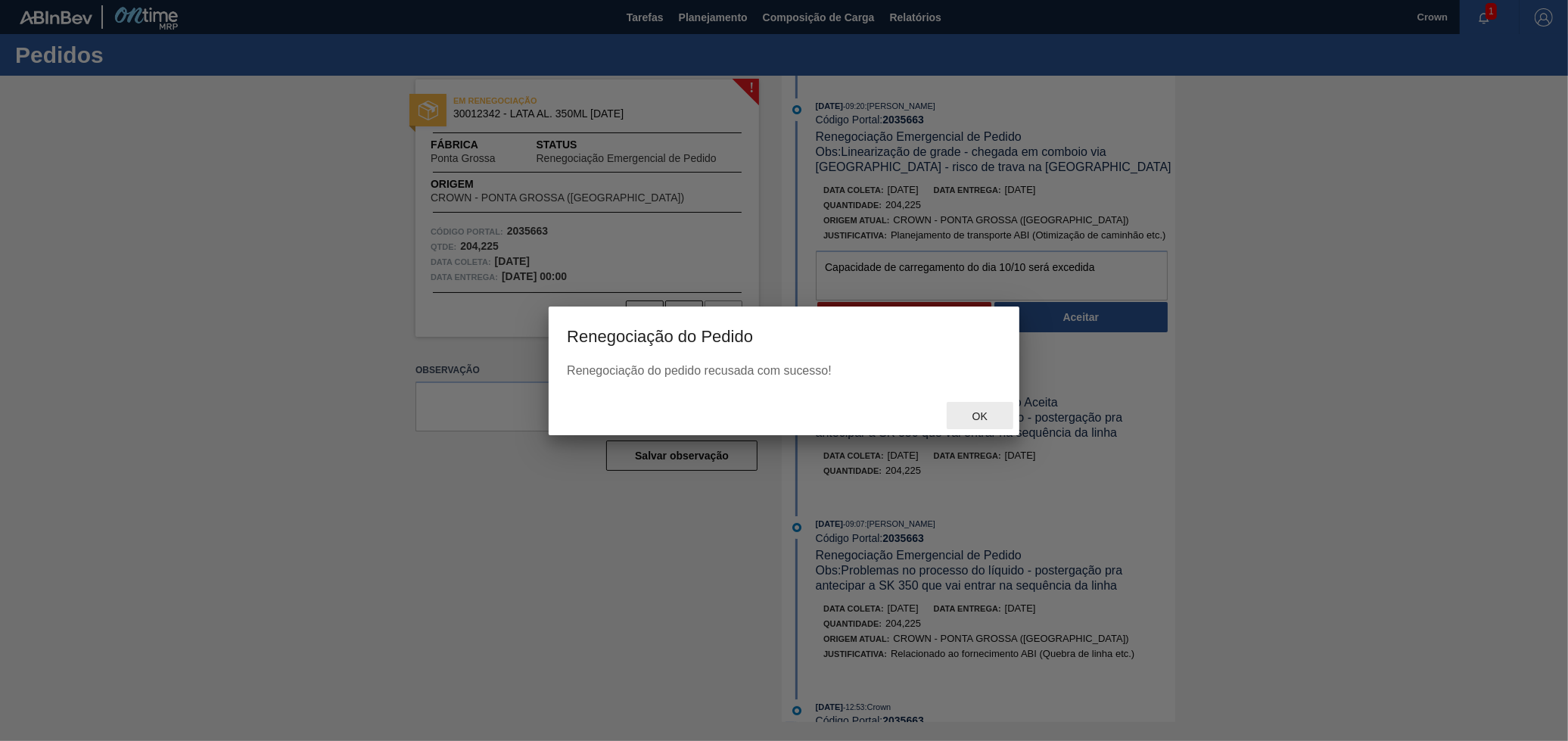
click at [973, 402] on div "Ok" at bounding box center [979, 416] width 67 height 28
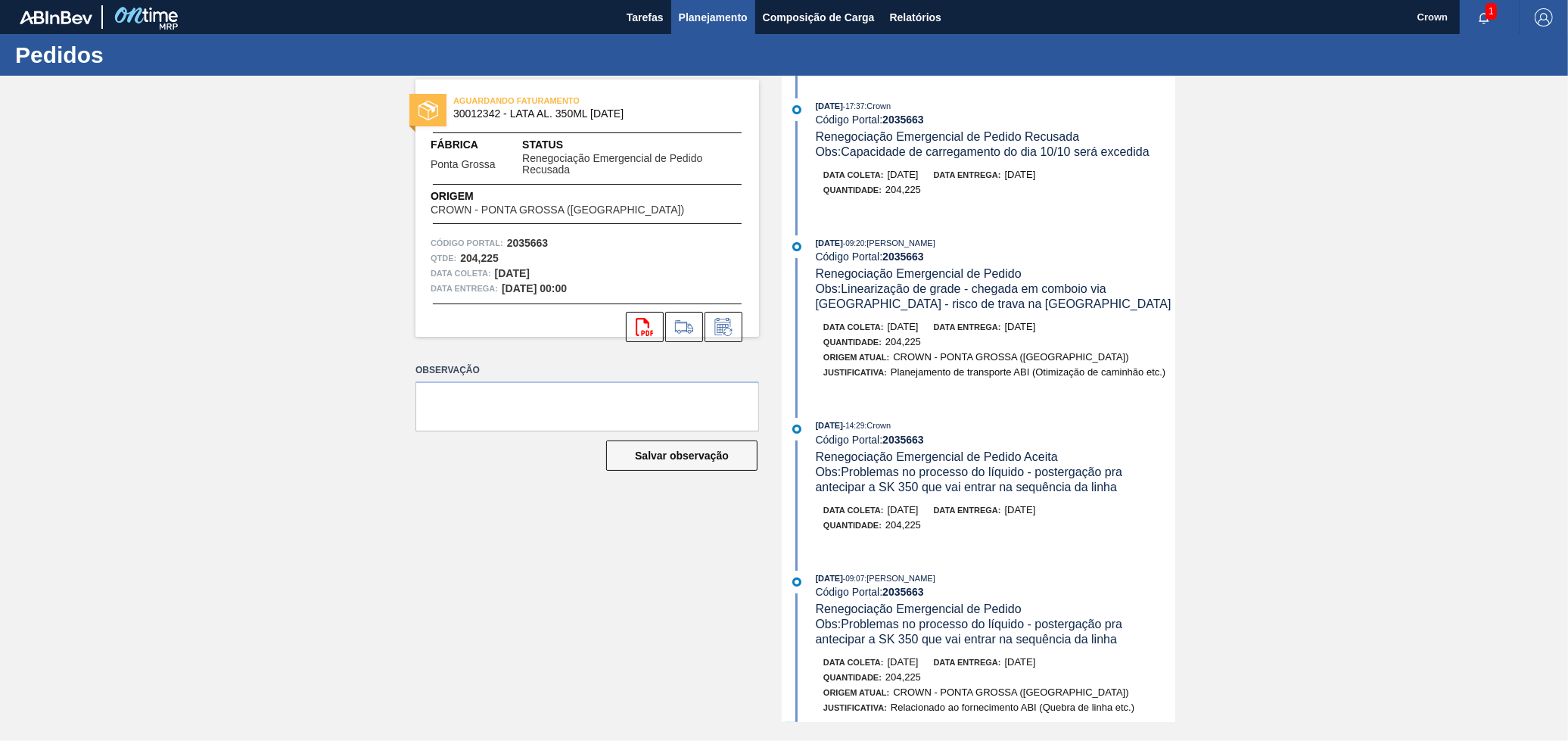
click at [703, 9] on span "Planejamento" at bounding box center [713, 17] width 68 height 18
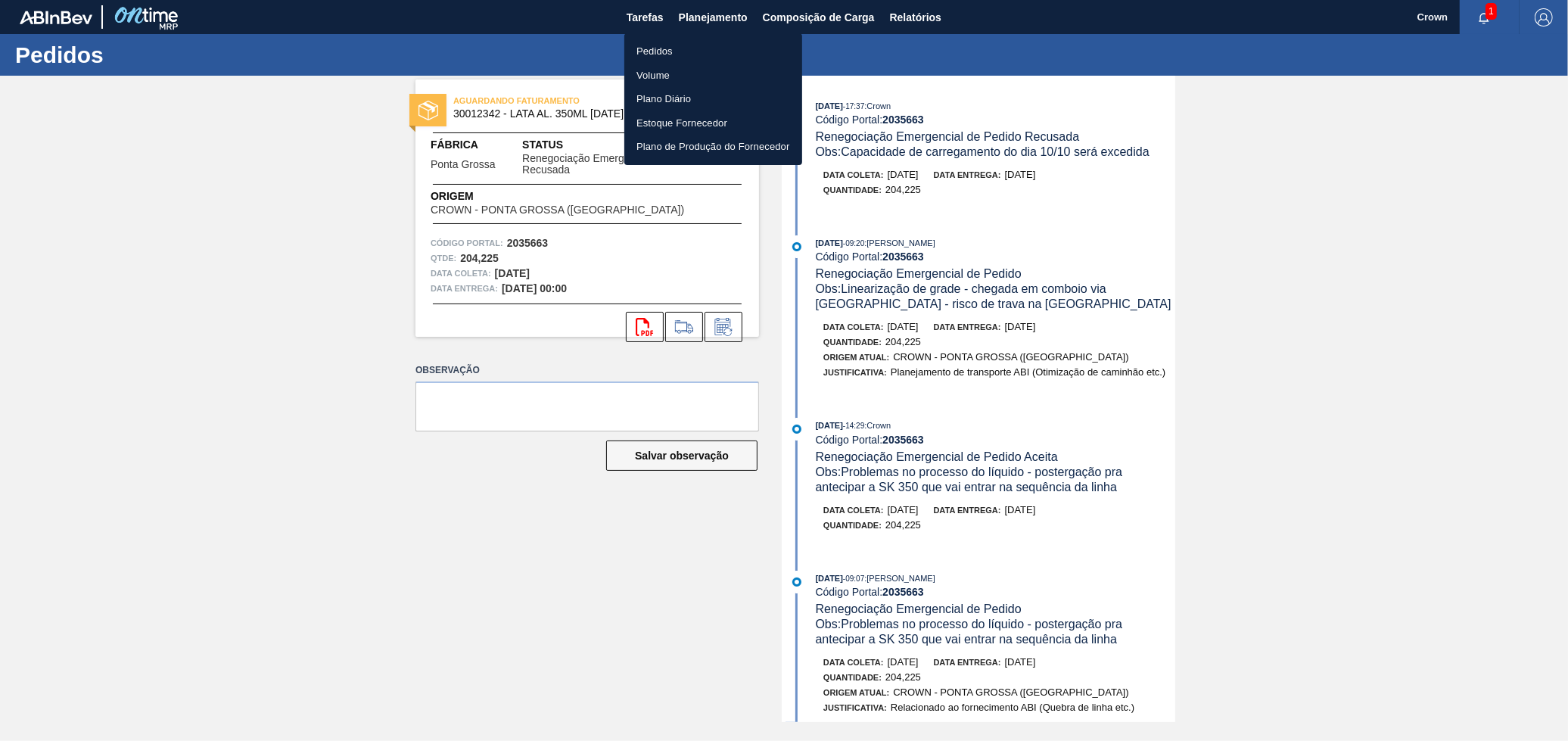
click at [684, 49] on li "Pedidos" at bounding box center [713, 51] width 178 height 24
